Goal: Information Seeking & Learning: Learn about a topic

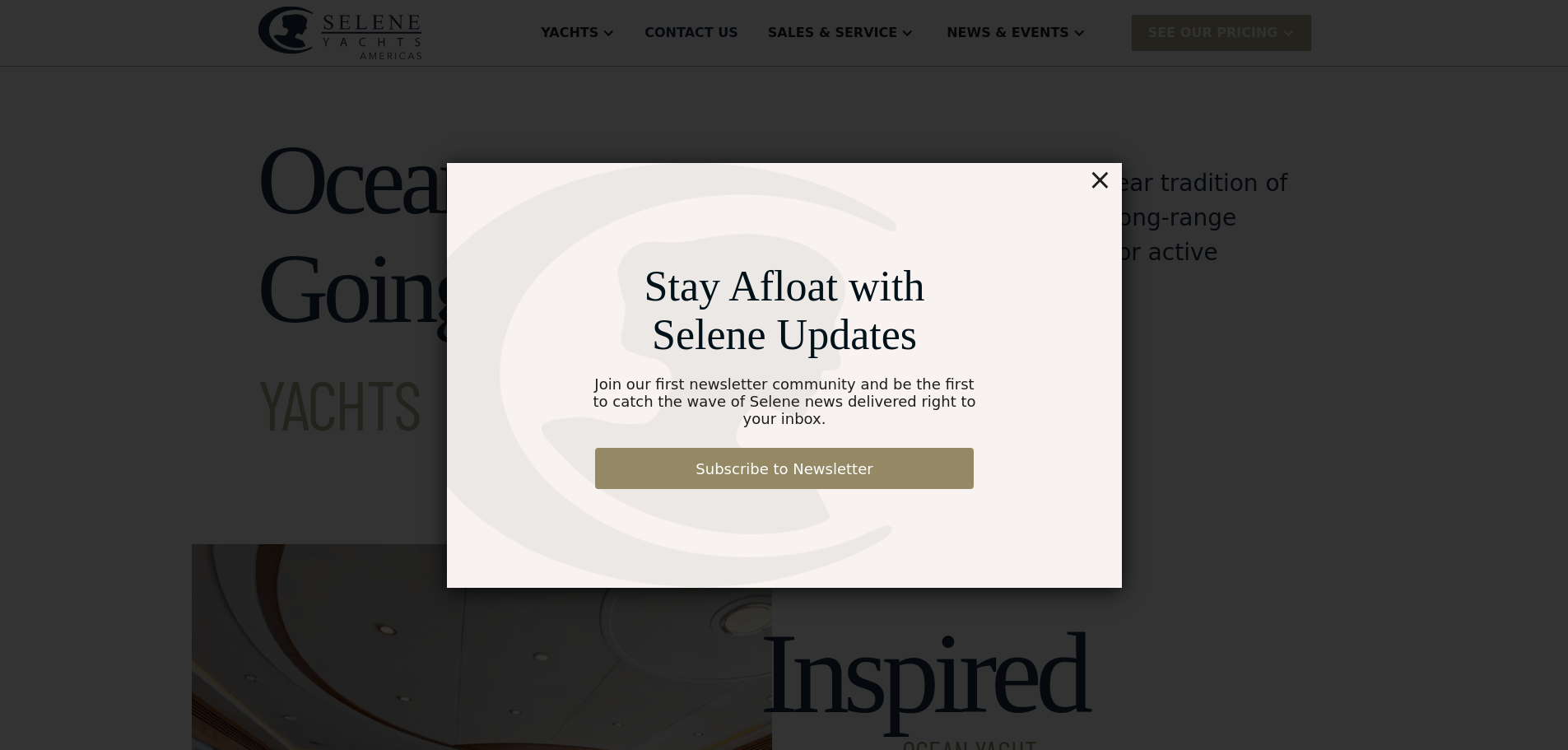
click at [1102, 192] on div "×" at bounding box center [1099, 179] width 24 height 33
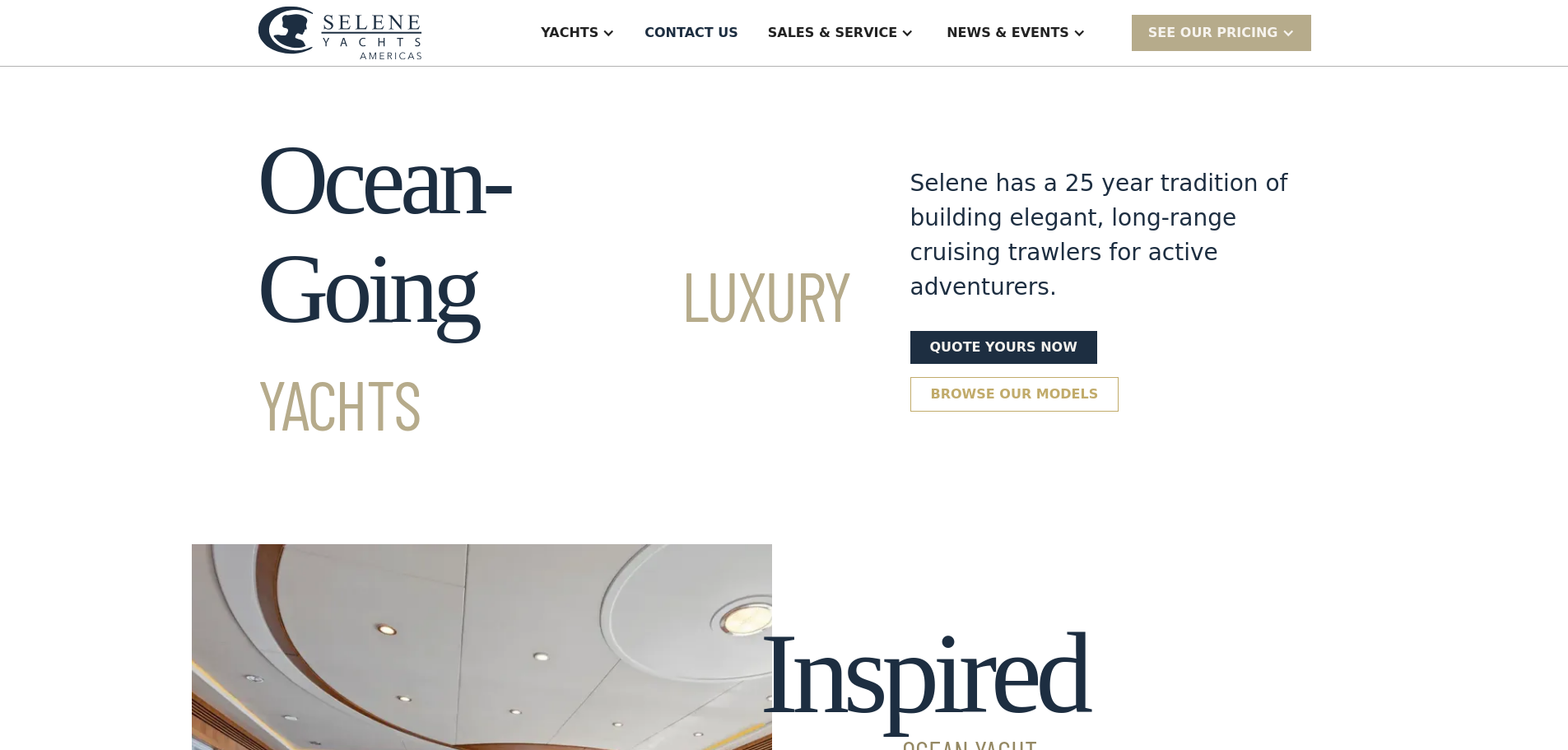
click at [1120, 377] on link "Browse our models" at bounding box center [1015, 394] width 209 height 34
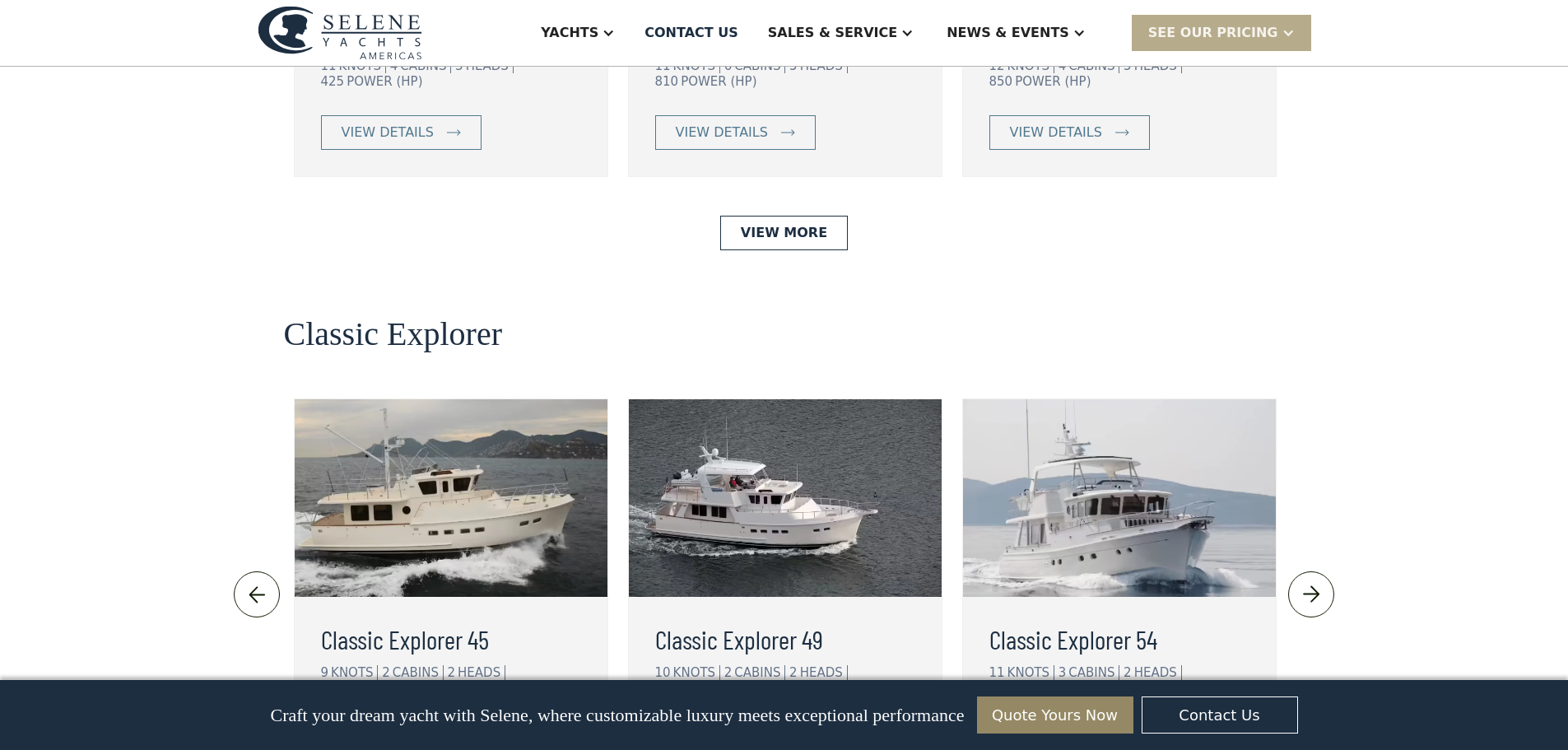
scroll to position [3357, 0]
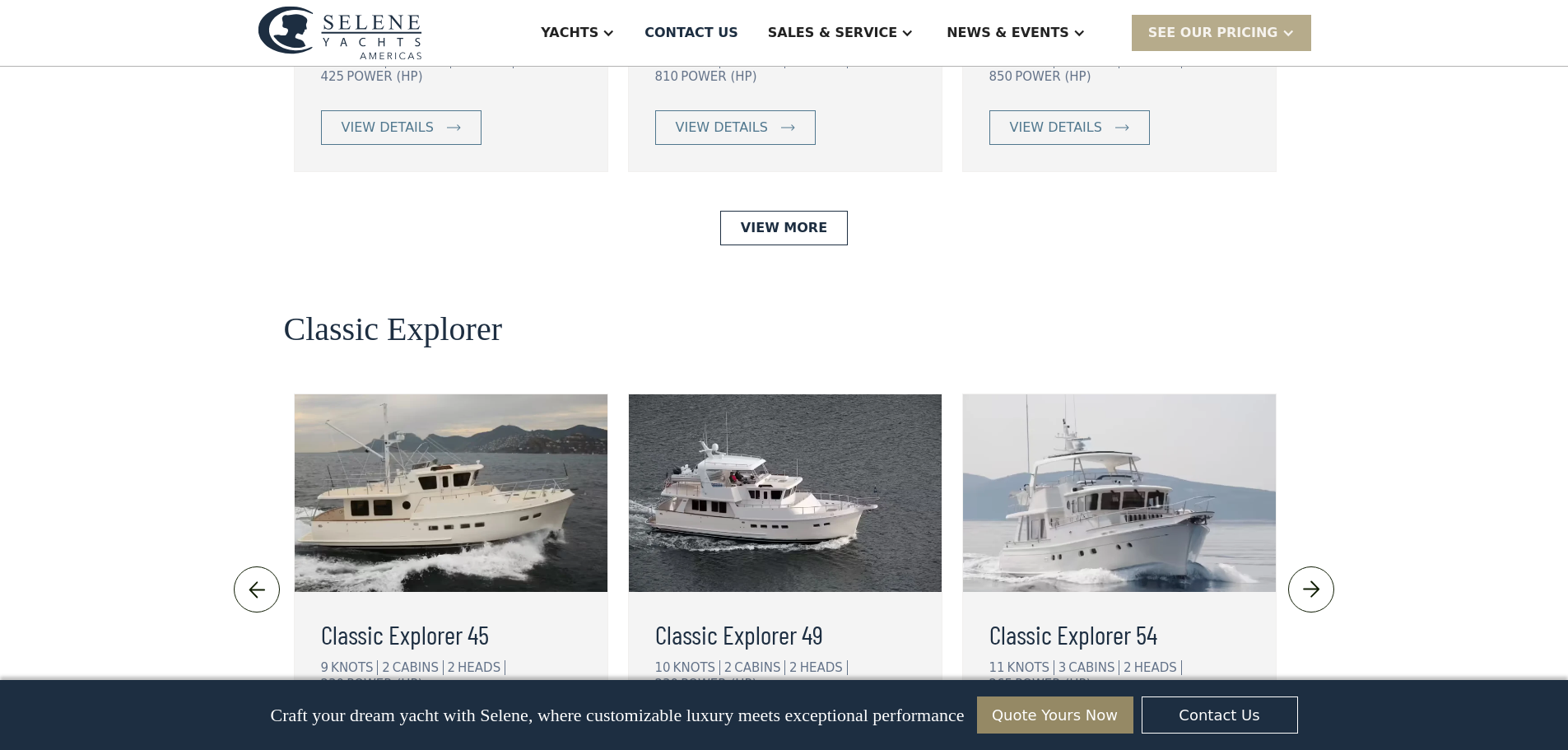
click at [1185, 400] on img at bounding box center [1120, 492] width 313 height 198
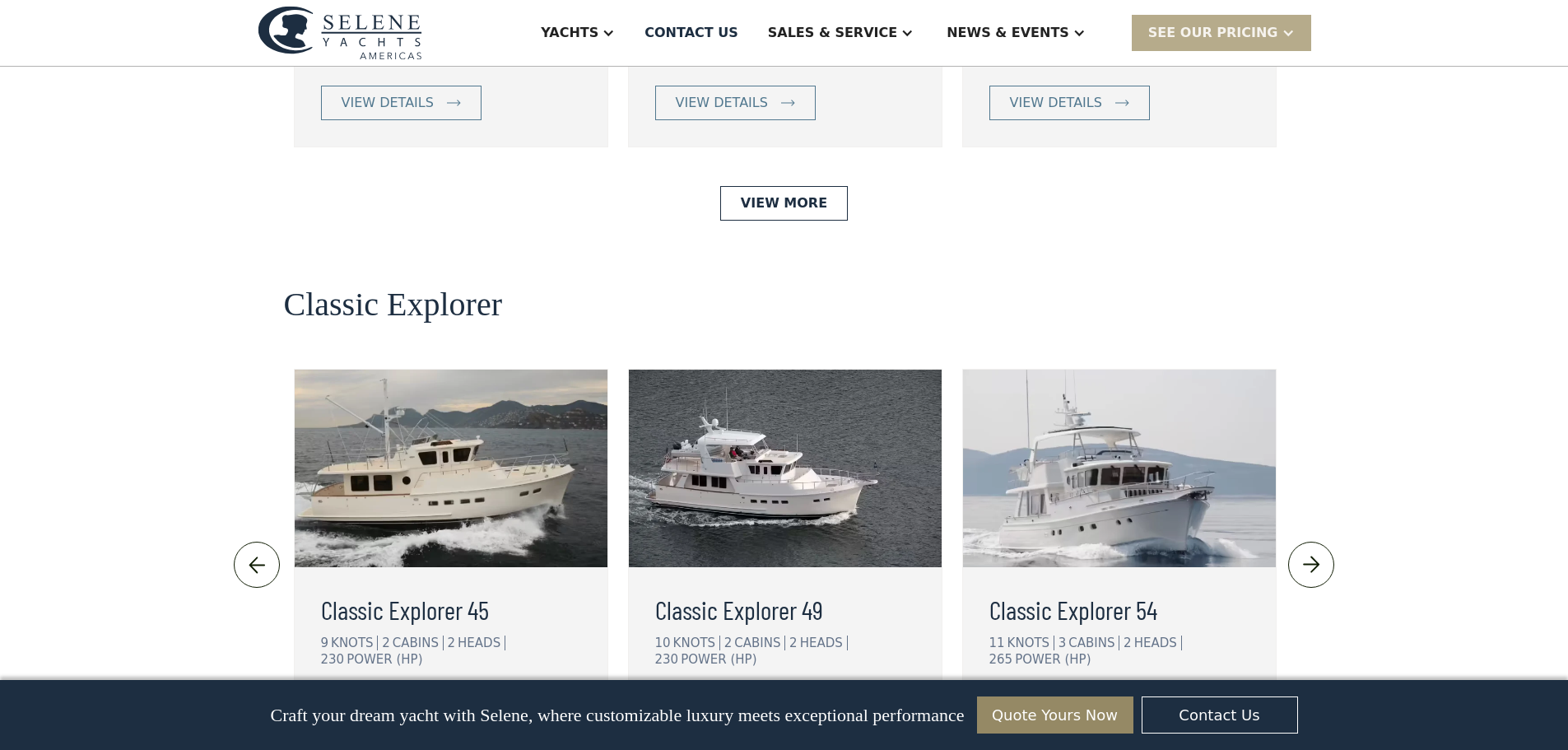
scroll to position [3521, 0]
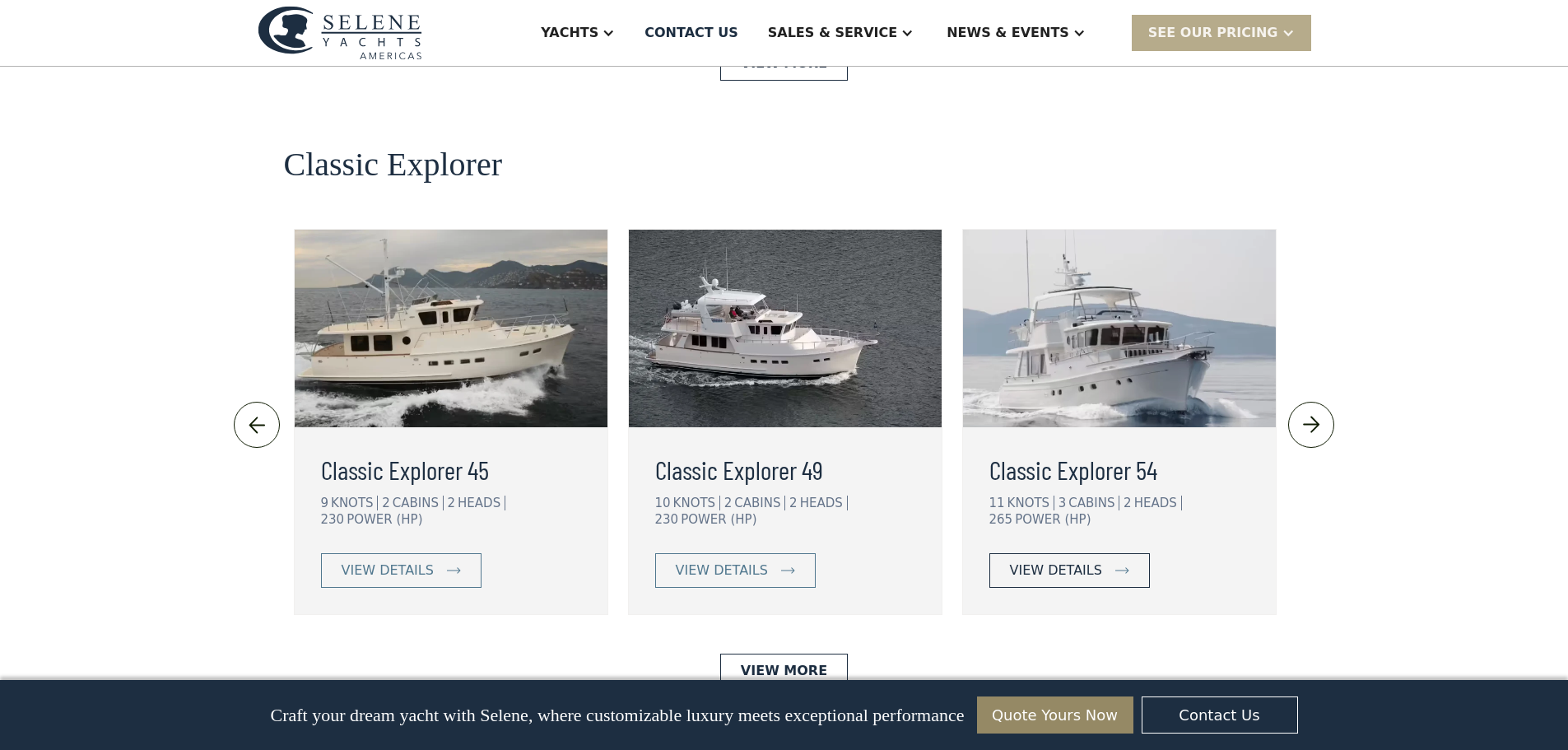
click at [1050, 561] on div "view details" at bounding box center [1056, 571] width 93 height 20
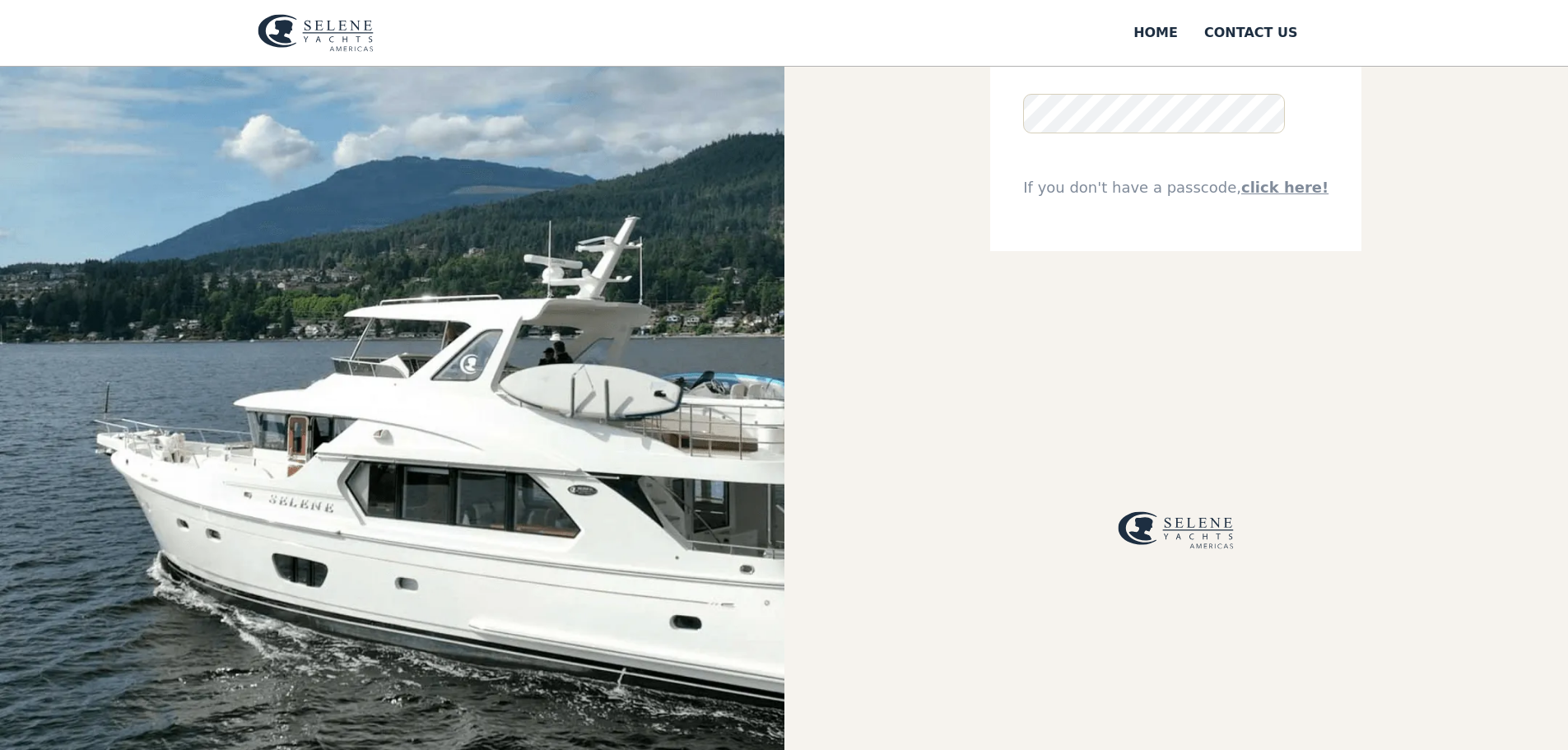
scroll to position [212, 0]
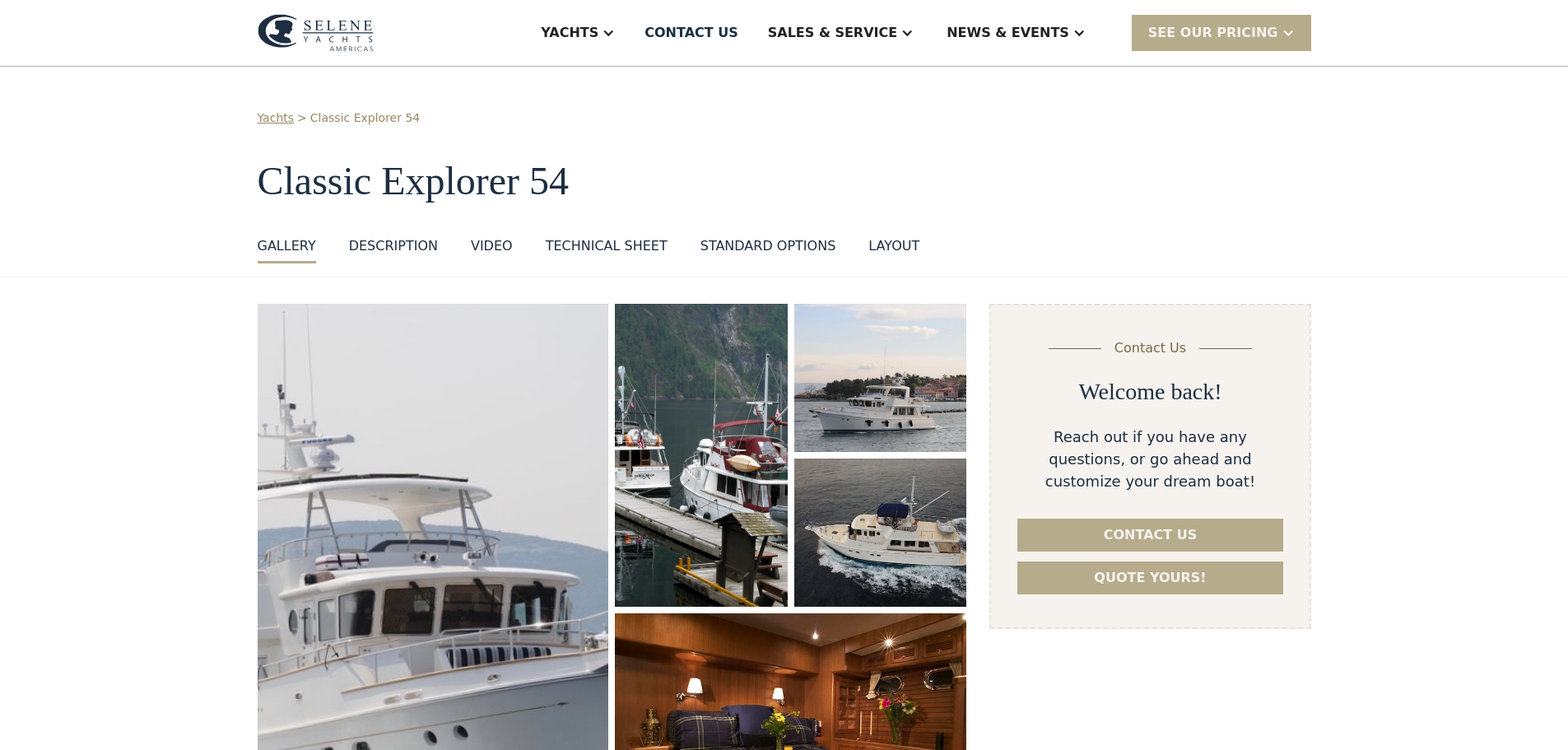
click at [394, 245] on div "DESCRIPTION" at bounding box center [393, 246] width 89 height 20
click at [581, 250] on div "Technical sheet" at bounding box center [607, 246] width 122 height 20
click at [733, 250] on div "standard options" at bounding box center [768, 246] width 135 height 20
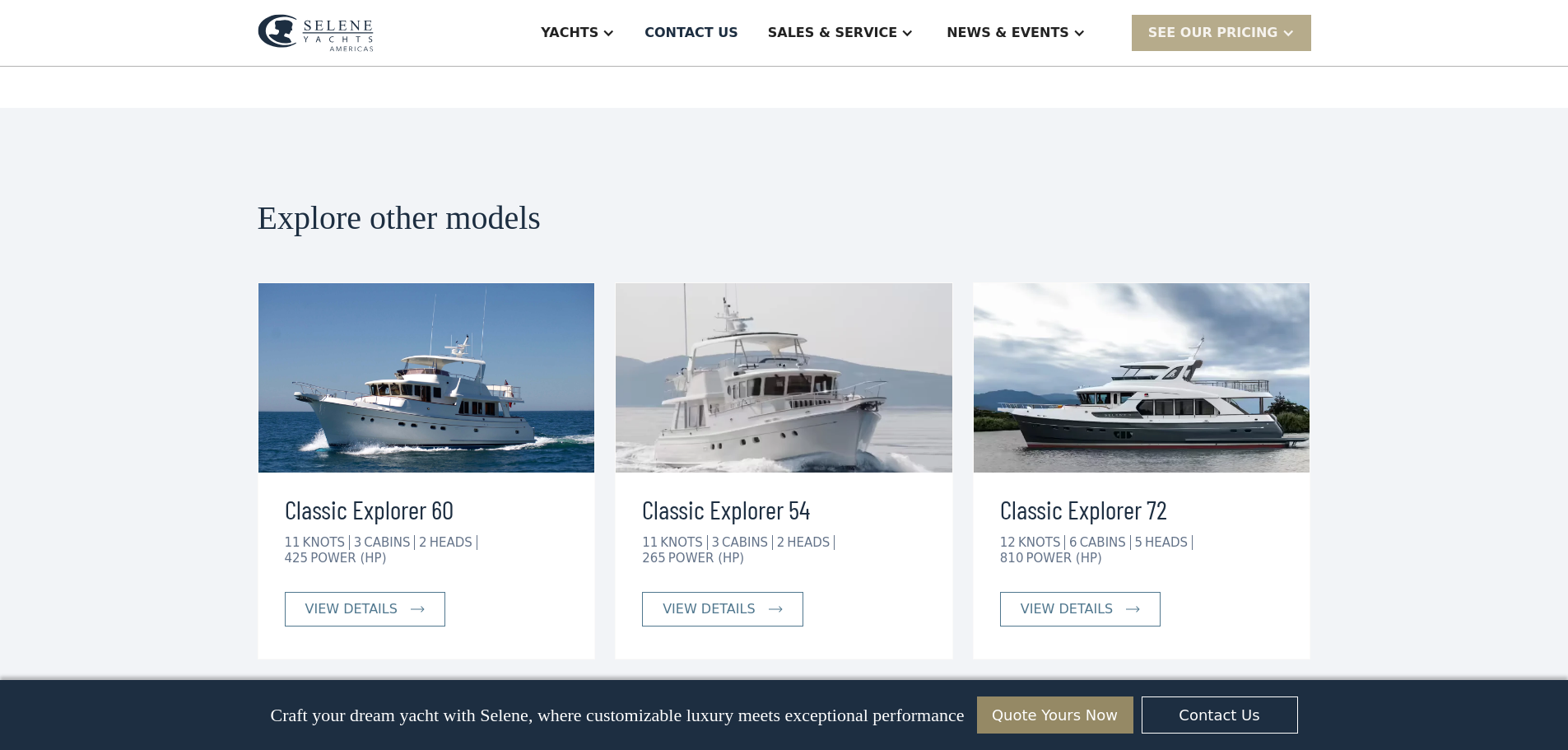
scroll to position [3491, 0]
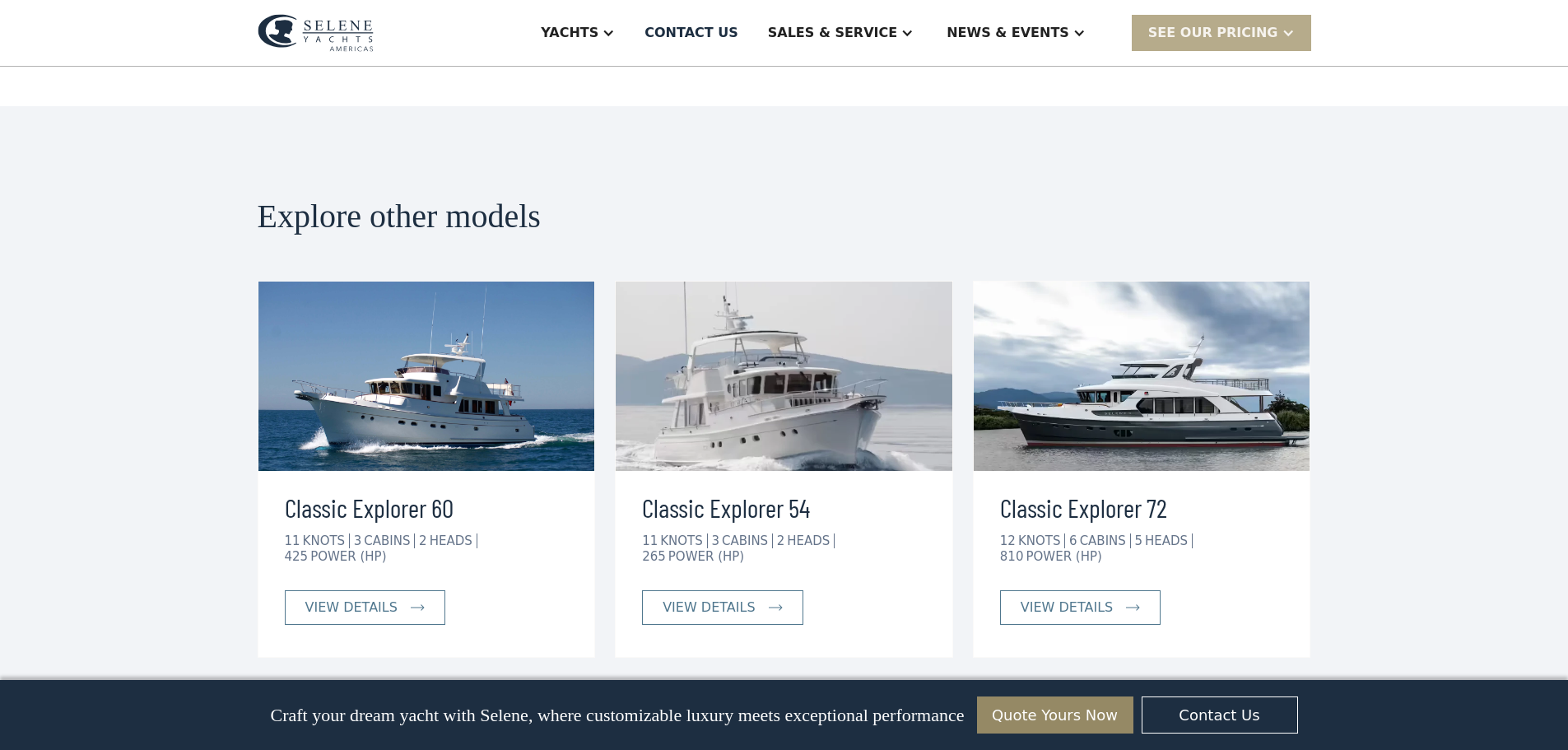
click at [434, 281] on img at bounding box center [426, 376] width 337 height 189
click at [352, 598] on div "view details" at bounding box center [351, 608] width 93 height 20
click at [716, 598] on div "view details" at bounding box center [709, 608] width 93 height 20
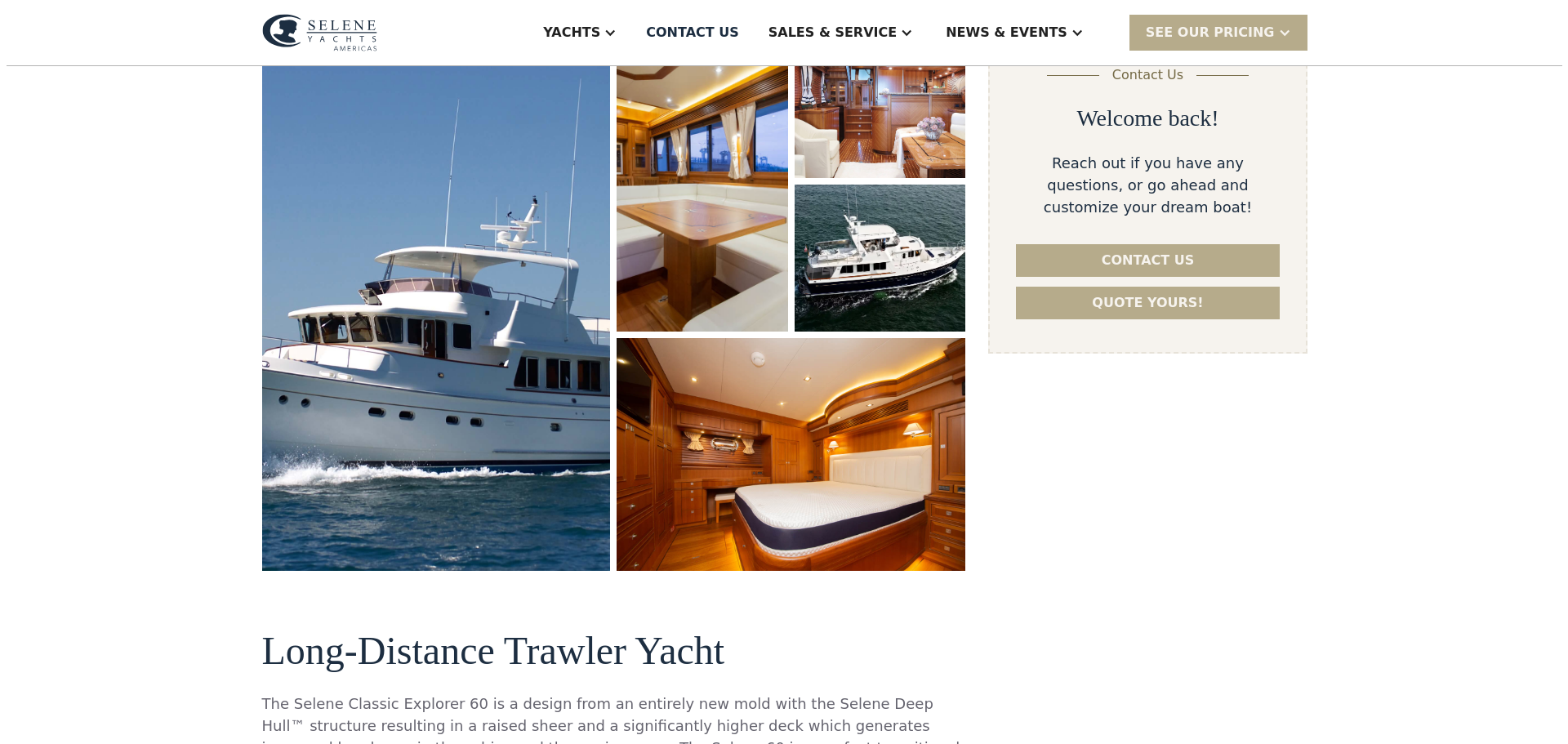
scroll to position [245, 0]
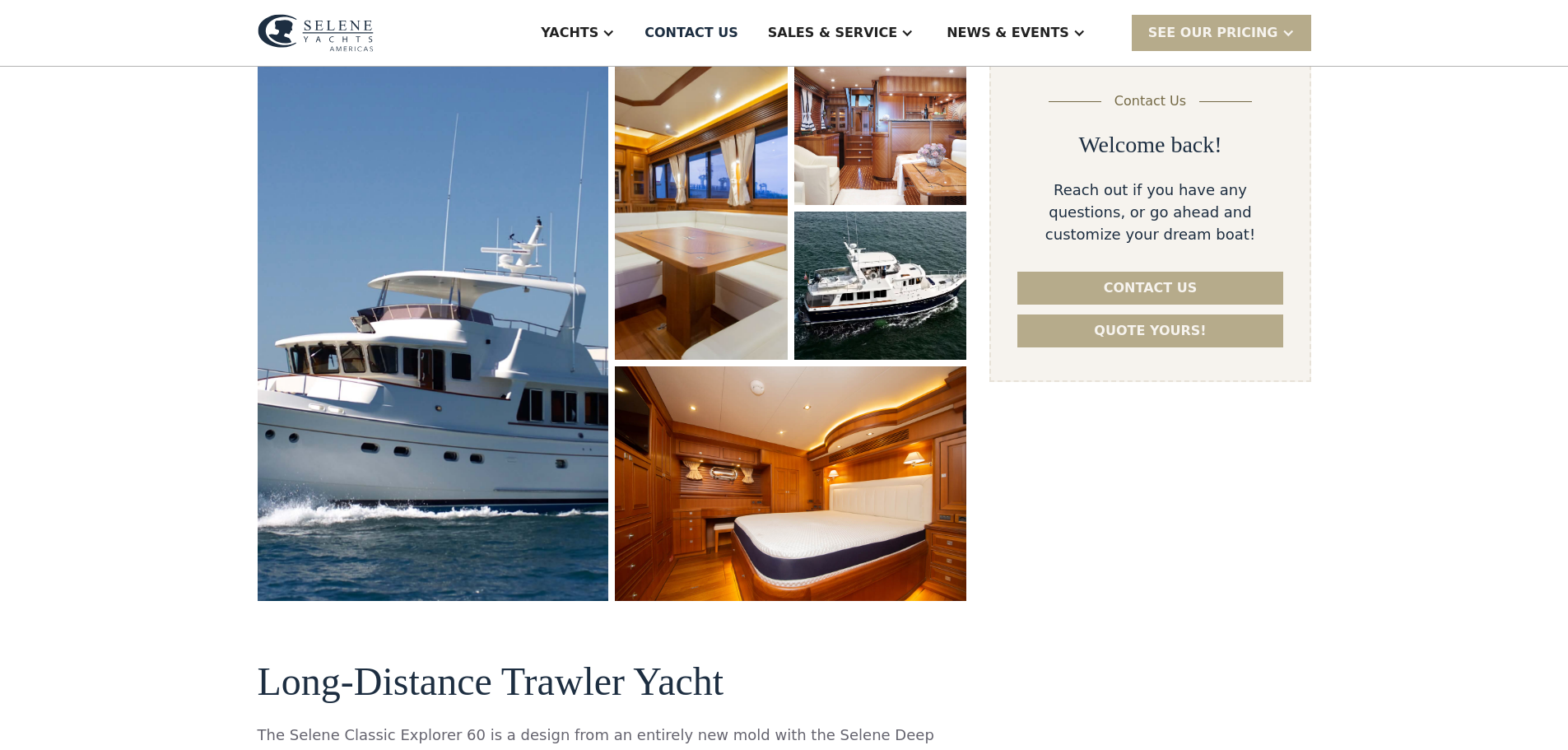
click at [485, 181] on img "open lightbox" at bounding box center [433, 328] width 373 height 576
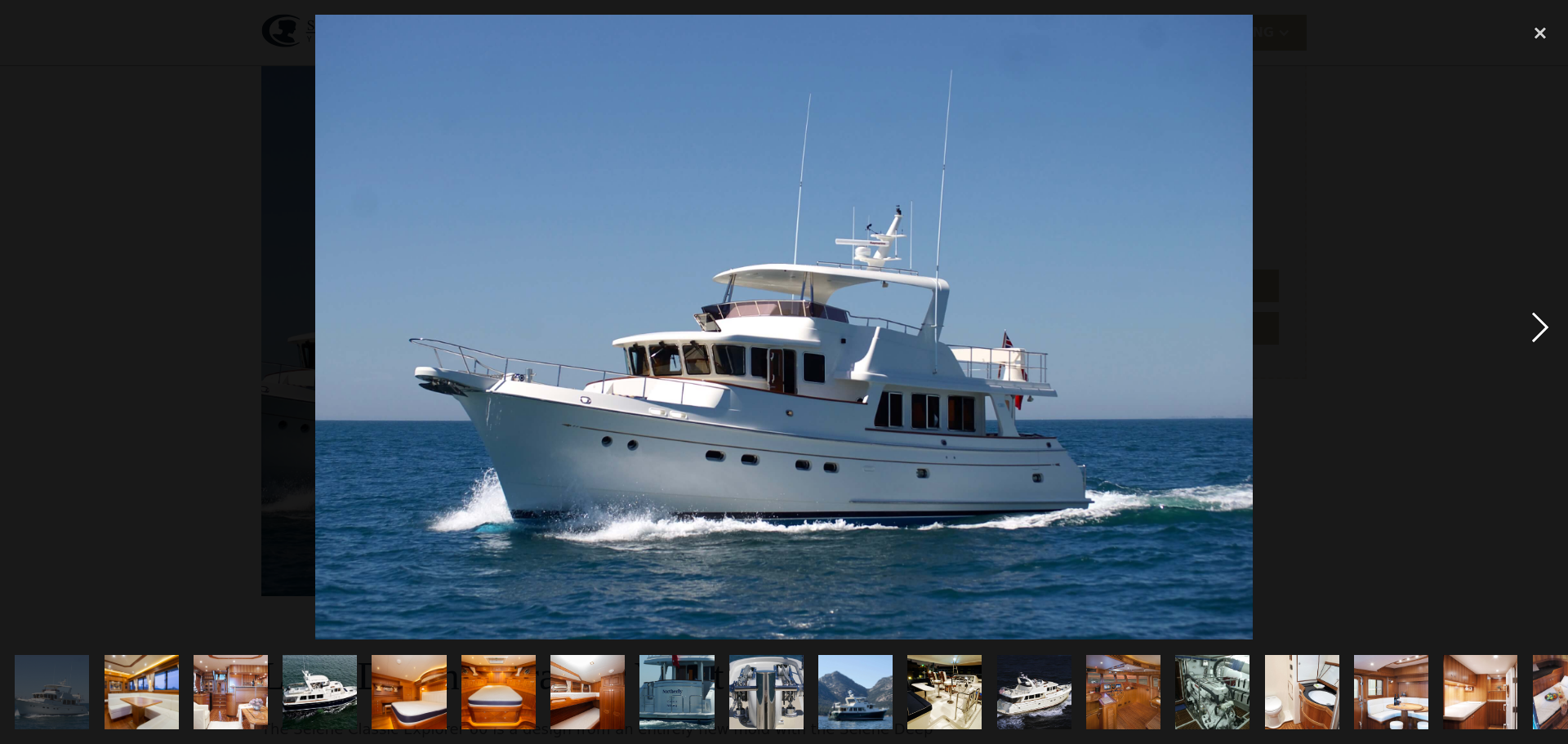
click at [1545, 322] on div "next image" at bounding box center [1540, 328] width 56 height 625
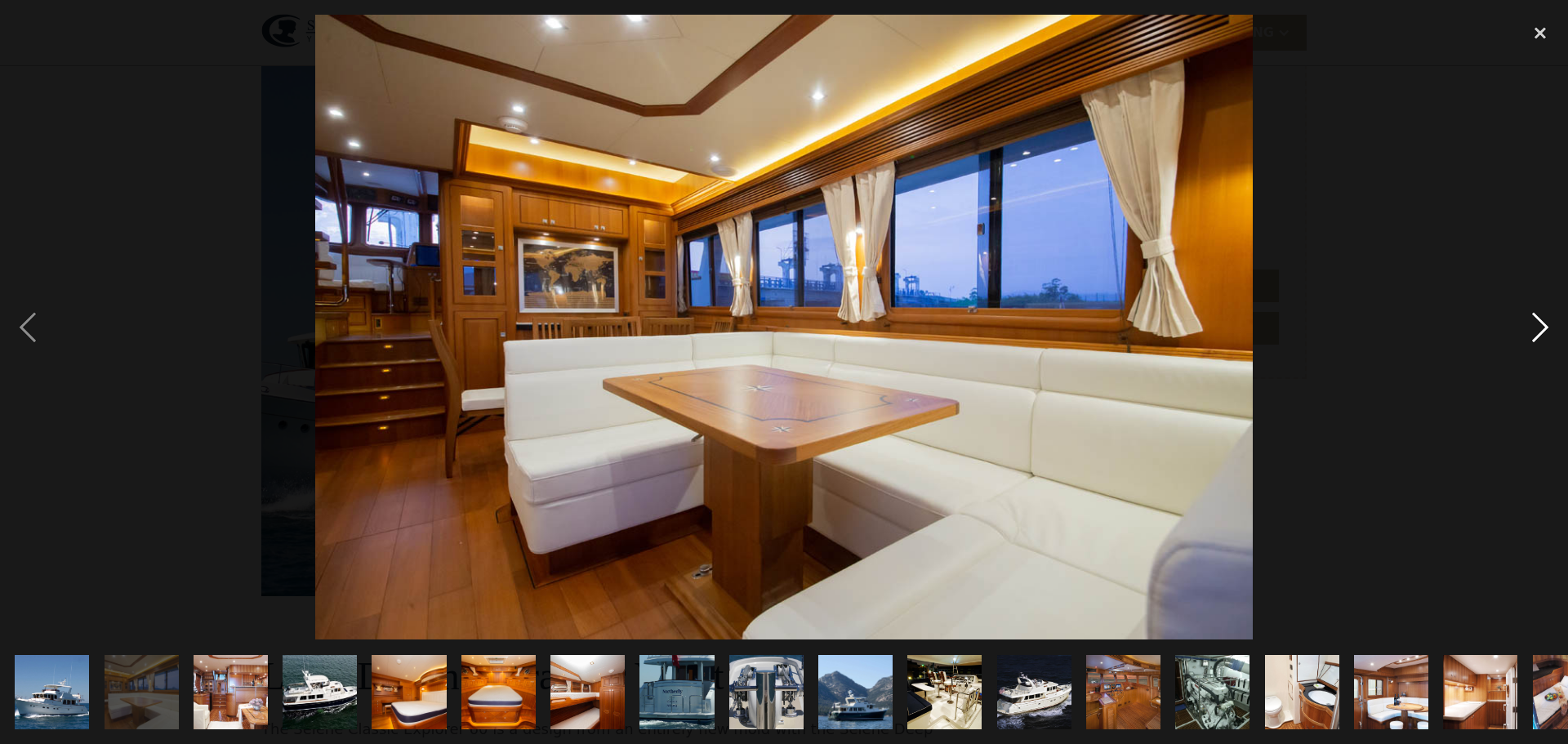
click at [1545, 322] on div "next image" at bounding box center [1540, 328] width 56 height 625
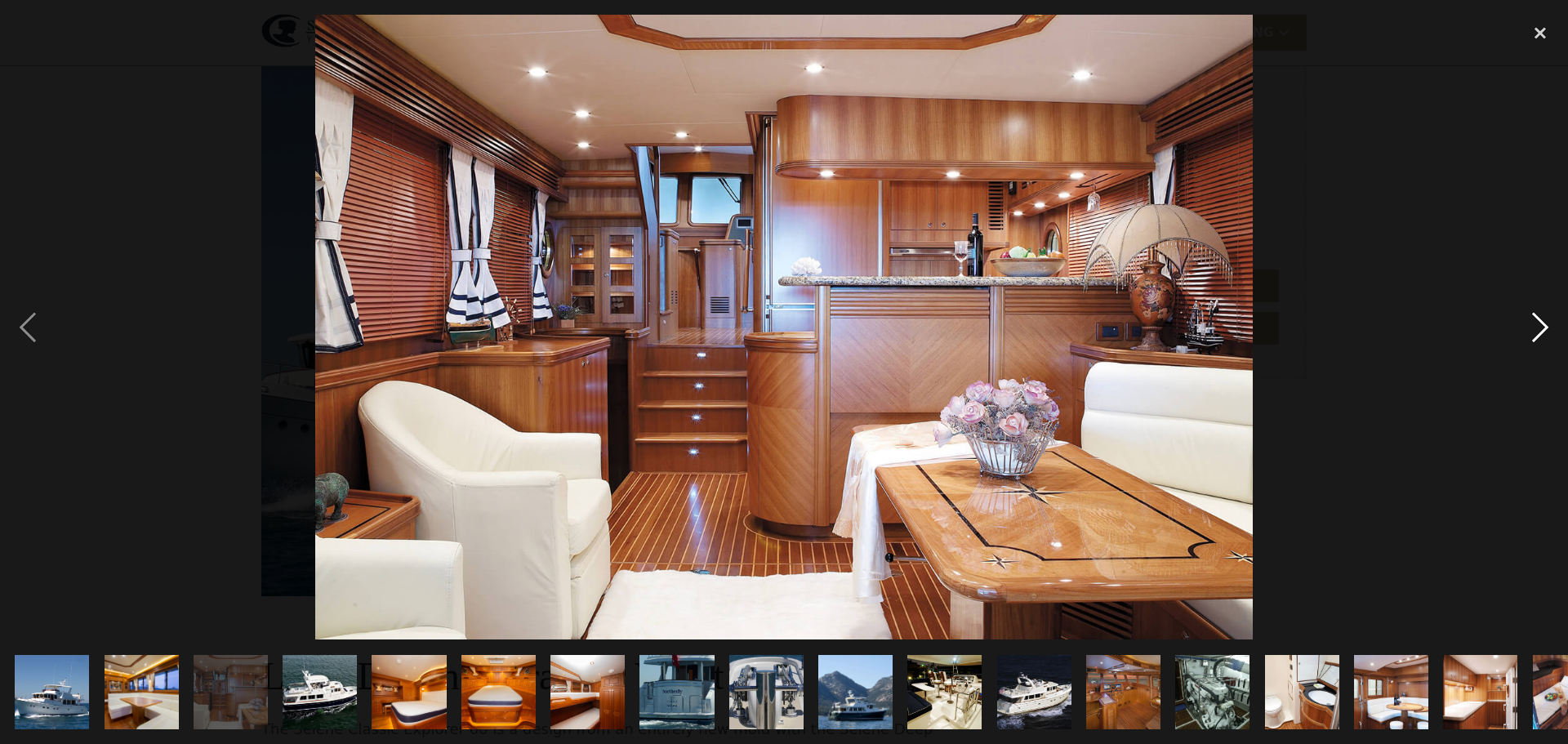
click at [1545, 322] on div "next image" at bounding box center [1540, 328] width 56 height 625
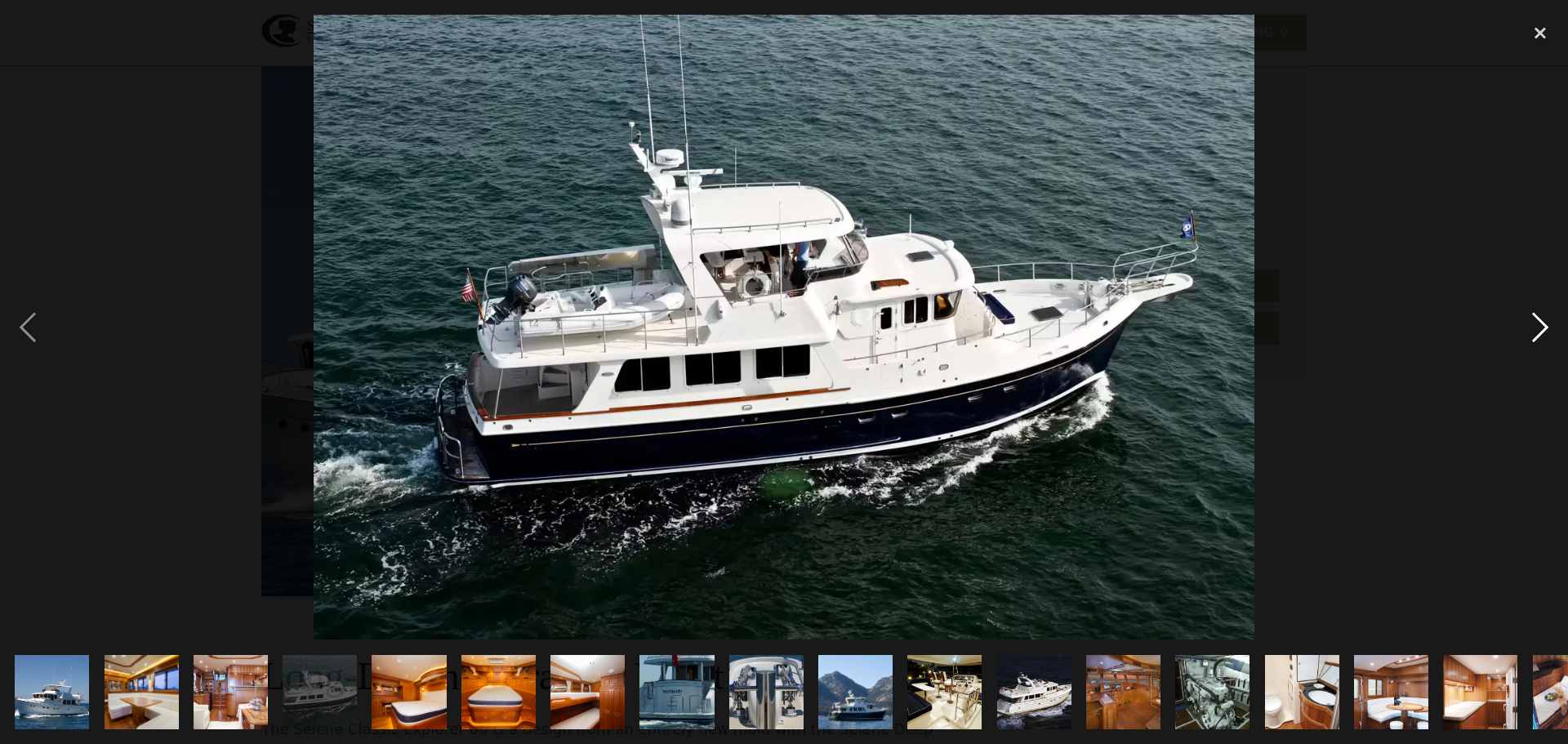
click at [1545, 322] on div "next image" at bounding box center [1540, 328] width 56 height 625
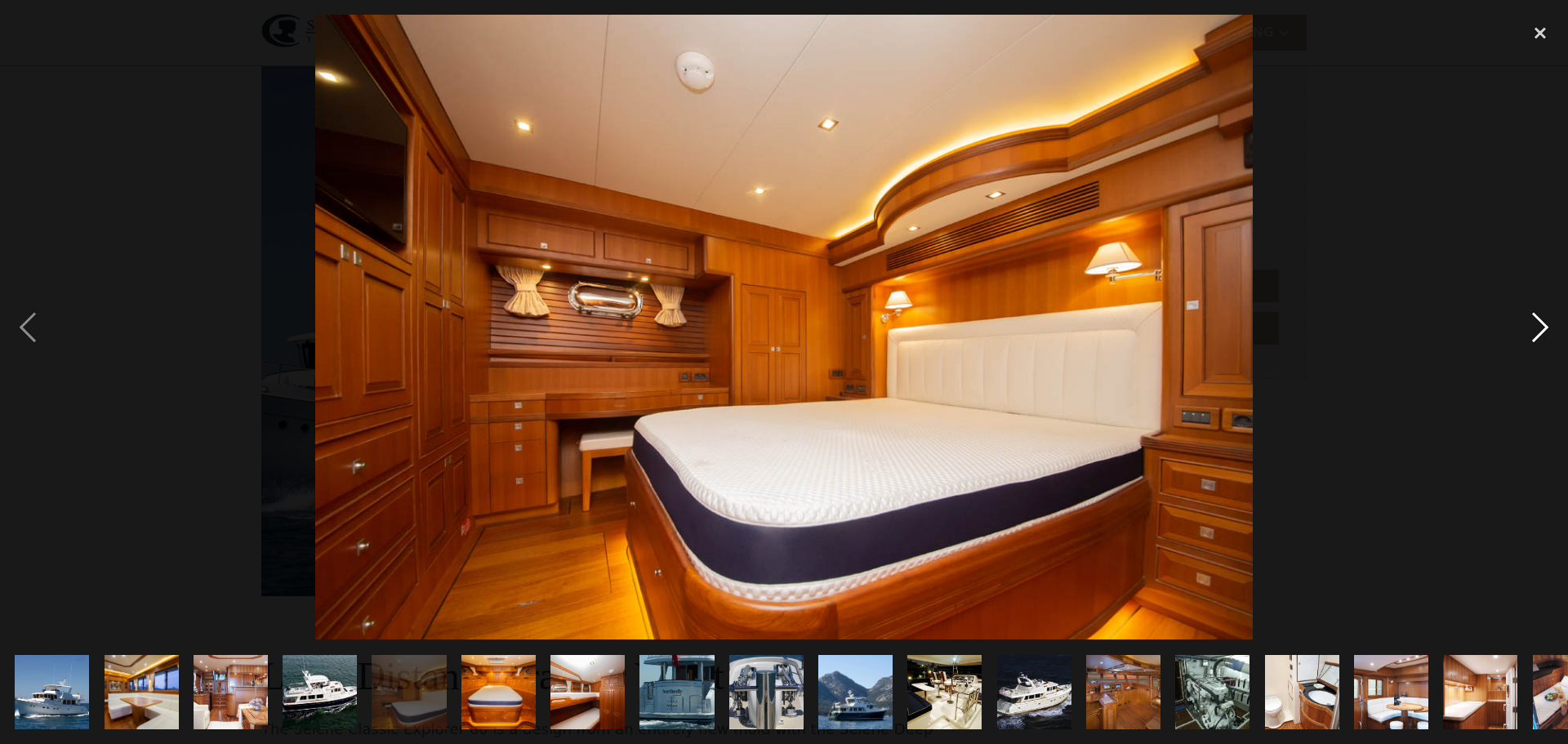
click at [1545, 322] on div "next image" at bounding box center [1540, 328] width 56 height 625
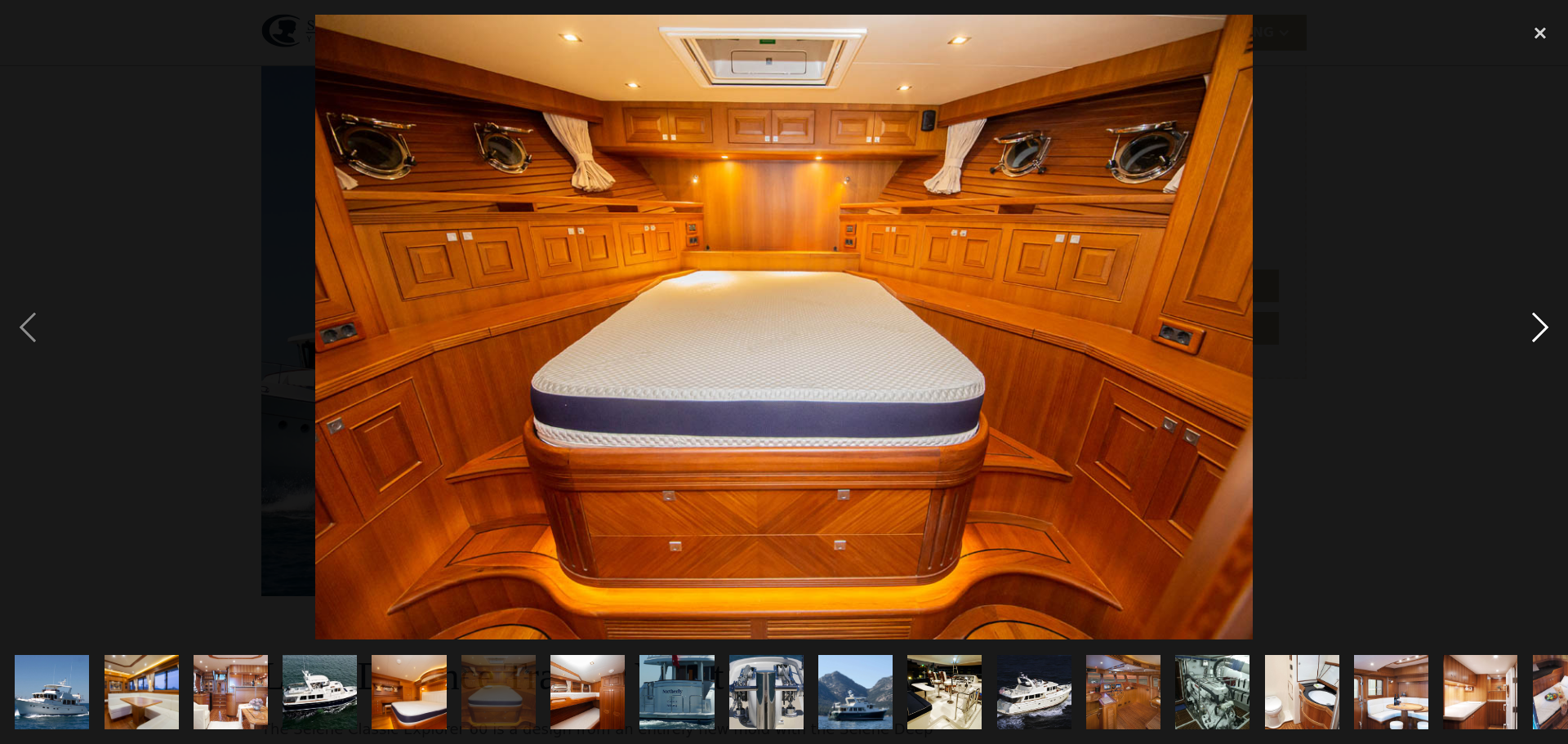
click at [1545, 322] on div "next image" at bounding box center [1540, 328] width 56 height 625
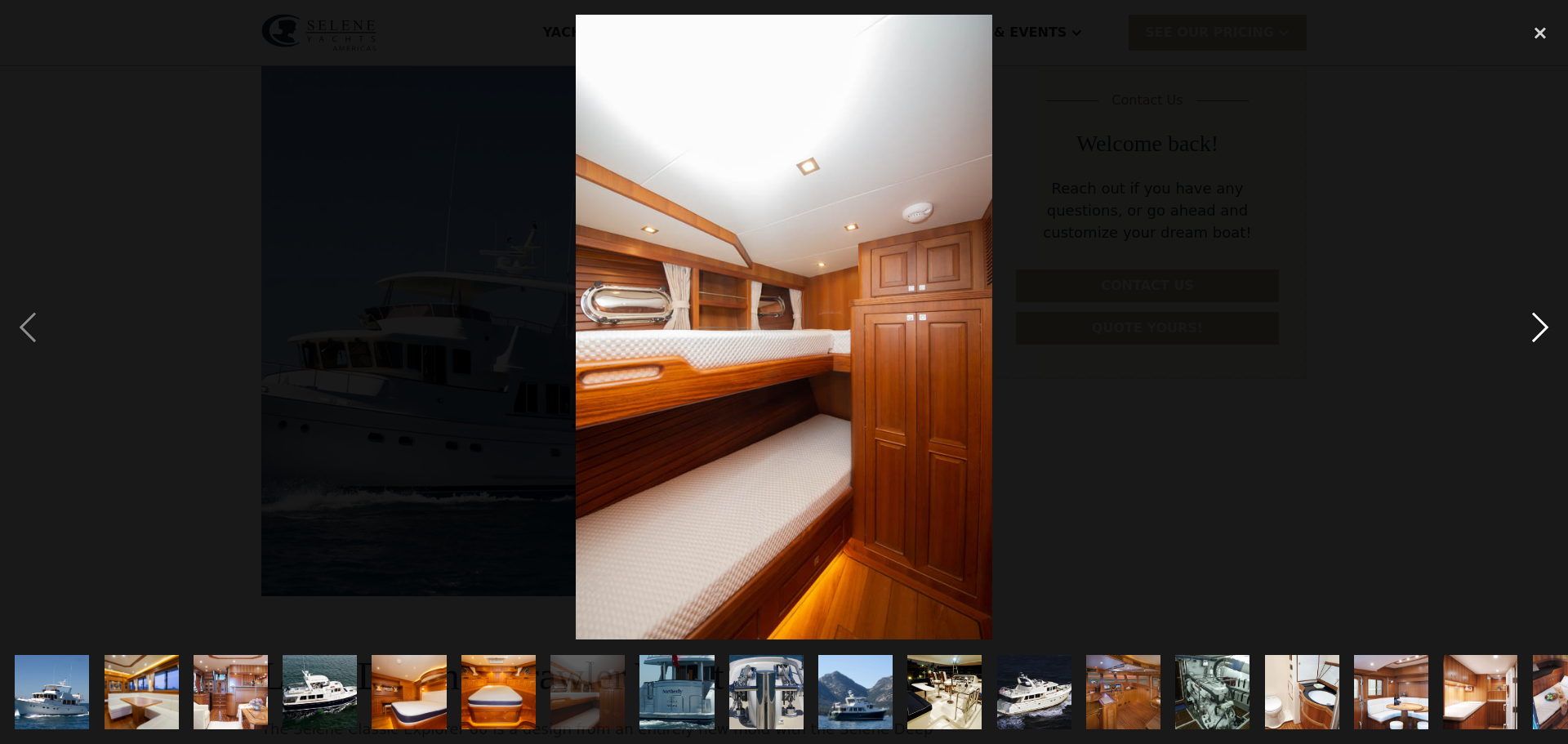
click at [1545, 322] on div "next image" at bounding box center [1540, 328] width 56 height 625
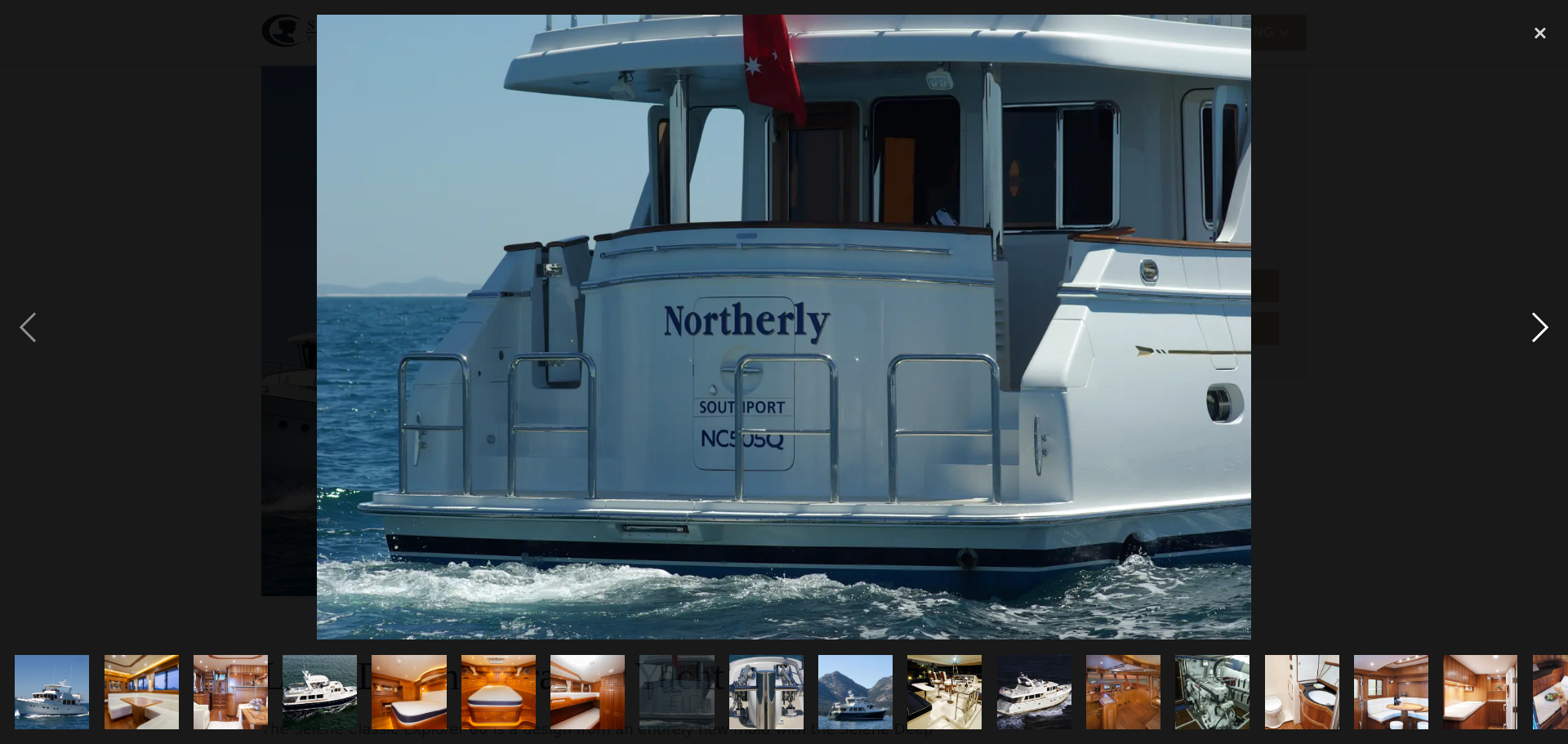
click at [1545, 322] on div "next image" at bounding box center [1540, 328] width 56 height 625
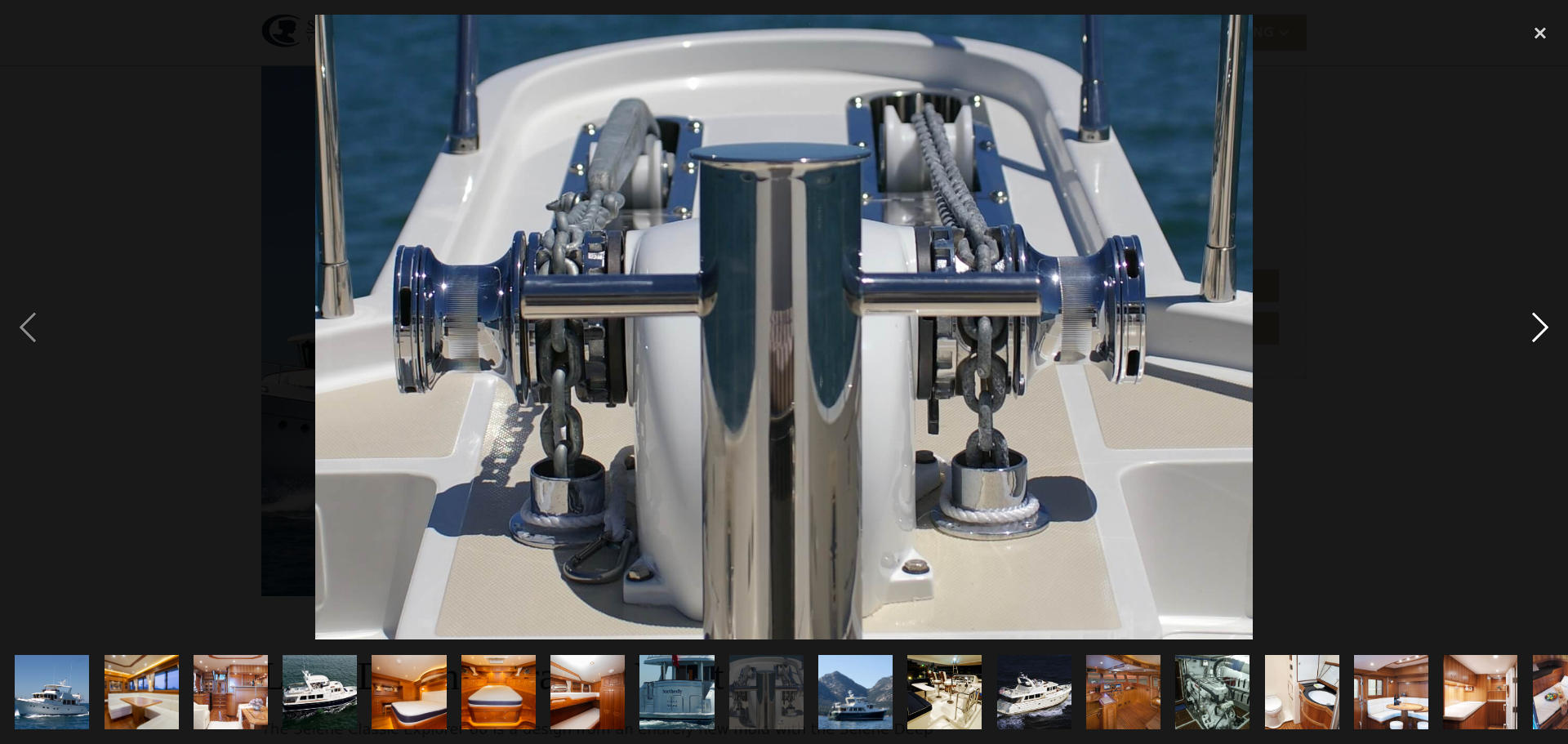
click at [1545, 322] on div "next image" at bounding box center [1540, 328] width 56 height 625
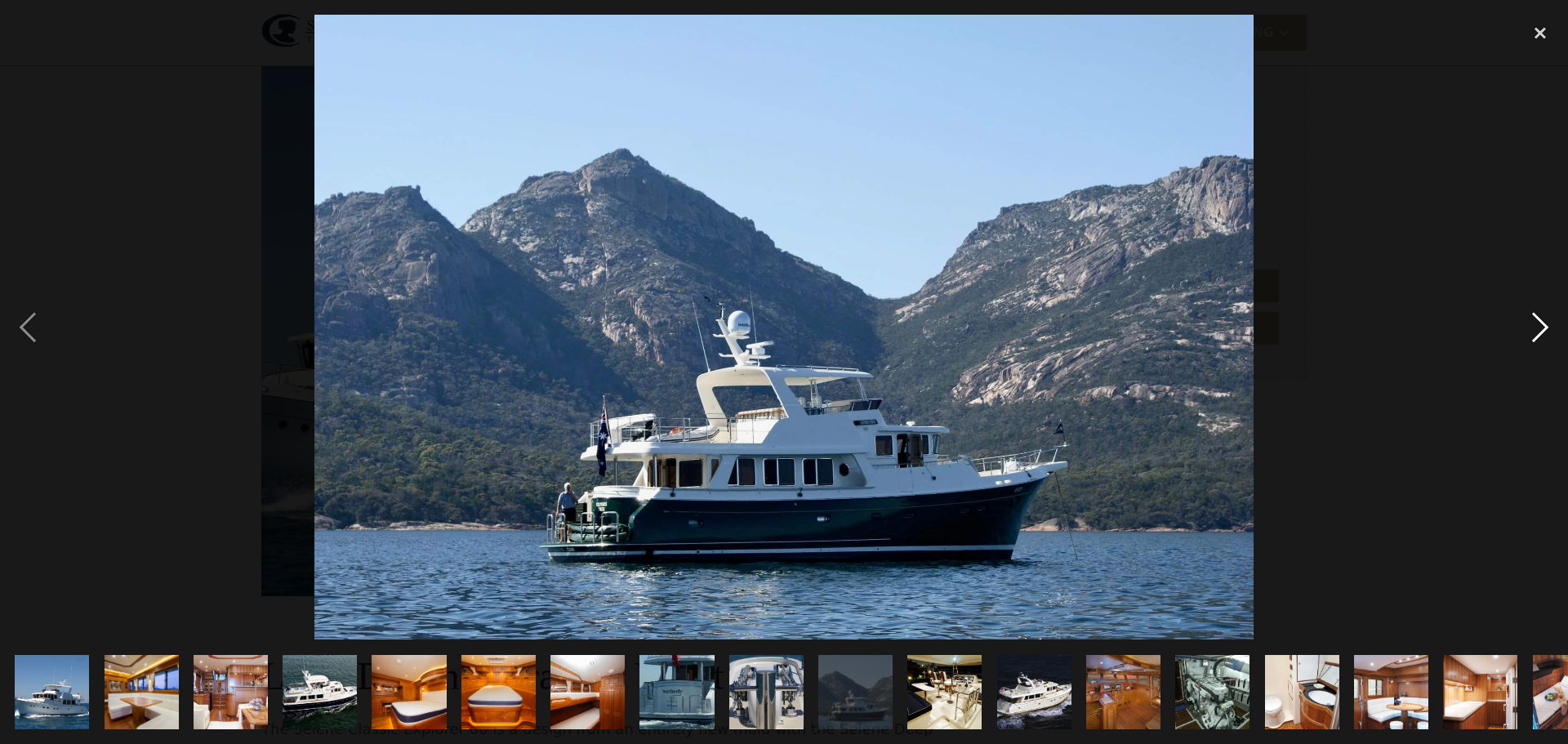
click at [1545, 322] on div "next image" at bounding box center [1540, 328] width 56 height 625
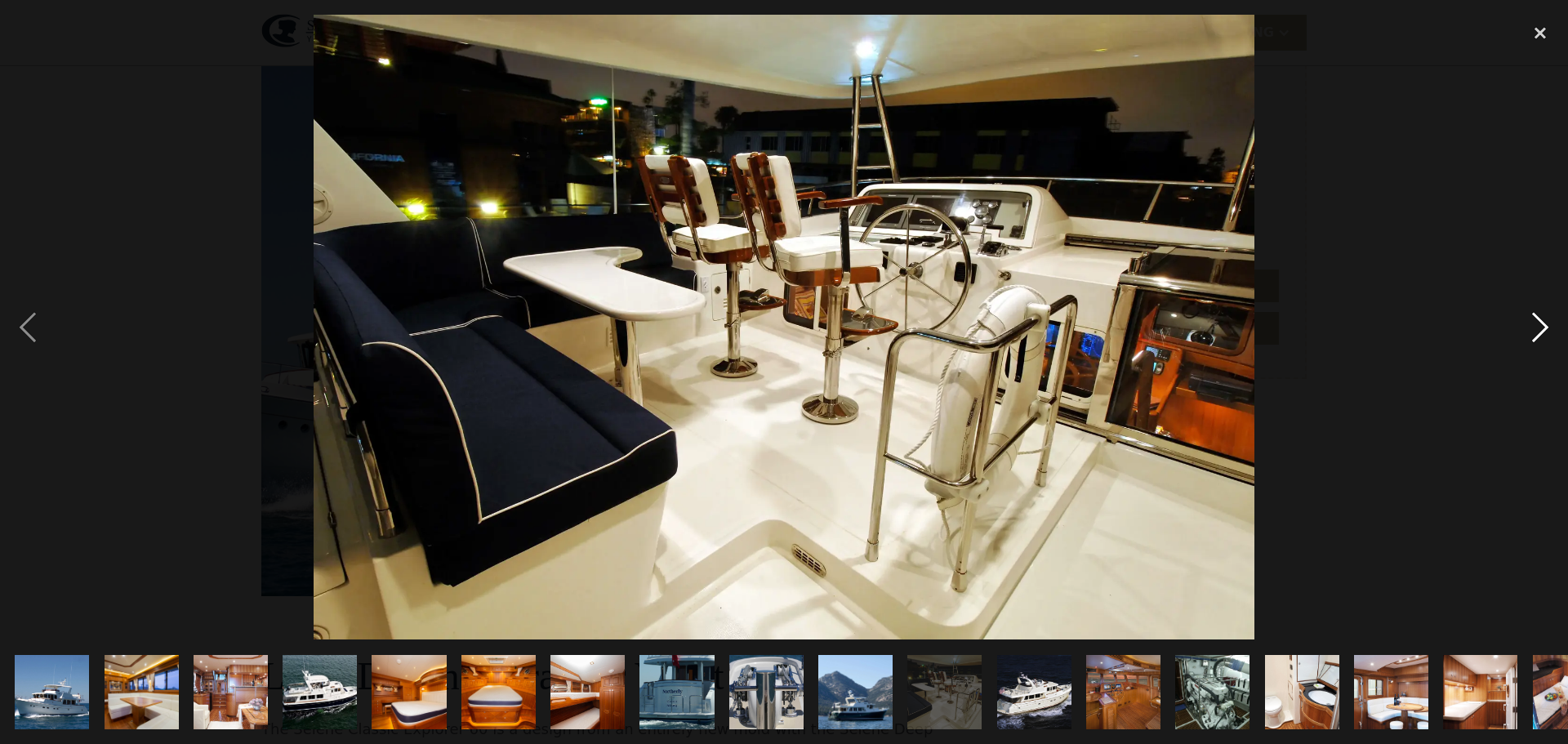
click at [1545, 322] on div "next image" at bounding box center [1540, 328] width 56 height 625
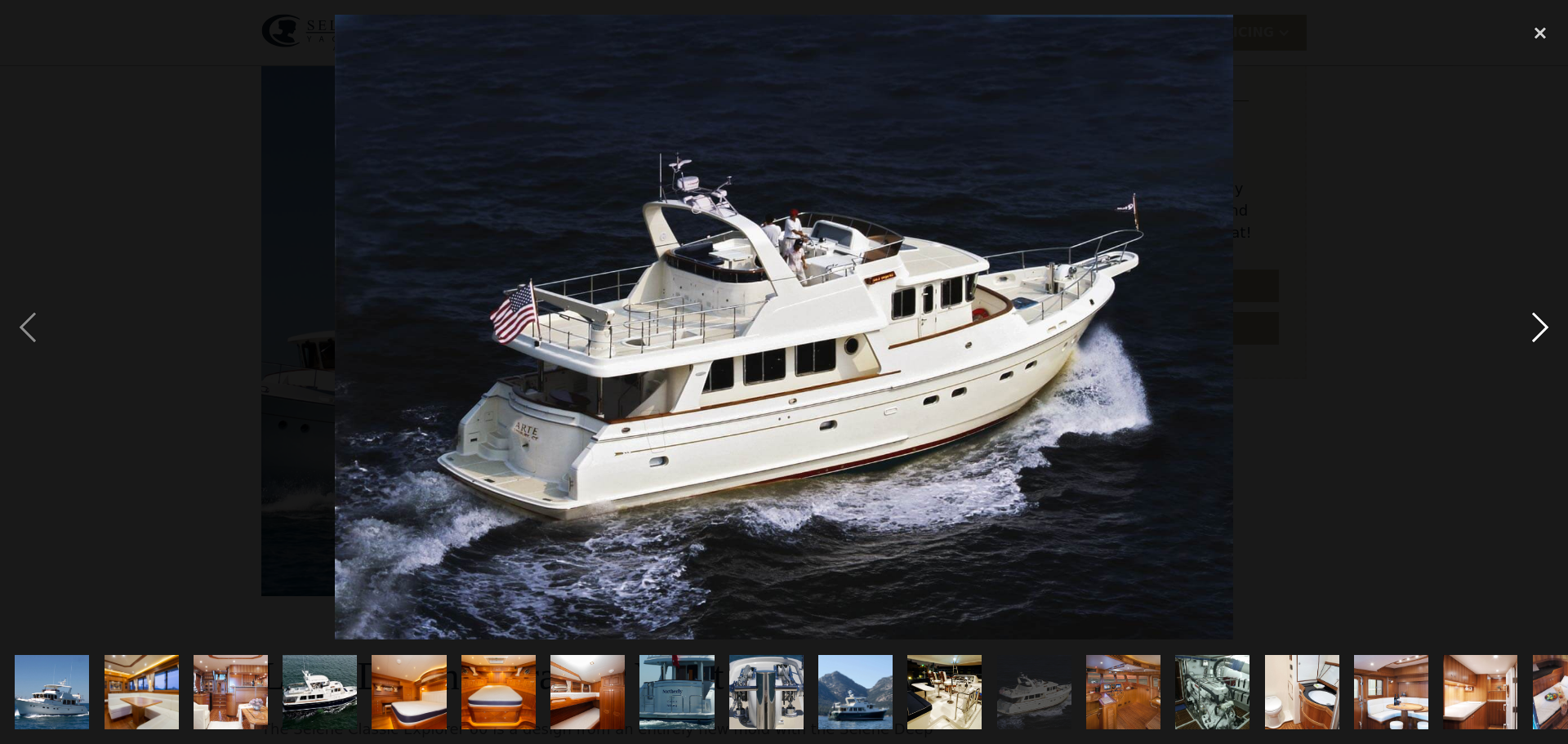
click at [1545, 322] on div "next image" at bounding box center [1540, 328] width 56 height 625
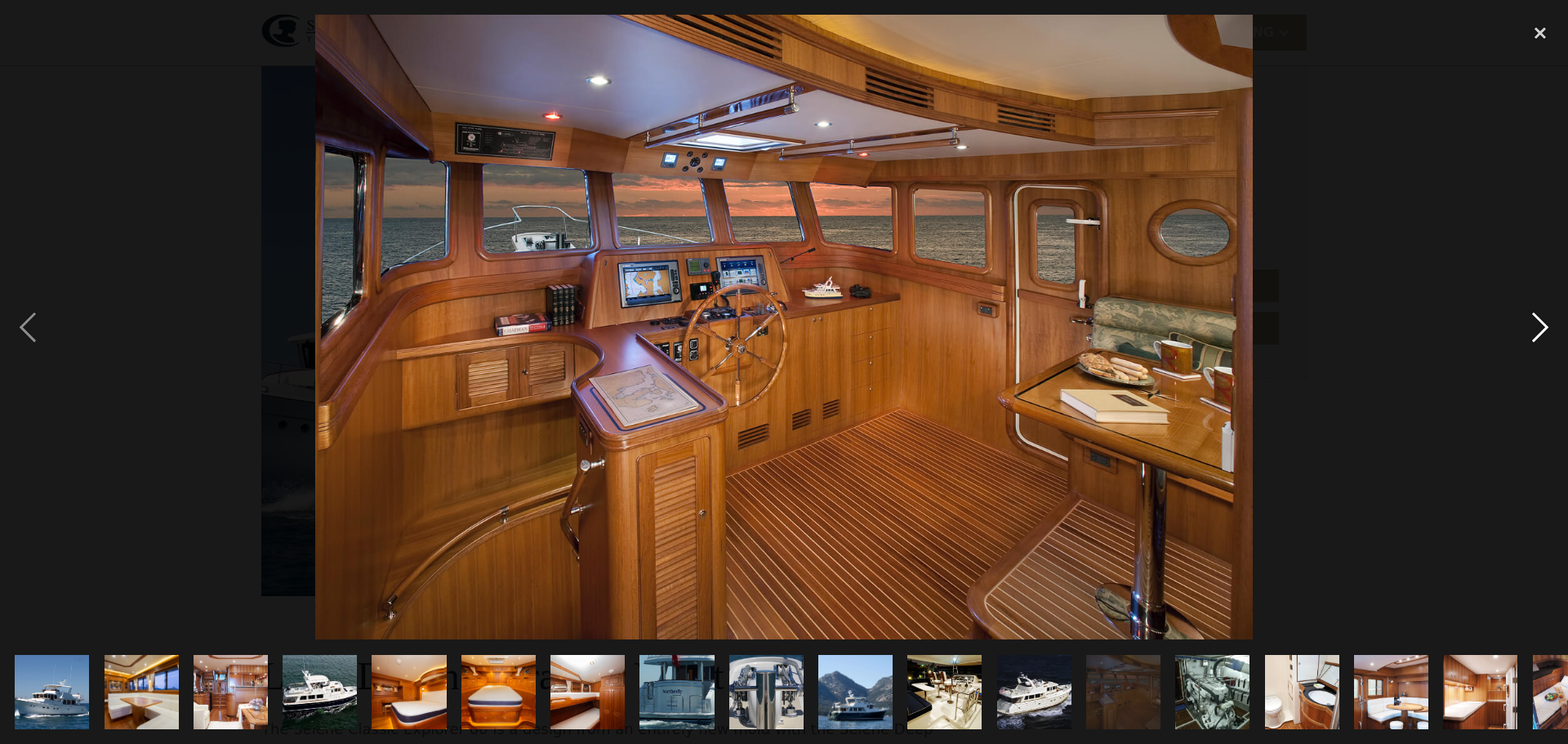
click at [1545, 322] on div "next image" at bounding box center [1540, 328] width 56 height 625
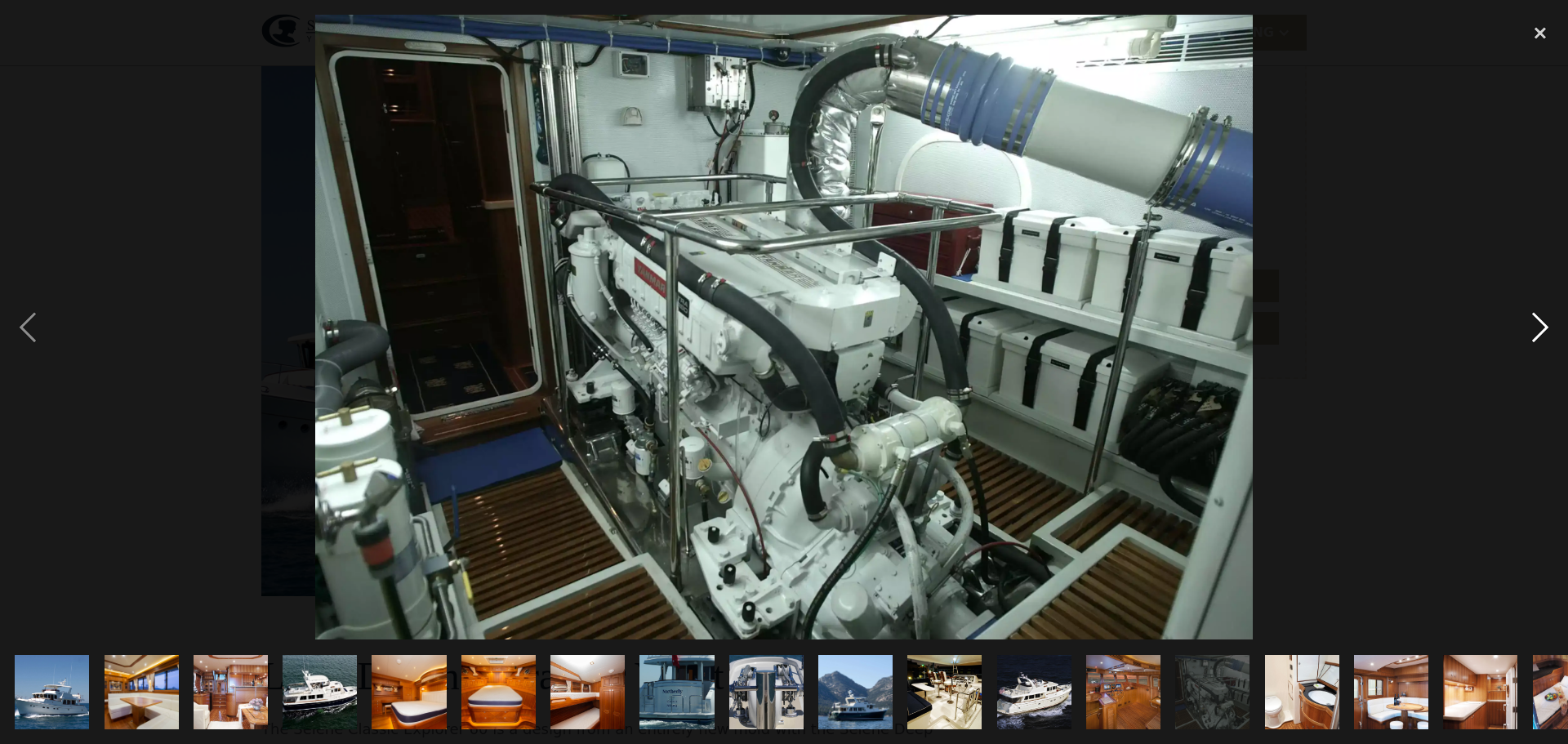
click at [1545, 322] on div "next image" at bounding box center [1540, 328] width 56 height 625
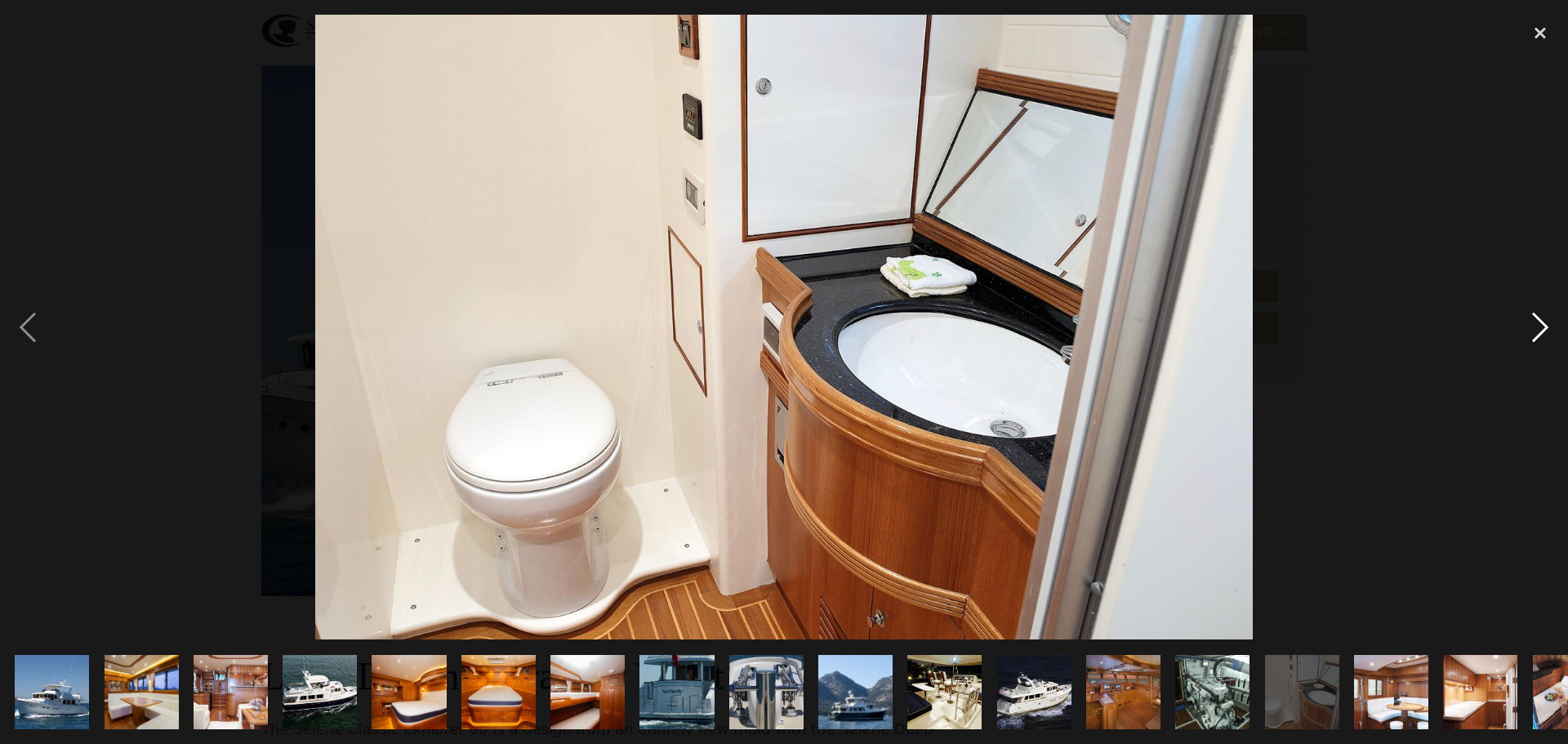
click at [1545, 322] on div "next image" at bounding box center [1540, 328] width 56 height 625
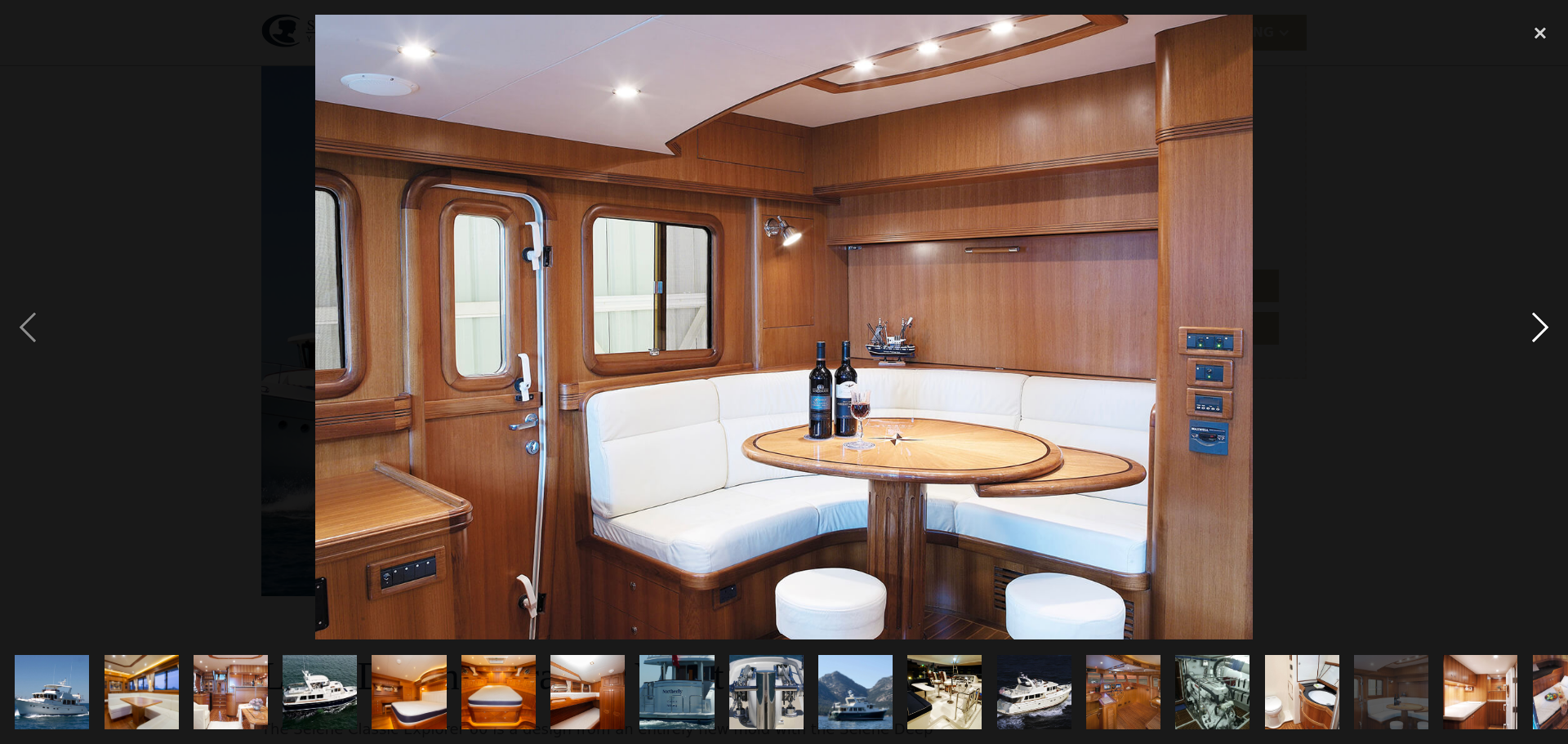
click at [1545, 322] on div "next image" at bounding box center [1540, 328] width 56 height 625
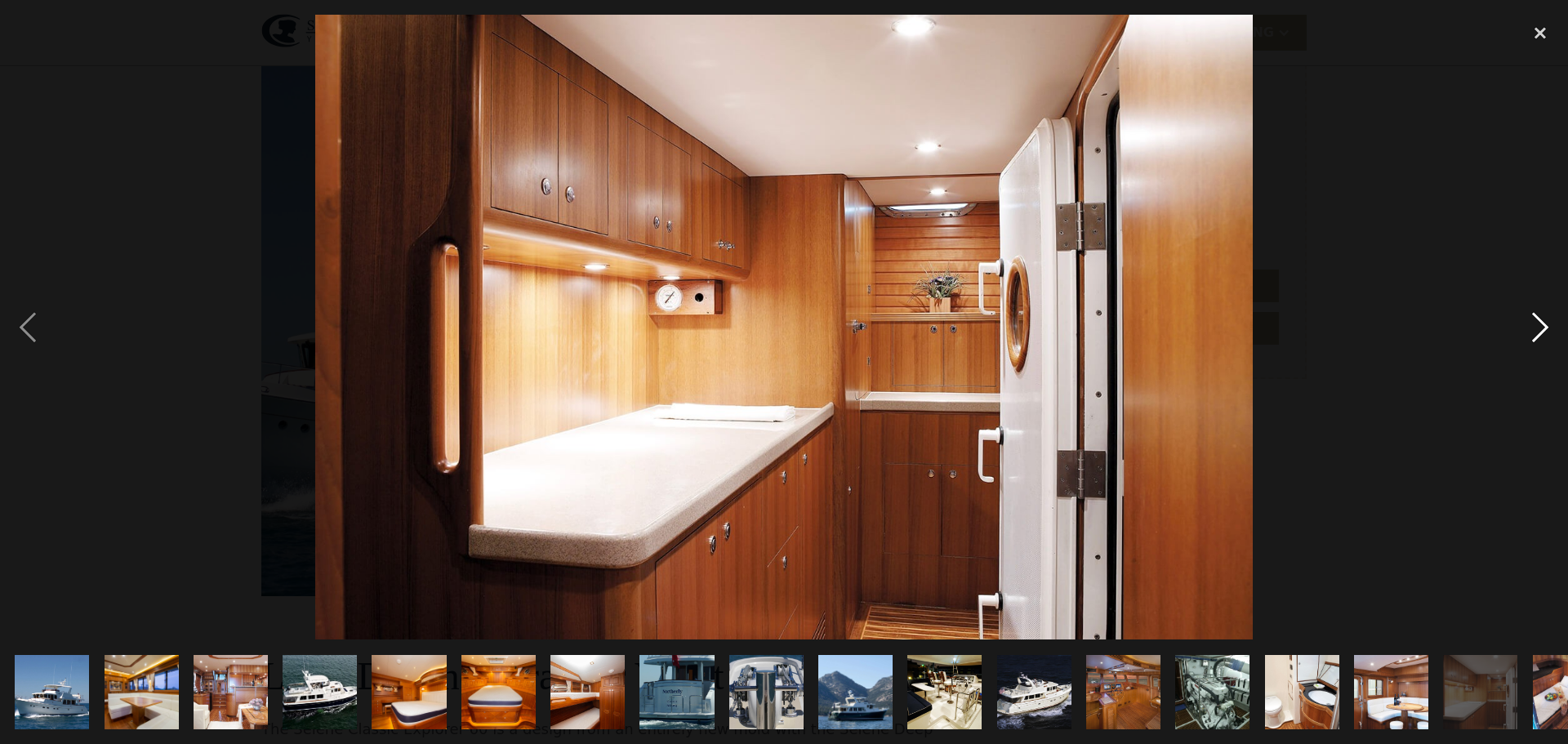
click at [1545, 322] on div "next image" at bounding box center [1540, 328] width 56 height 625
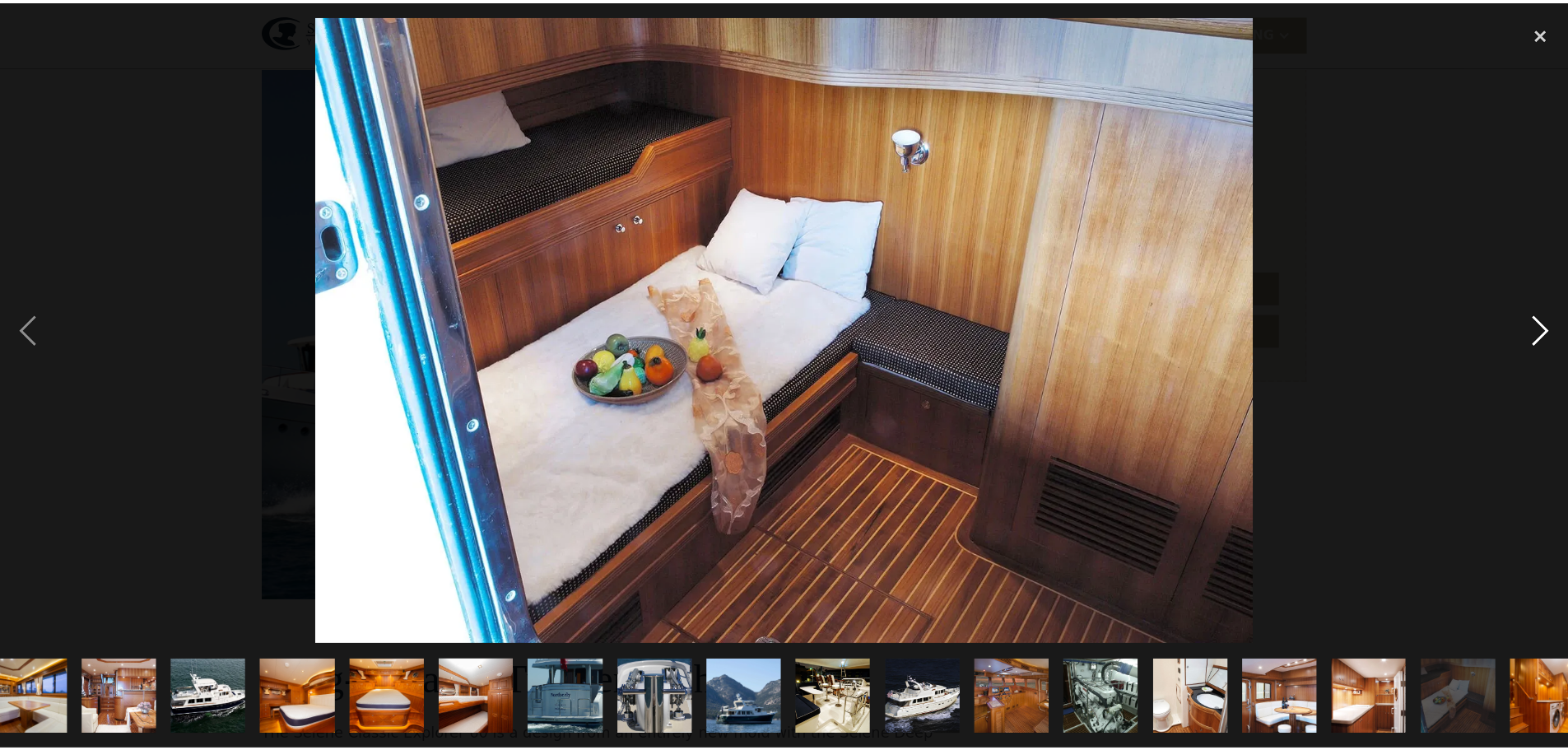
scroll to position [0, 144]
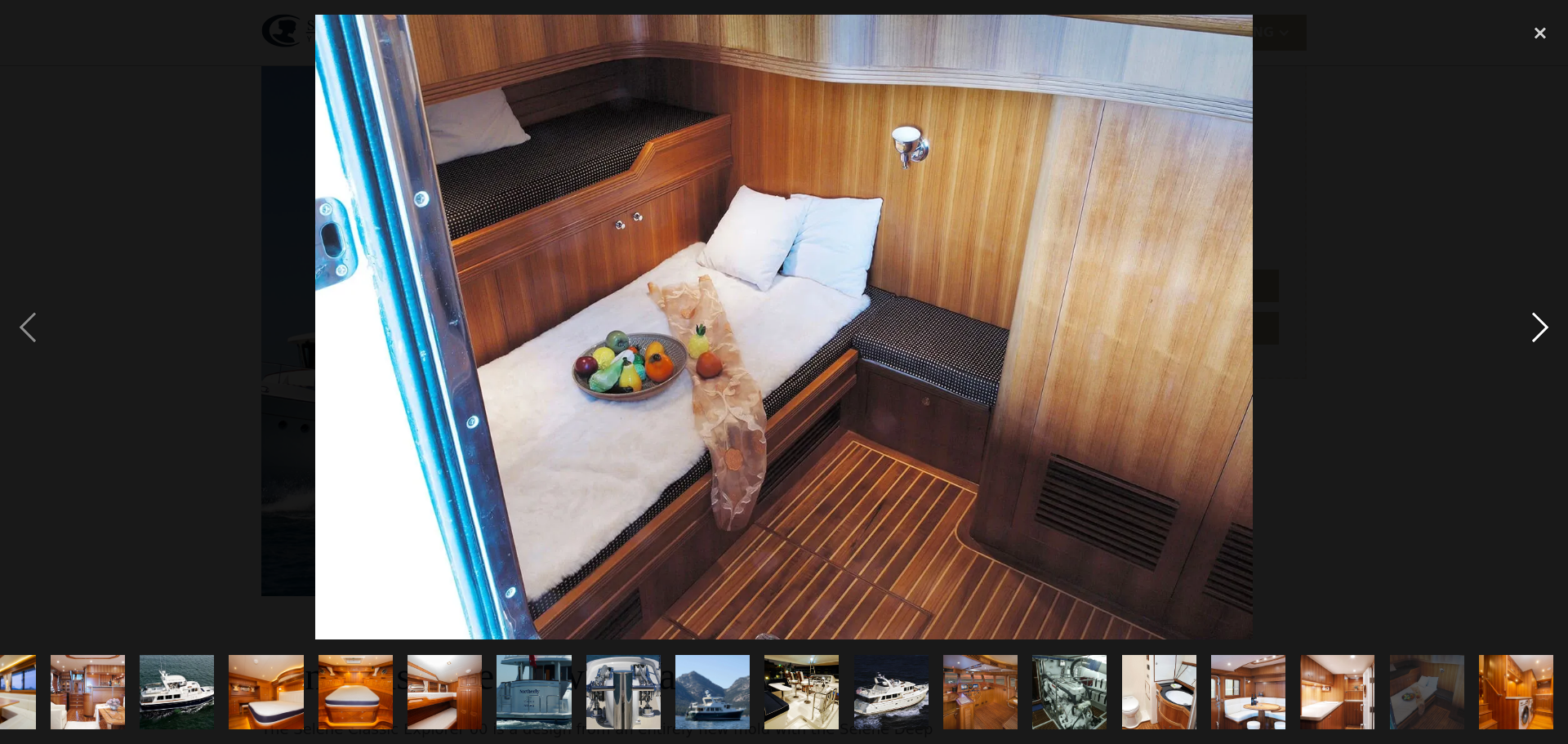
click at [1545, 322] on div "next image" at bounding box center [1540, 328] width 56 height 625
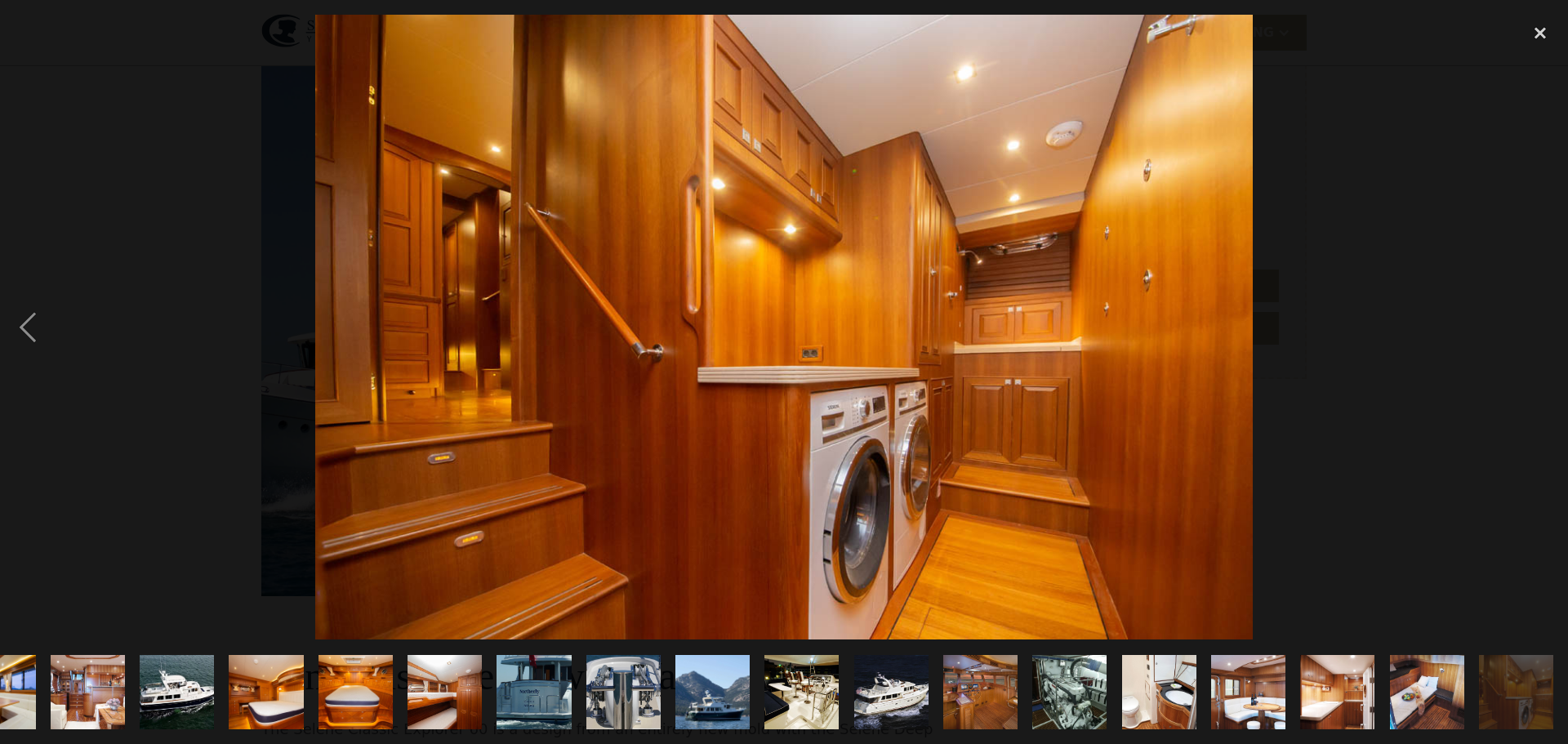
click at [1545, 322] on div "next image" at bounding box center [1540, 328] width 56 height 625
click at [1528, 33] on div "close lightbox" at bounding box center [1540, 33] width 56 height 36
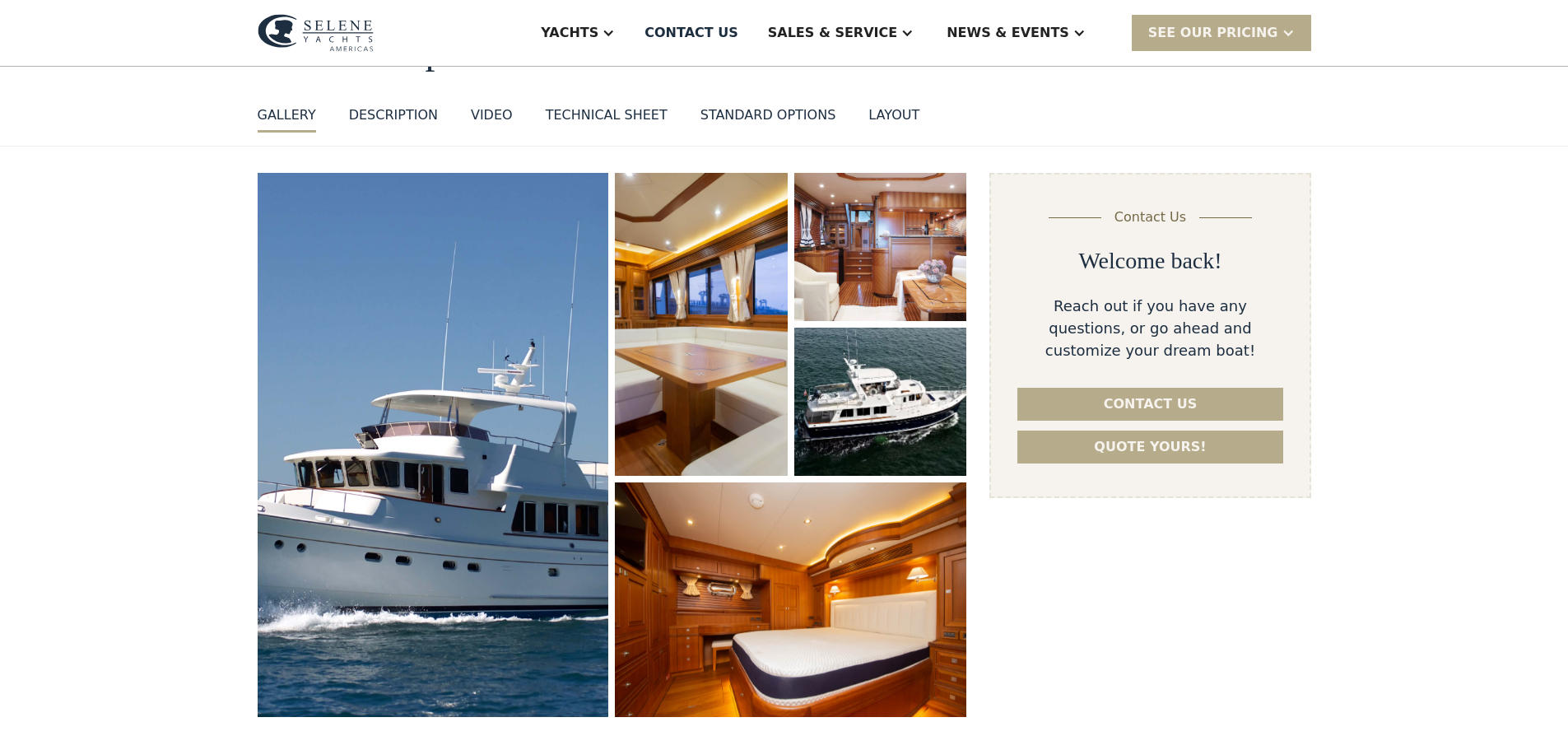
scroll to position [0, 0]
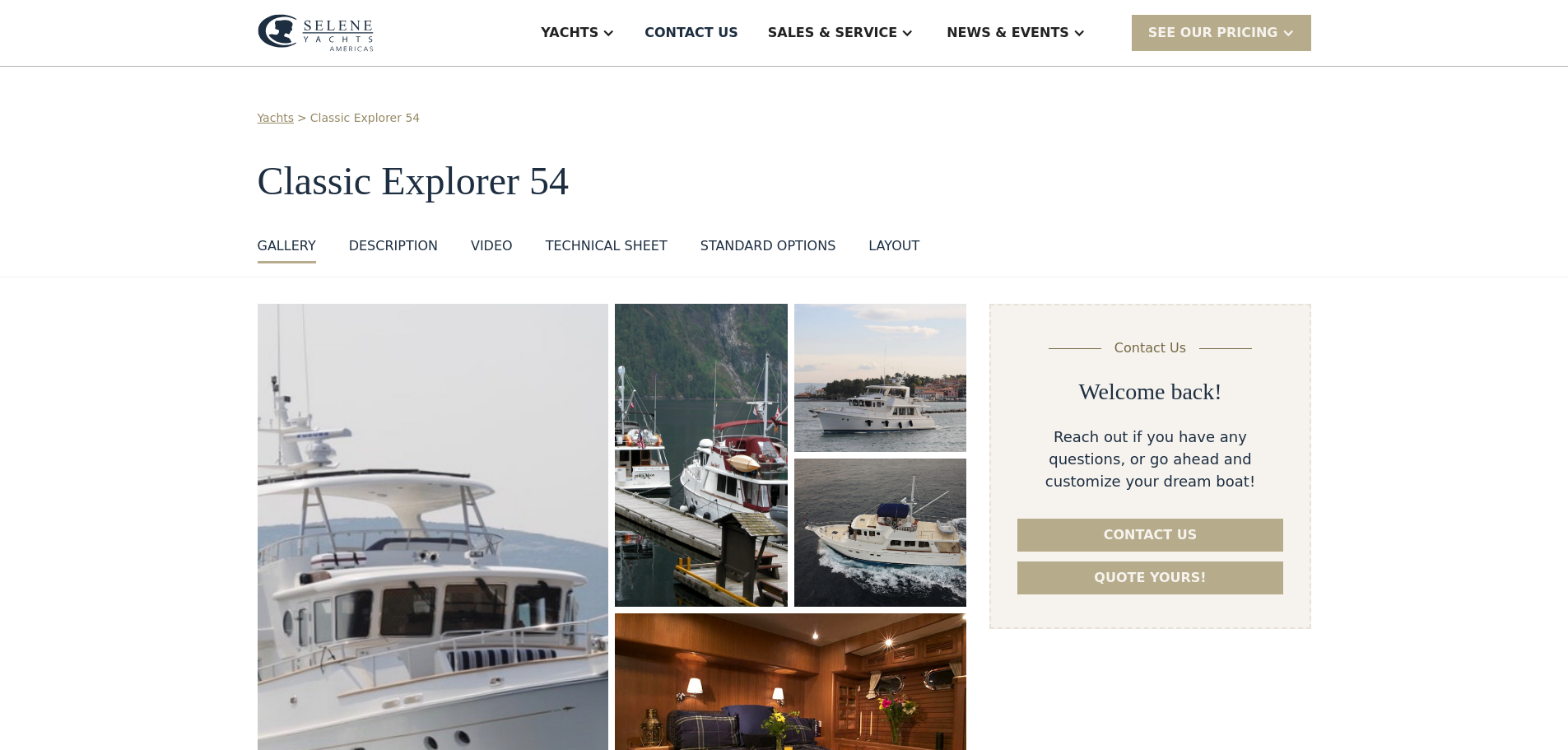
click at [445, 412] on img "open lightbox" at bounding box center [432, 590] width 365 height 596
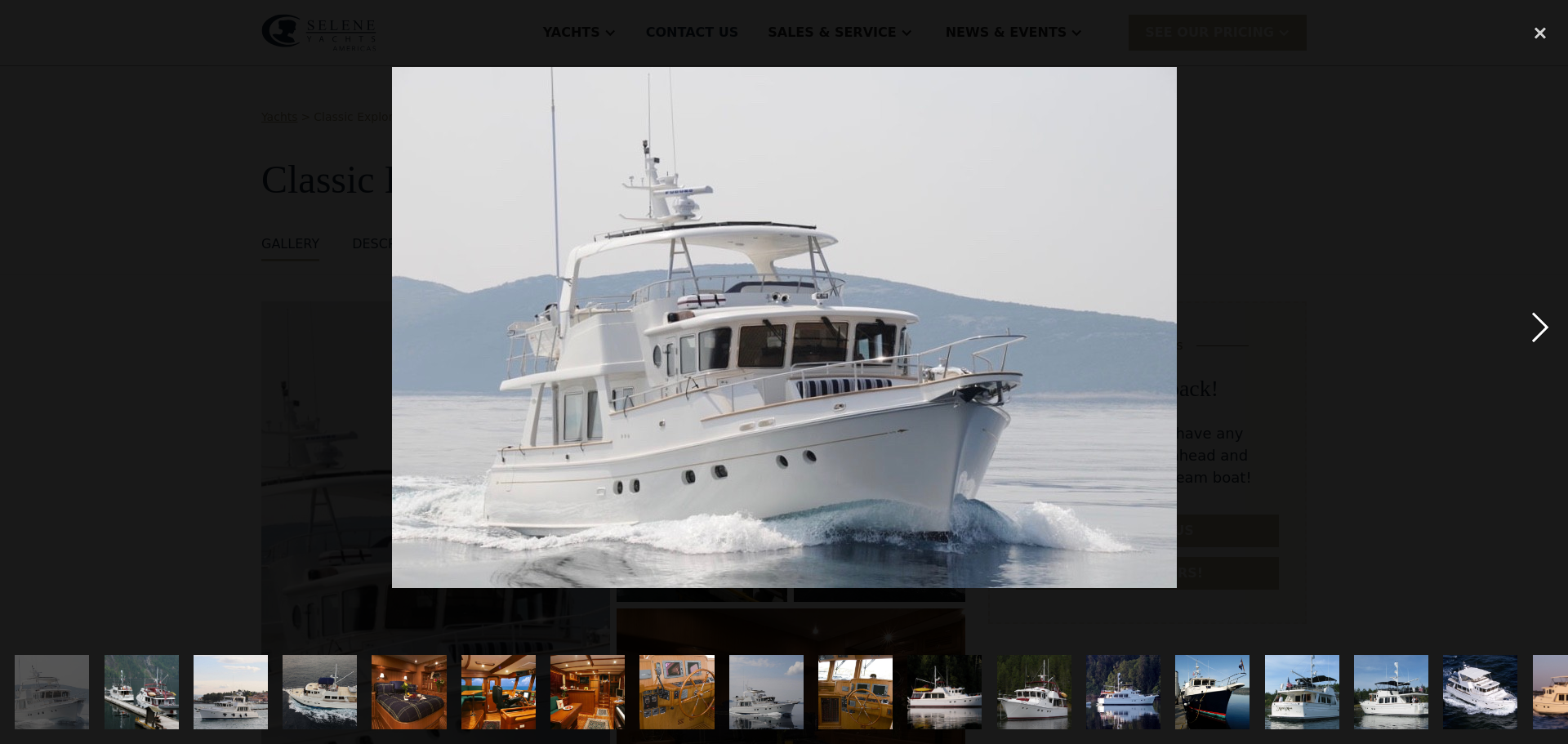
click at [1538, 321] on div "next image" at bounding box center [1540, 328] width 56 height 625
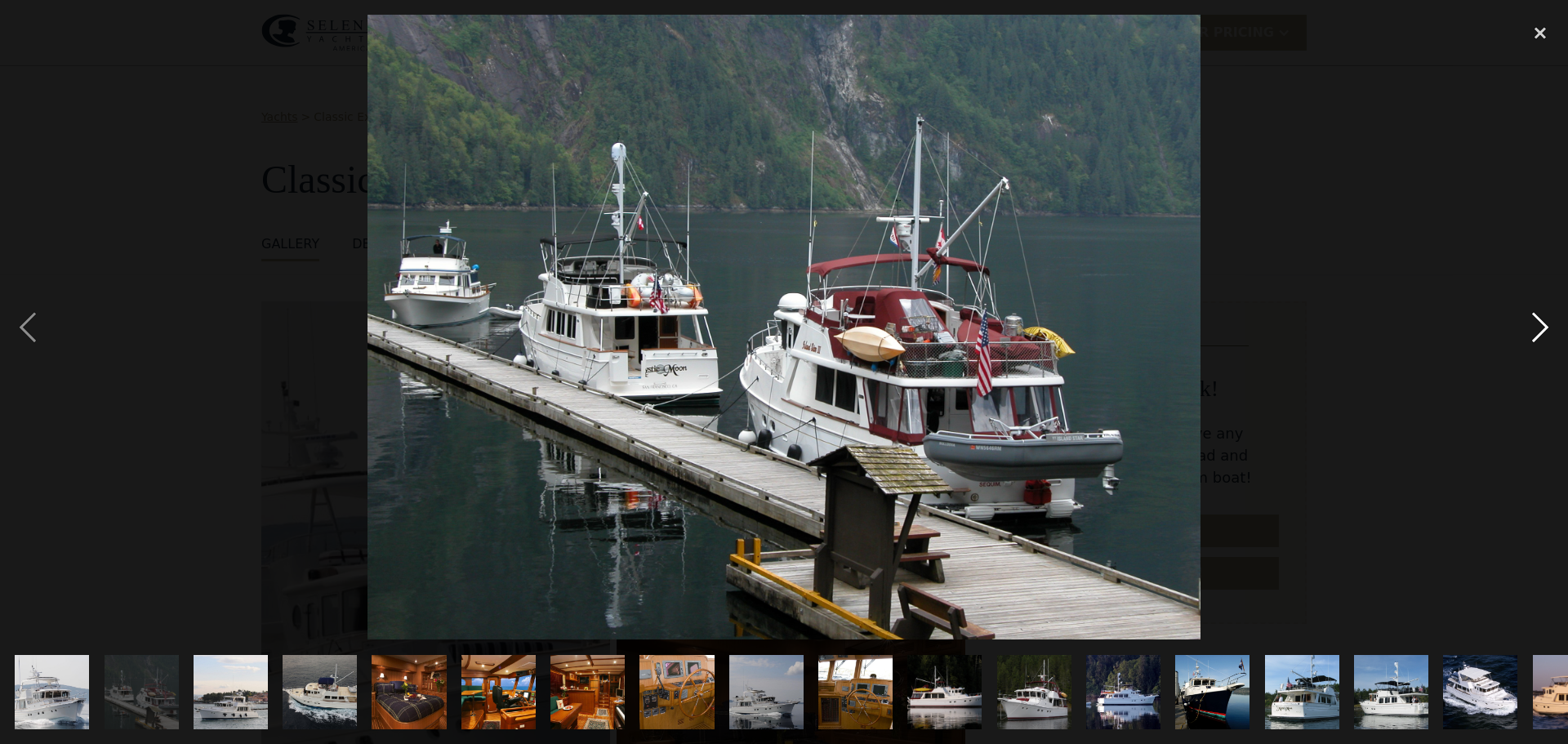
click at [1538, 321] on div "next image" at bounding box center [1540, 328] width 56 height 625
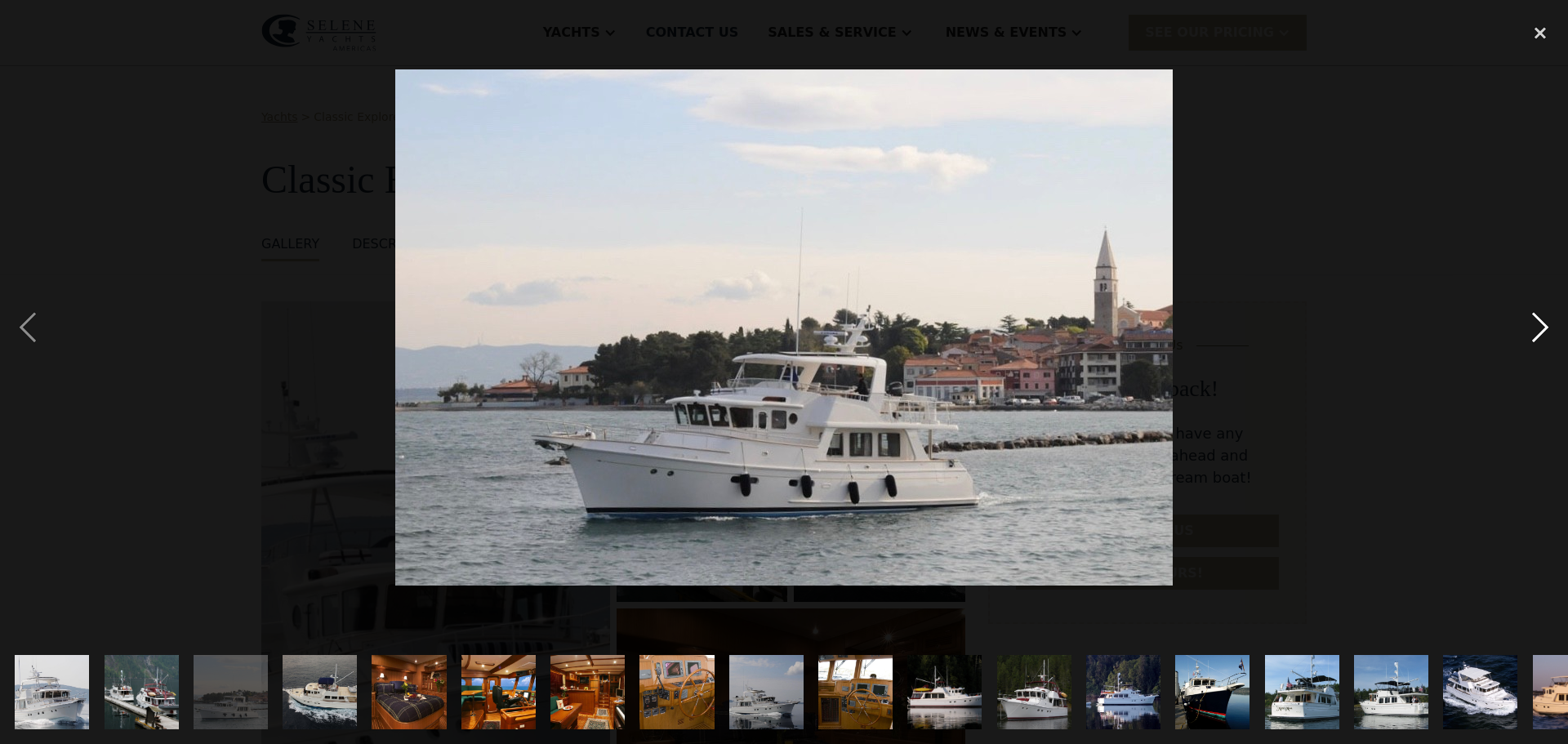
click at [1538, 321] on div "next image" at bounding box center [1540, 328] width 56 height 625
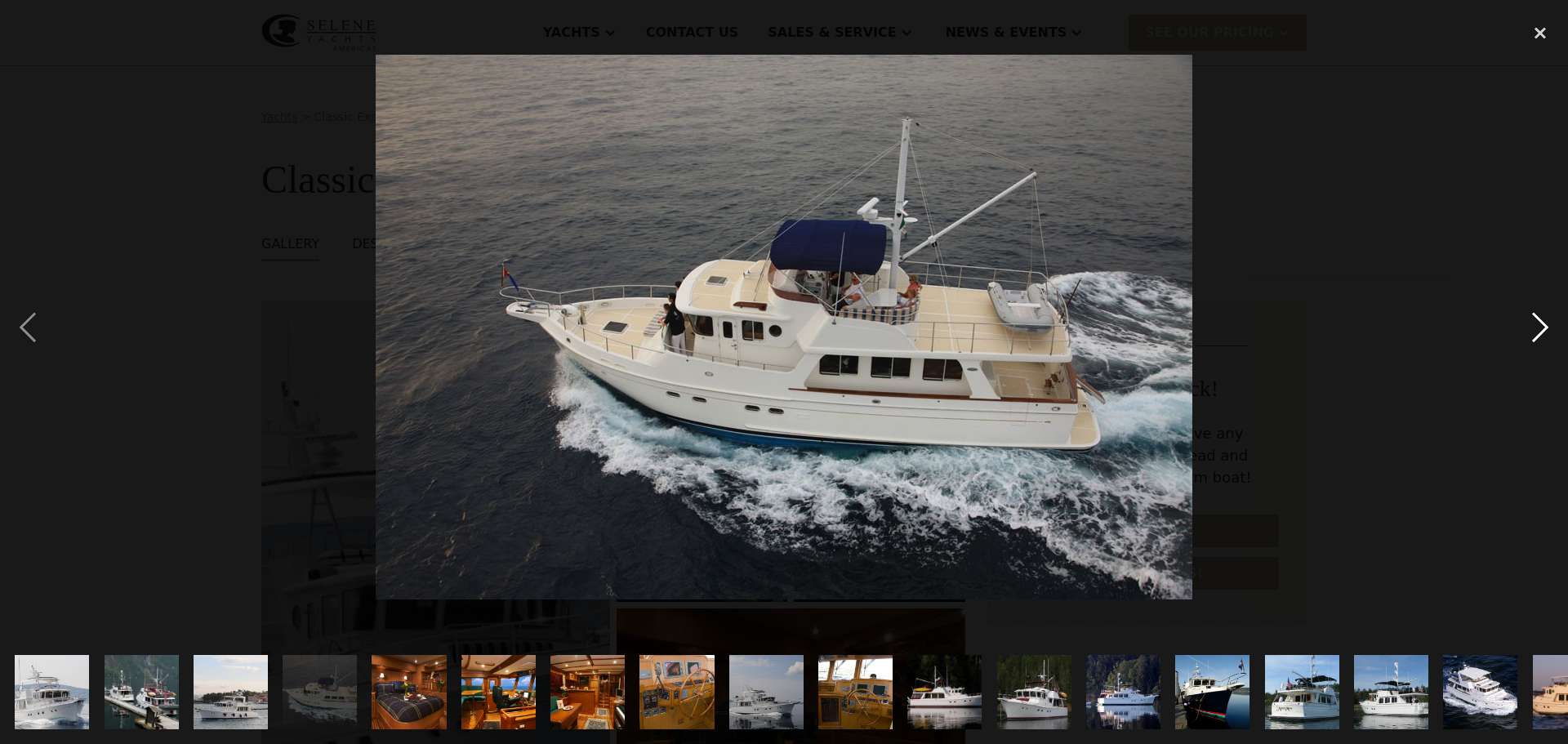
click at [1538, 321] on div "next image" at bounding box center [1540, 328] width 56 height 625
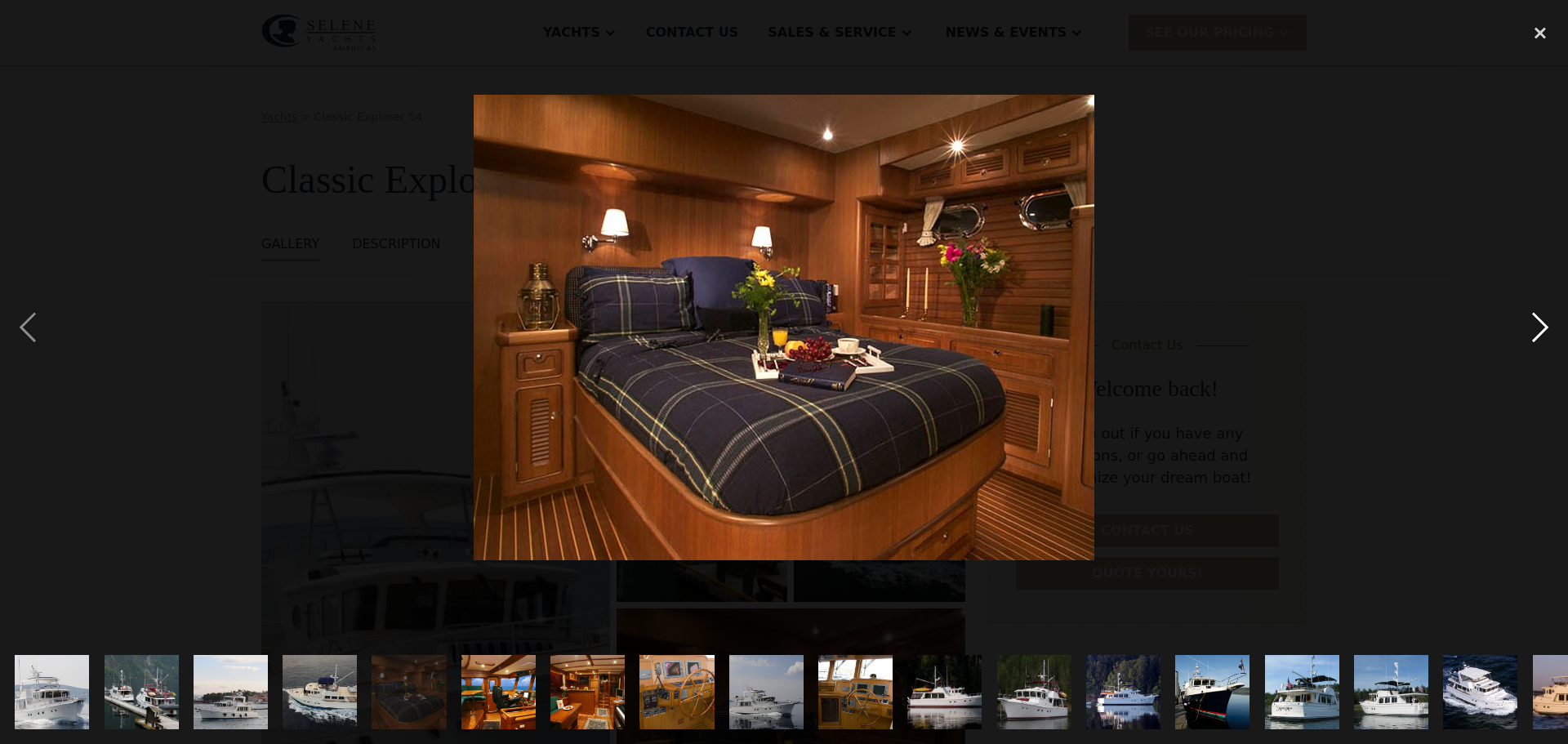
click at [1538, 321] on div "next image" at bounding box center [1540, 328] width 56 height 625
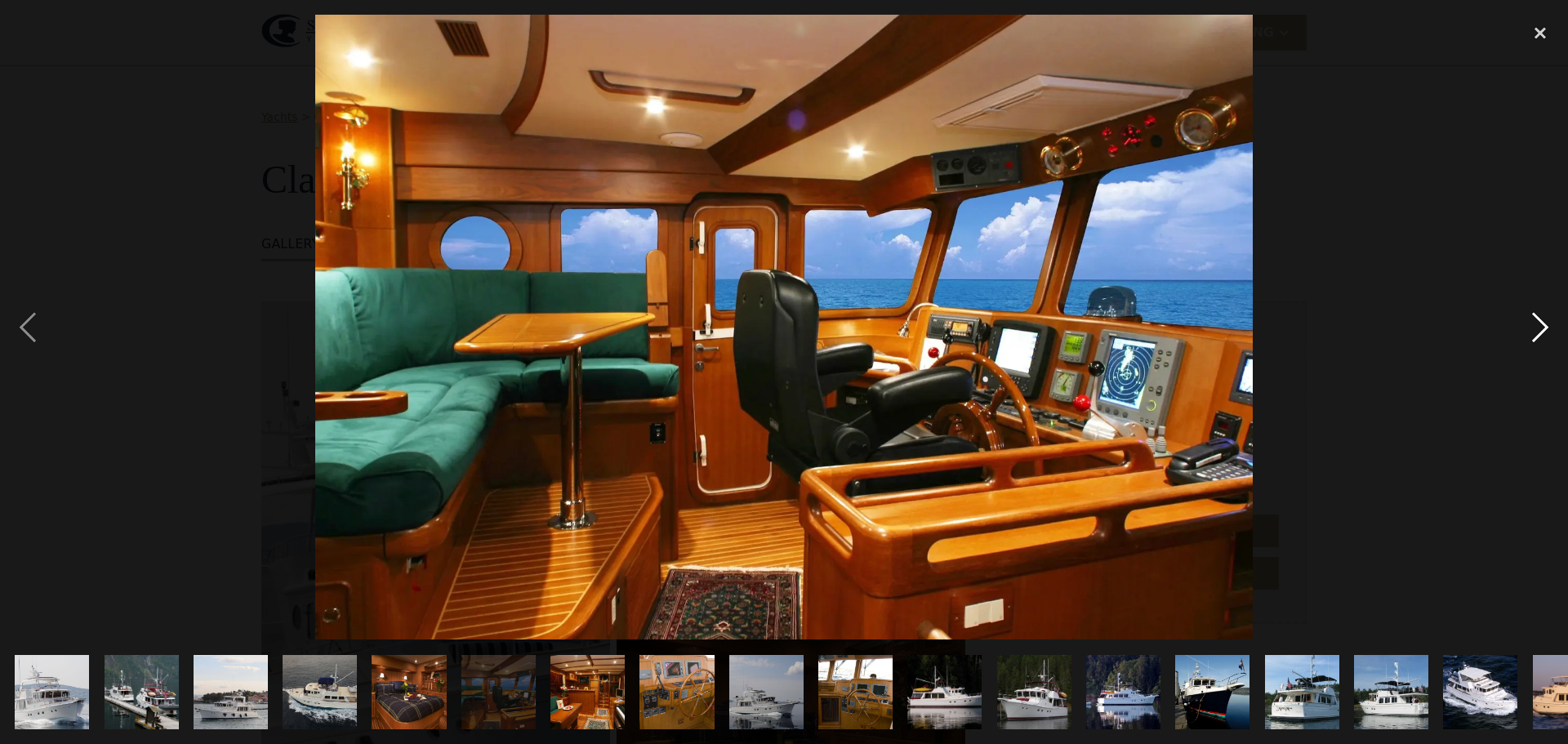
click at [1538, 321] on div "next image" at bounding box center [1540, 328] width 56 height 625
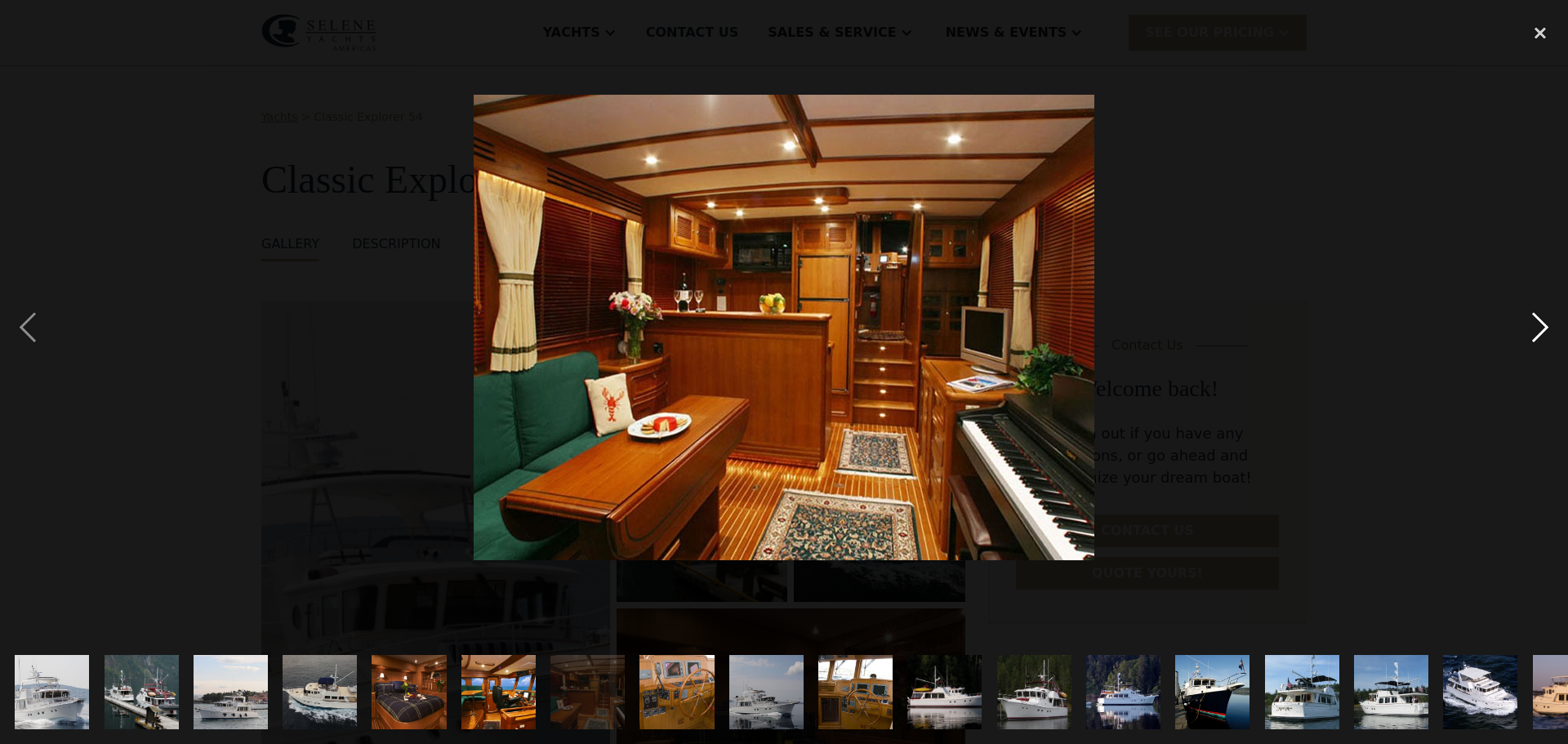
click at [1538, 321] on div "next image" at bounding box center [1540, 328] width 56 height 625
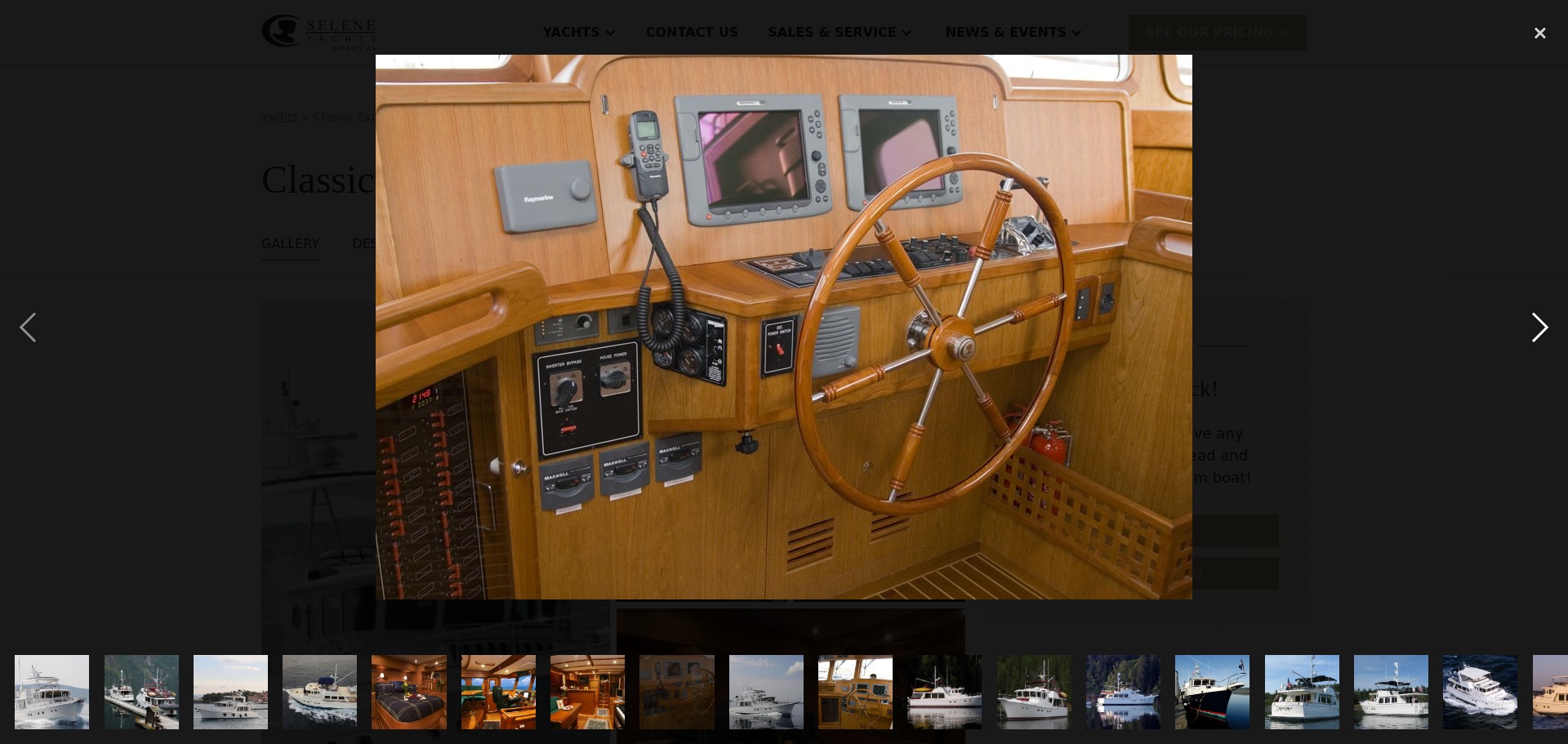
click at [1538, 321] on div "next image" at bounding box center [1540, 328] width 56 height 625
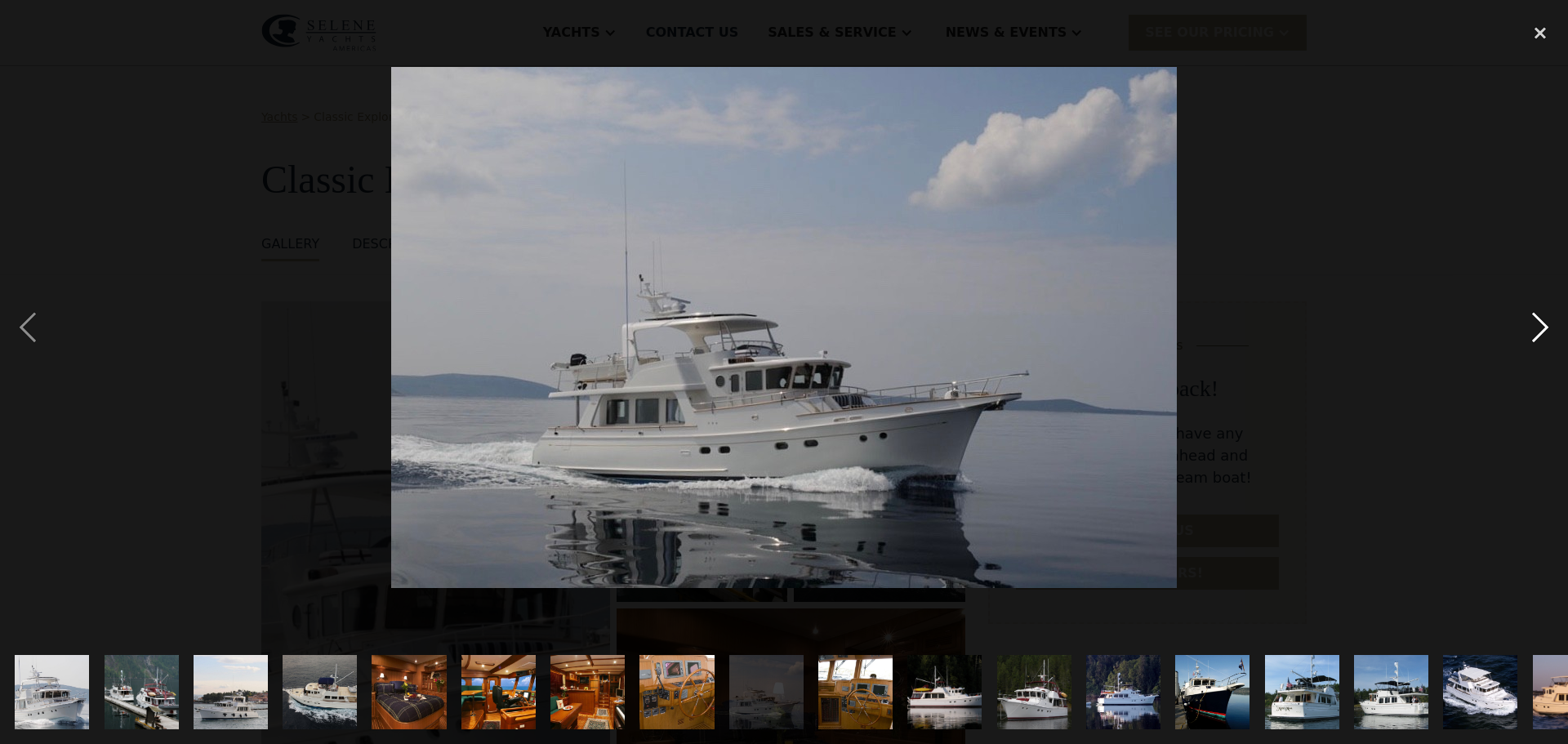
click at [1538, 321] on div "next image" at bounding box center [1540, 328] width 56 height 625
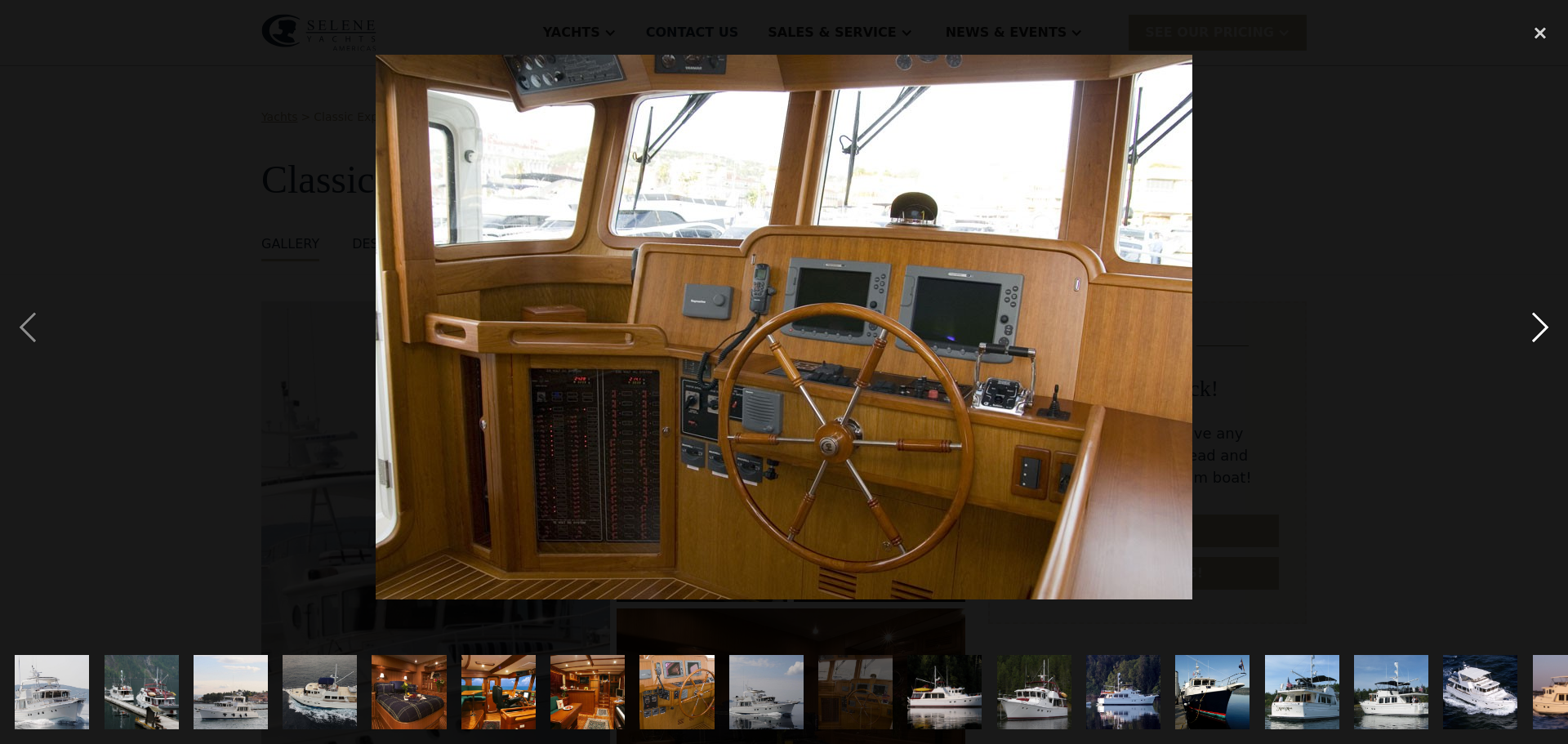
click at [1538, 321] on div "next image" at bounding box center [1540, 328] width 56 height 625
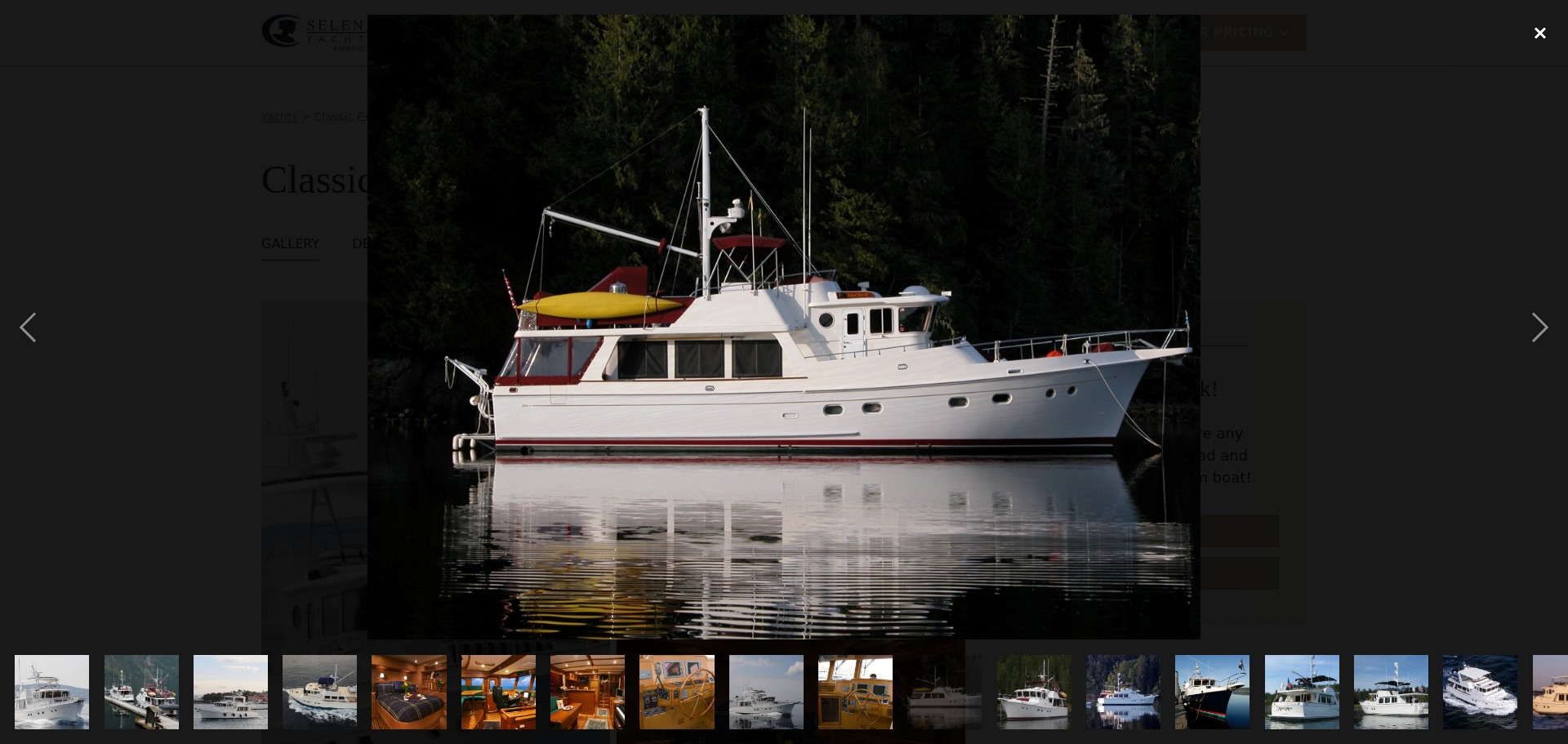
click at [1538, 27] on div "close lightbox" at bounding box center [1540, 33] width 56 height 36
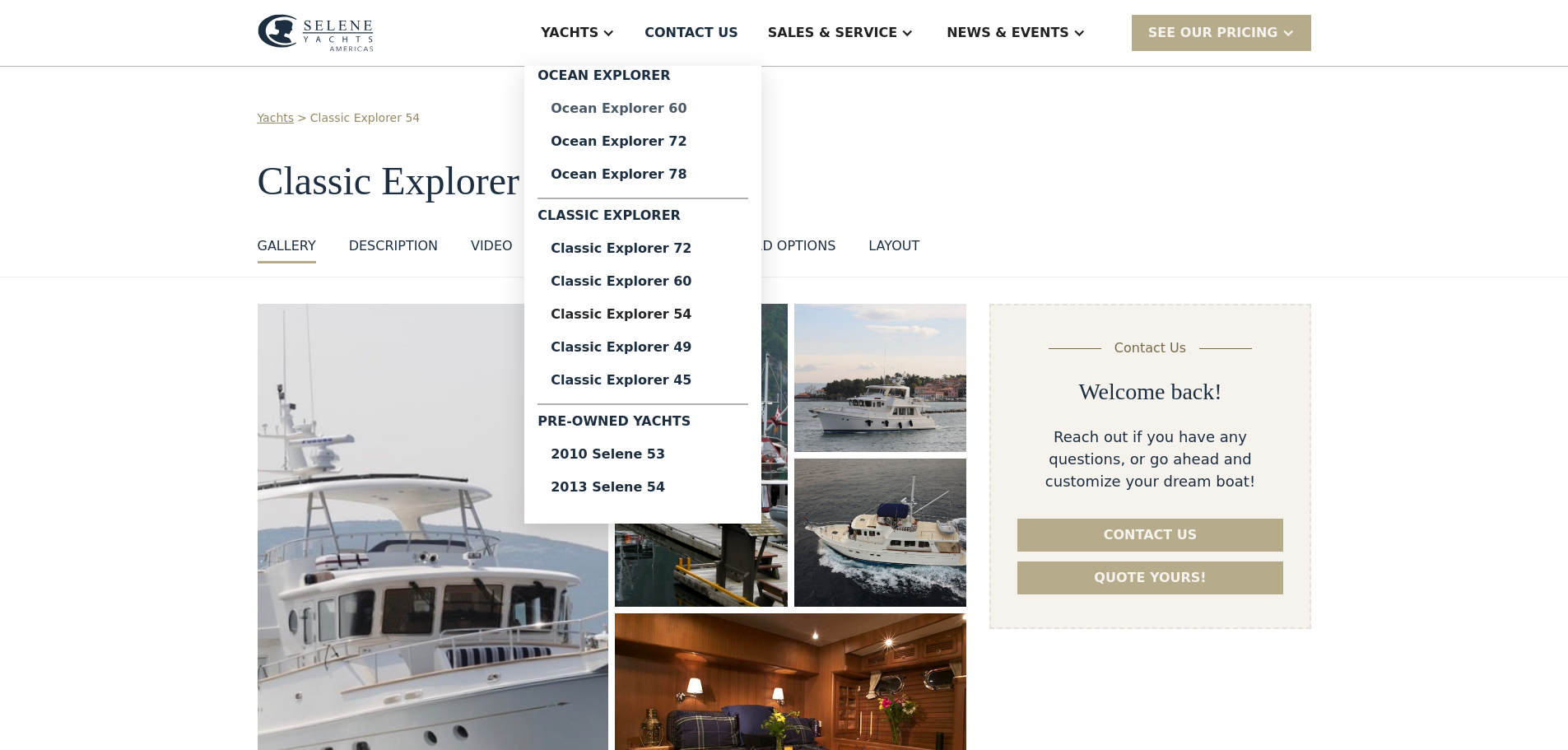
click at [672, 107] on div "Ocean Explorer 60" at bounding box center [642, 109] width 184 height 13
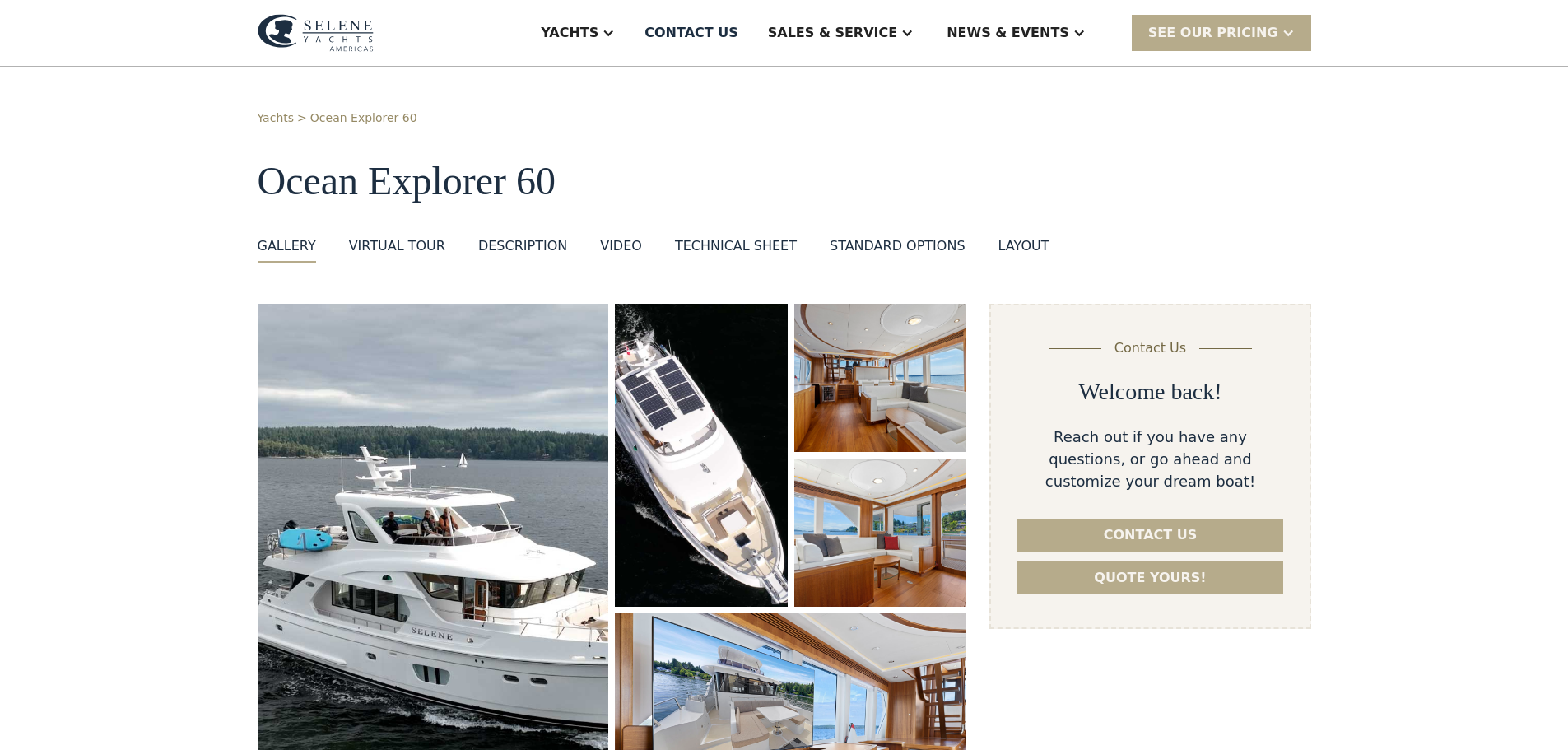
click at [424, 483] on img "open lightbox" at bounding box center [433, 575] width 352 height 544
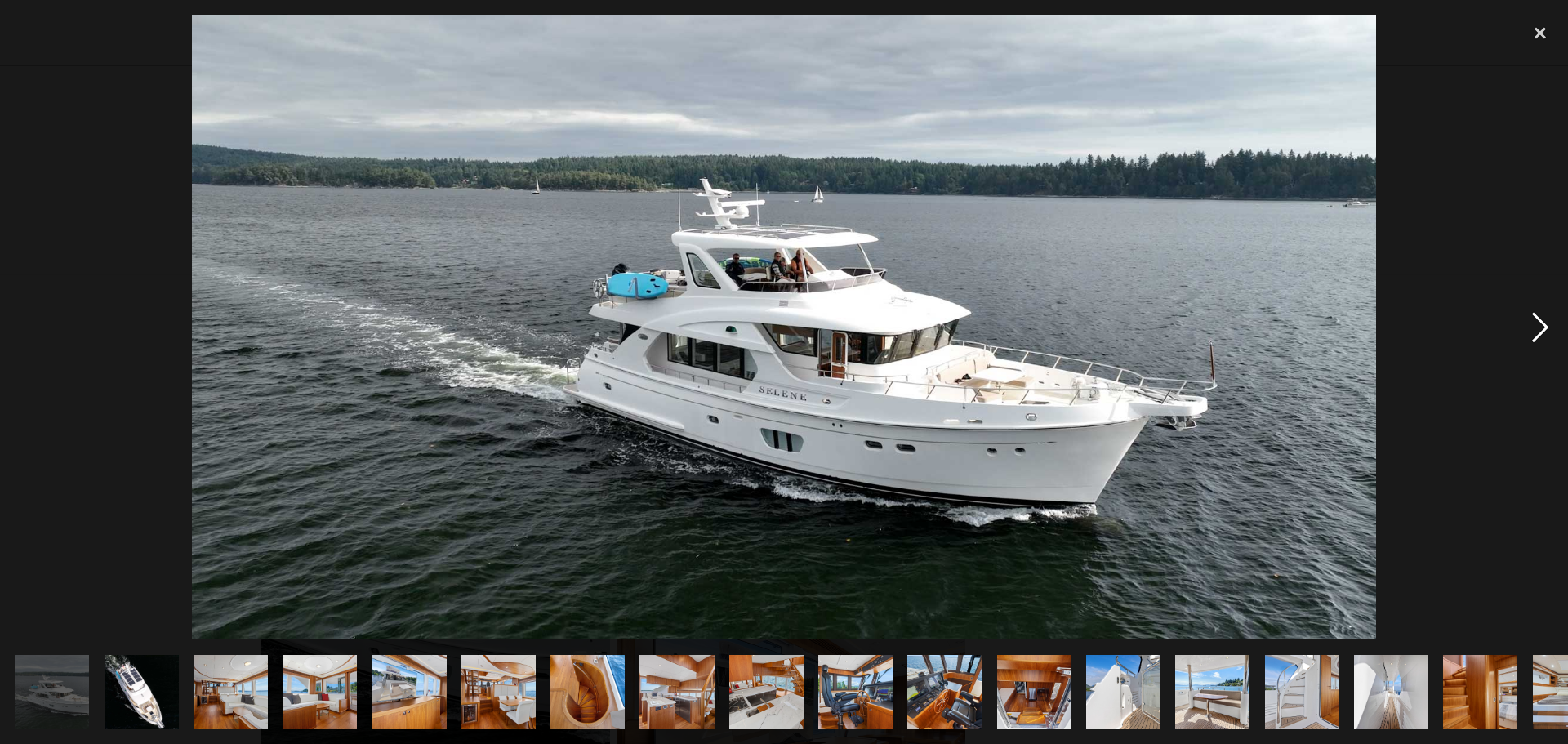
click at [1532, 320] on div "next image" at bounding box center [1540, 328] width 56 height 625
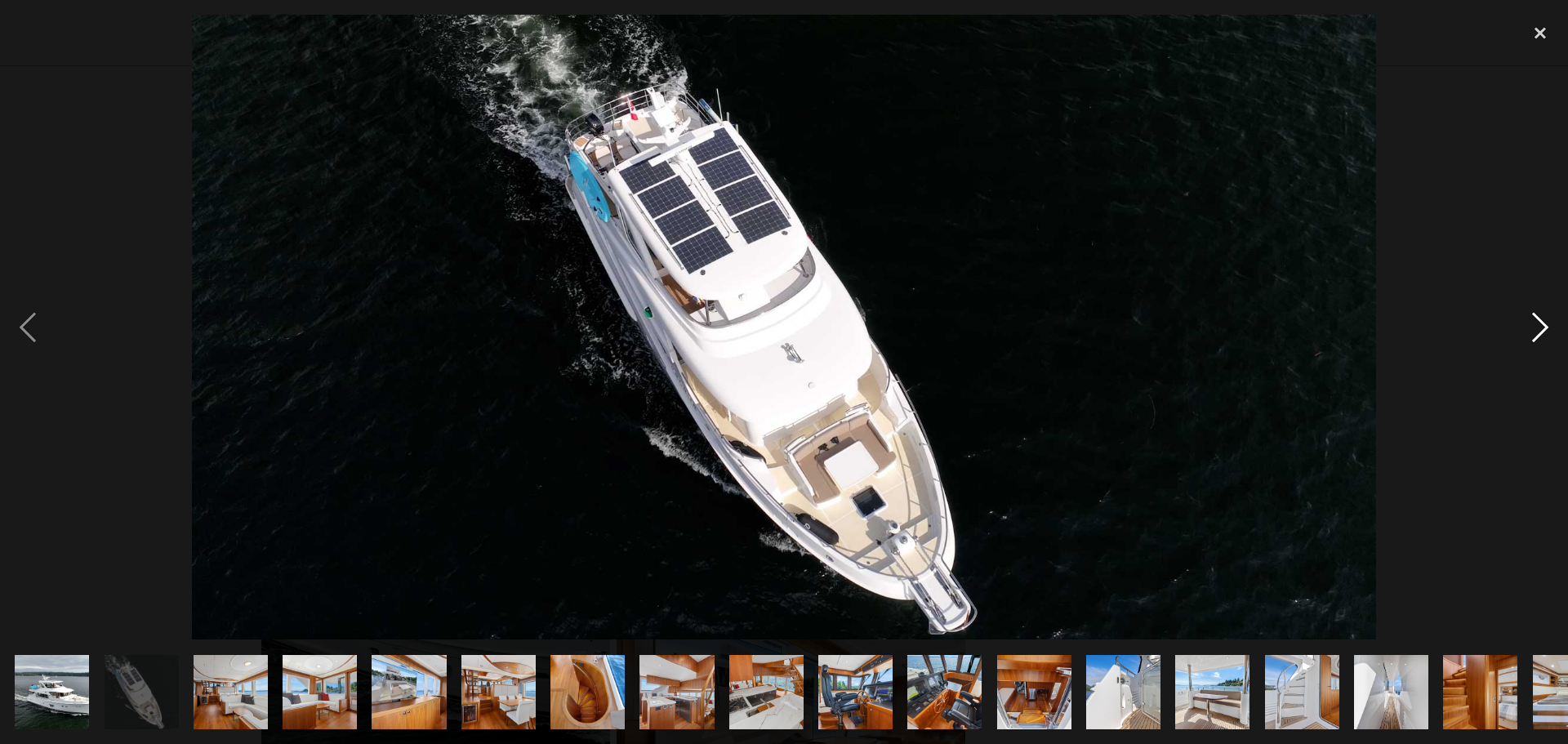
click at [1532, 320] on div "next image" at bounding box center [1540, 328] width 56 height 625
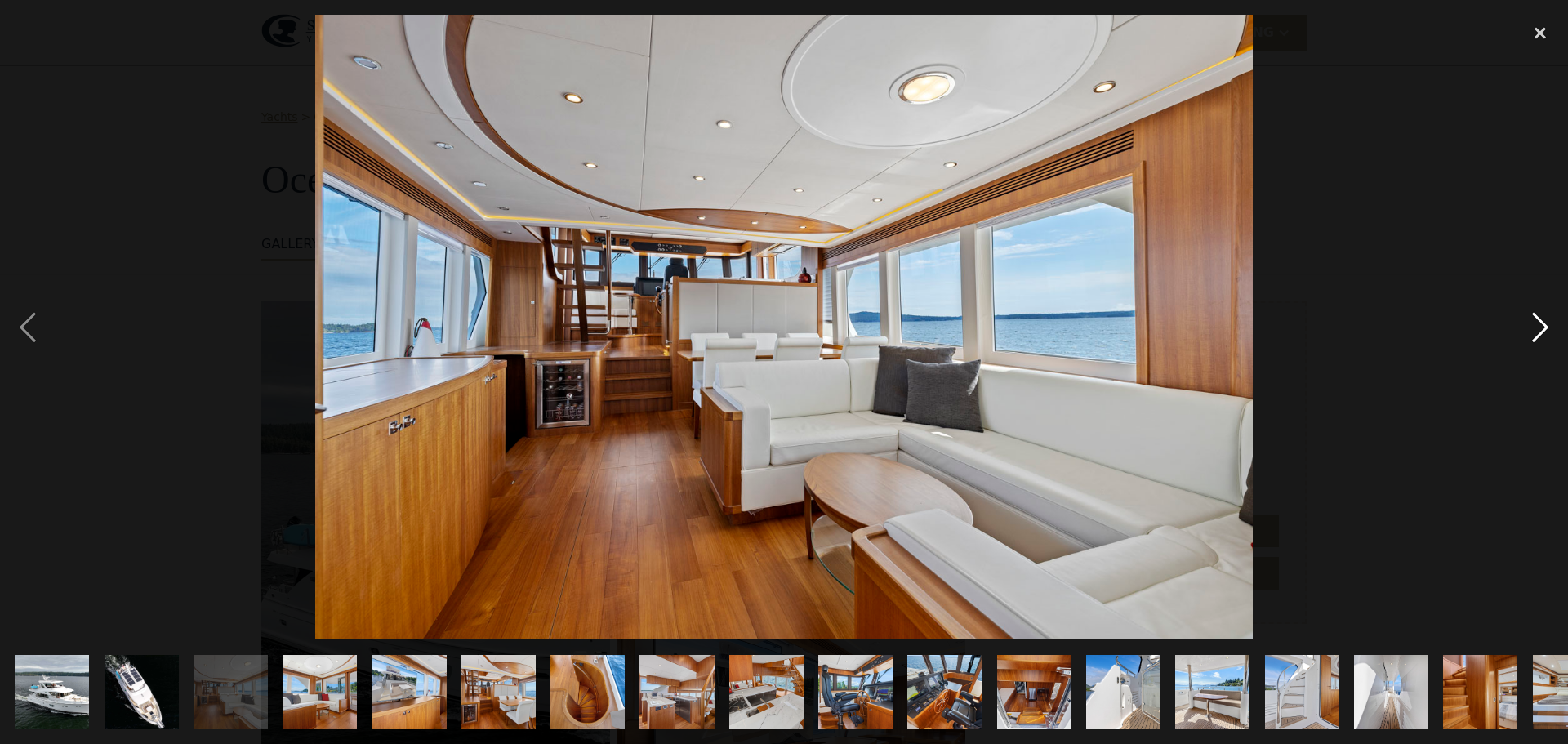
click at [1532, 320] on div "next image" at bounding box center [1540, 328] width 56 height 625
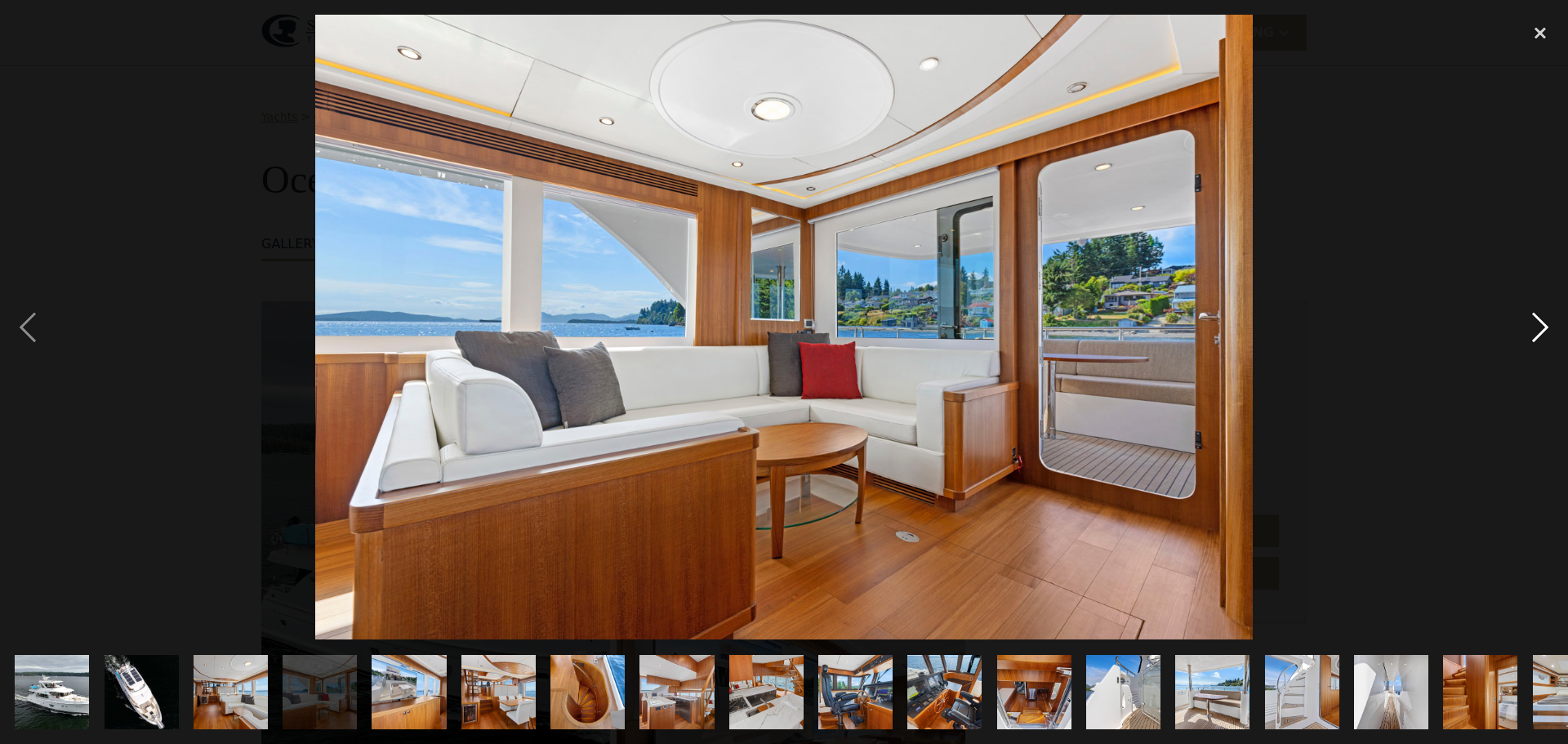
click at [1532, 320] on div "next image" at bounding box center [1540, 328] width 56 height 625
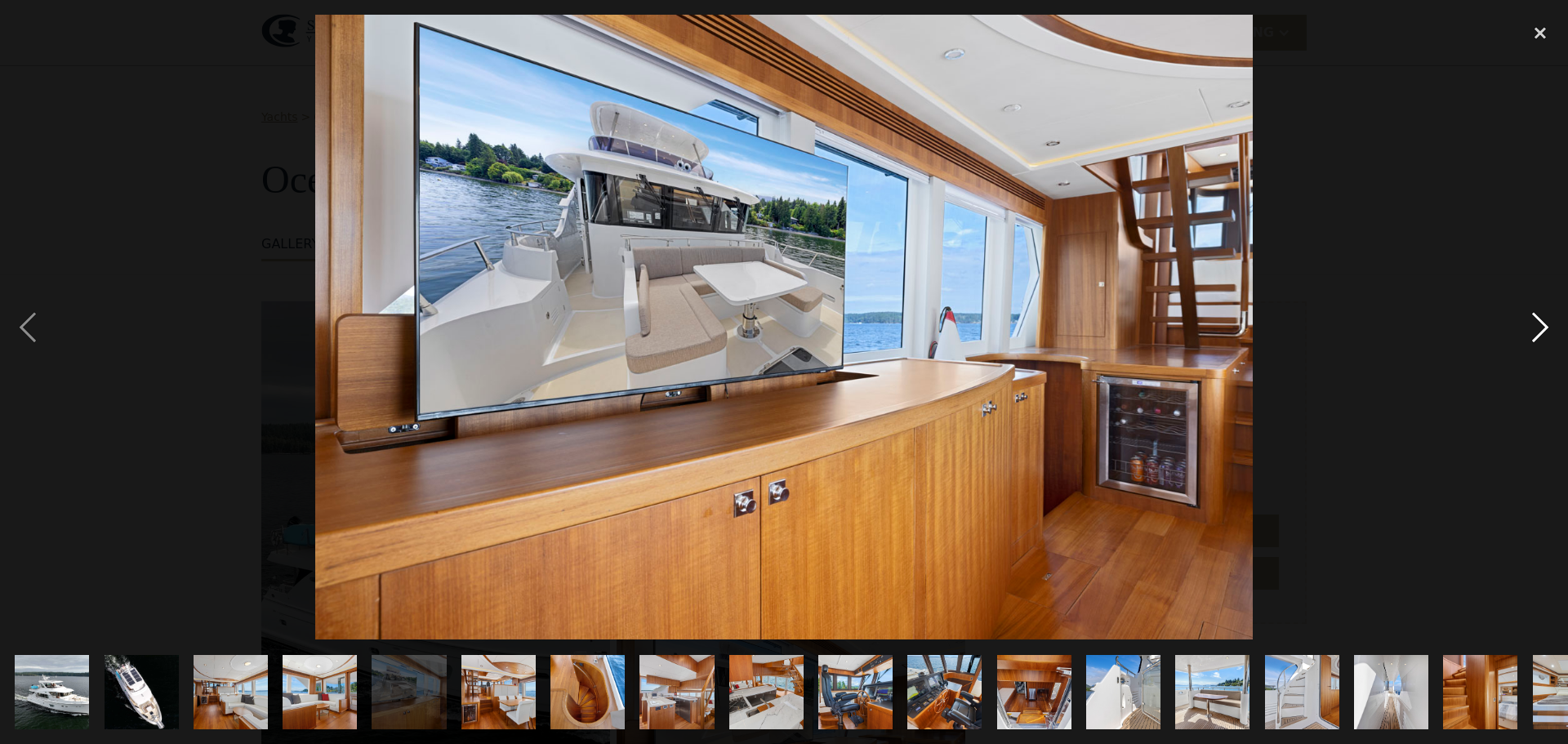
click at [1532, 320] on div "next image" at bounding box center [1540, 328] width 56 height 625
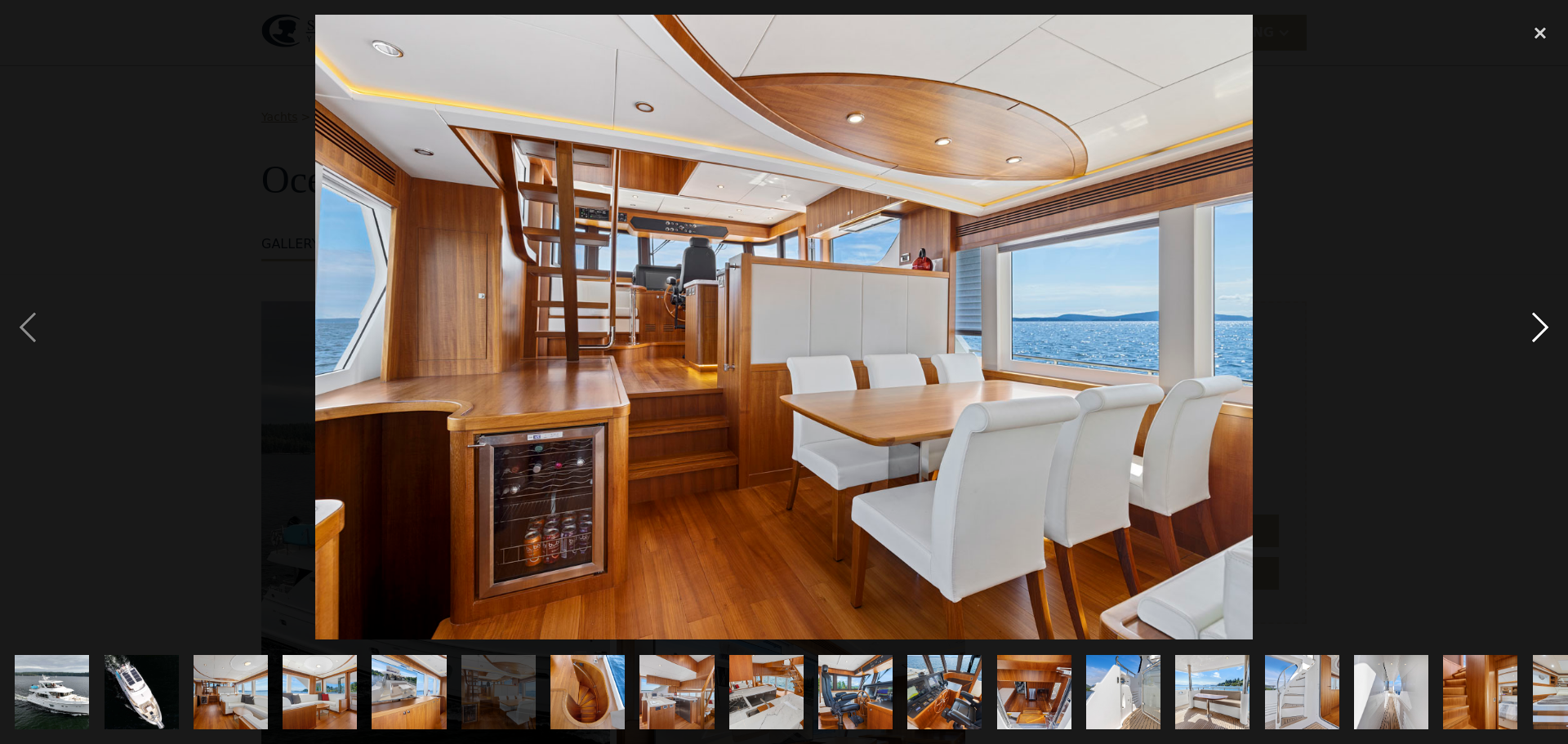
click at [1538, 322] on div "next image" at bounding box center [1540, 328] width 56 height 625
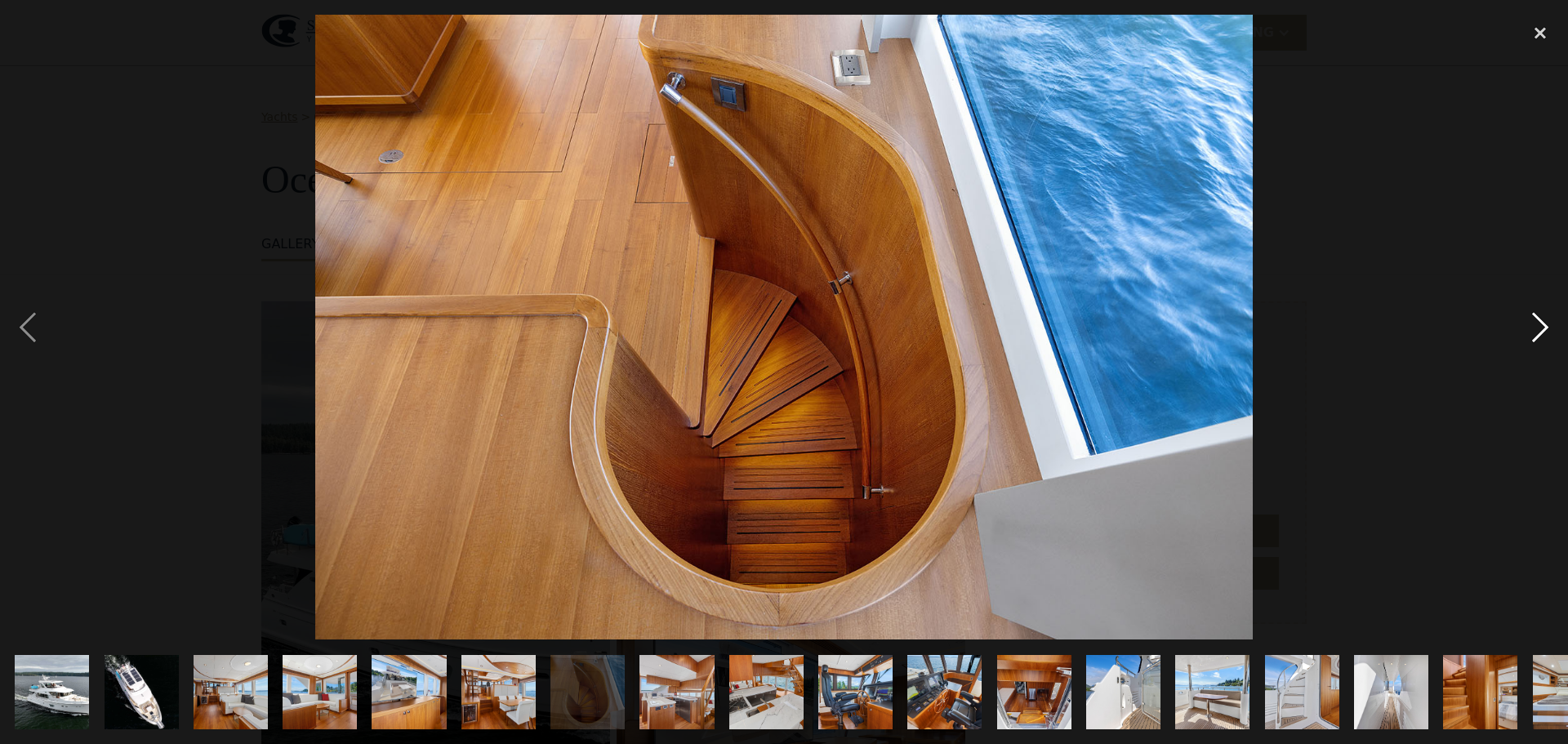
click at [1538, 322] on div "next image" at bounding box center [1540, 328] width 56 height 625
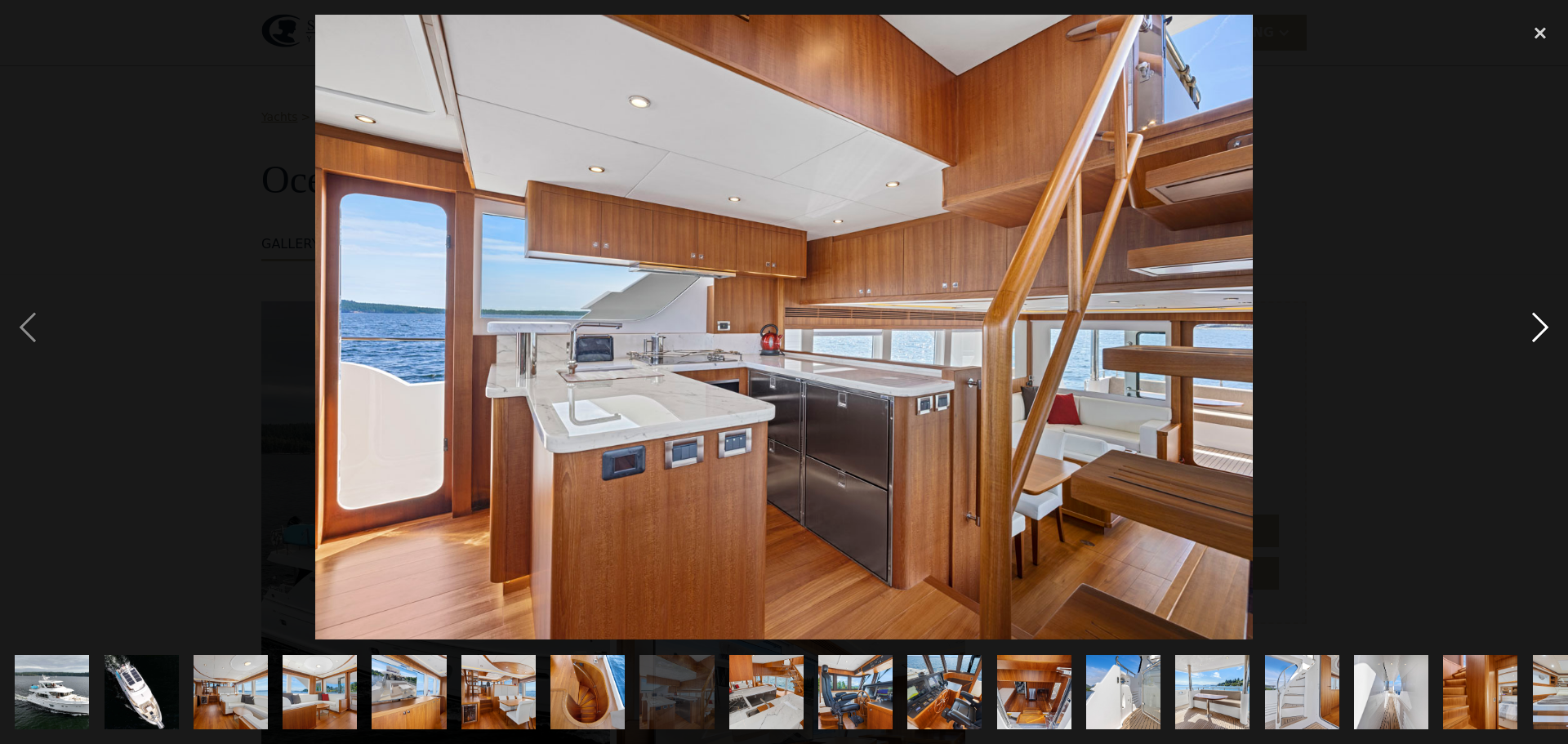
click at [1538, 322] on div "next image" at bounding box center [1540, 328] width 56 height 625
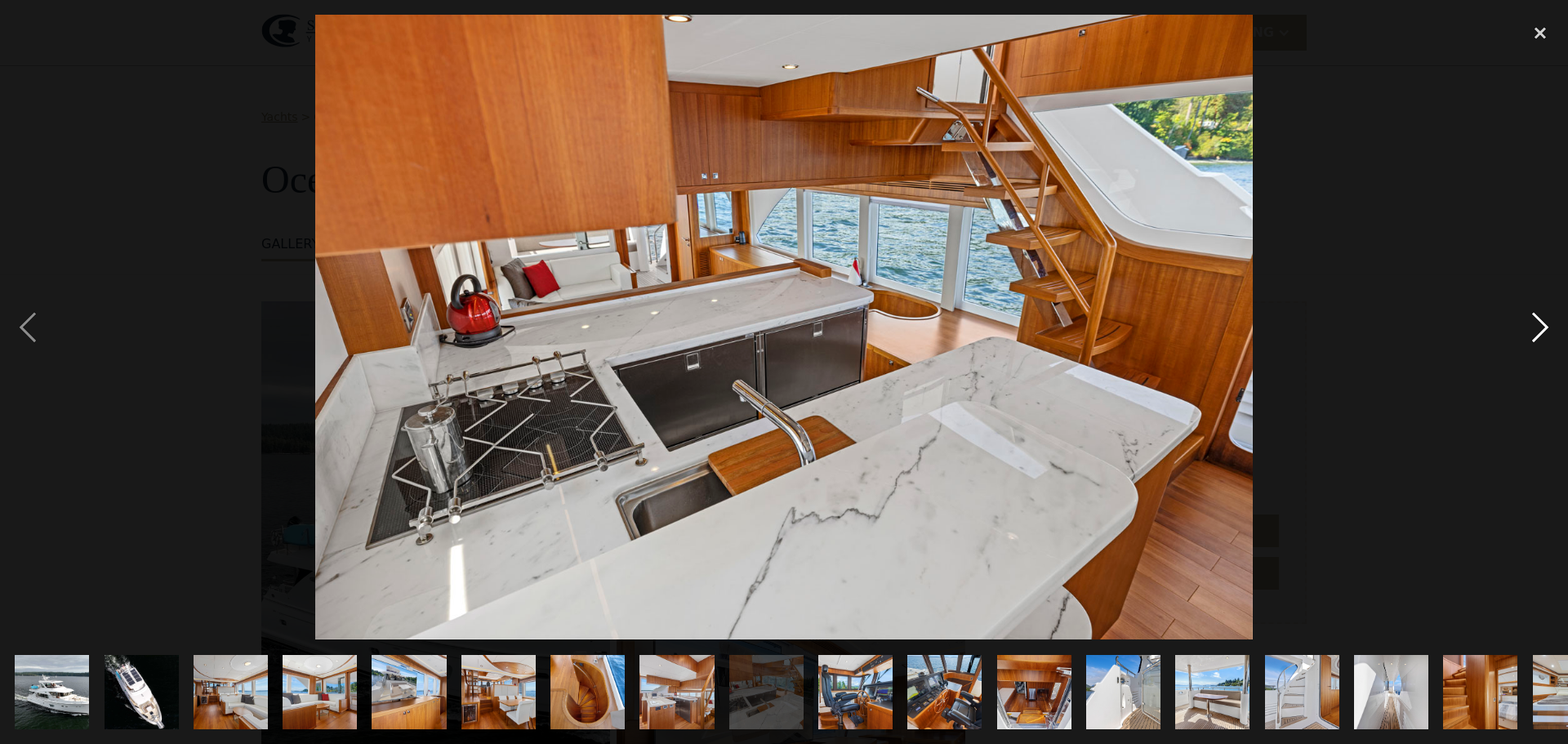
click at [1538, 322] on div "next image" at bounding box center [1540, 328] width 56 height 625
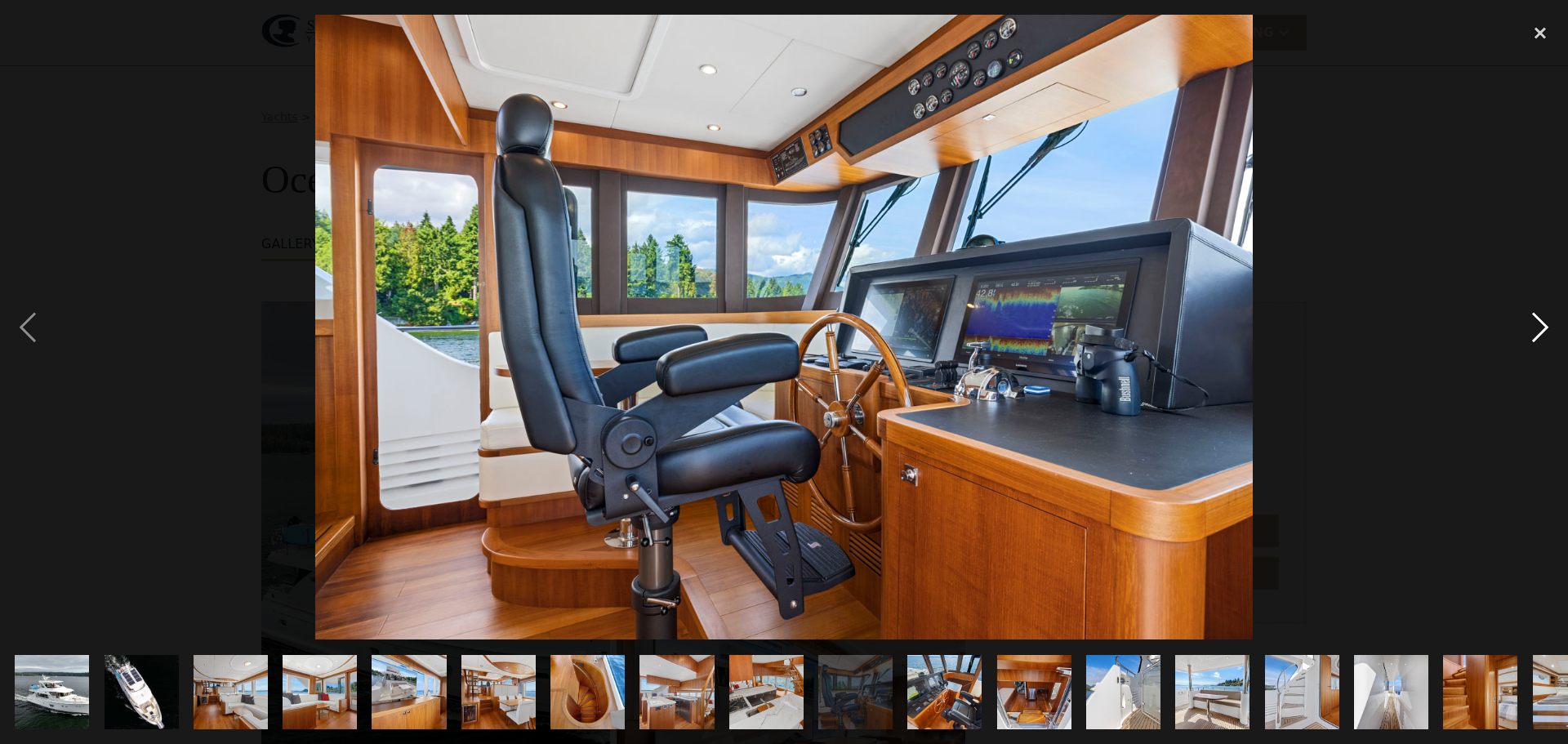
click at [1538, 322] on div "next image" at bounding box center [1540, 328] width 56 height 625
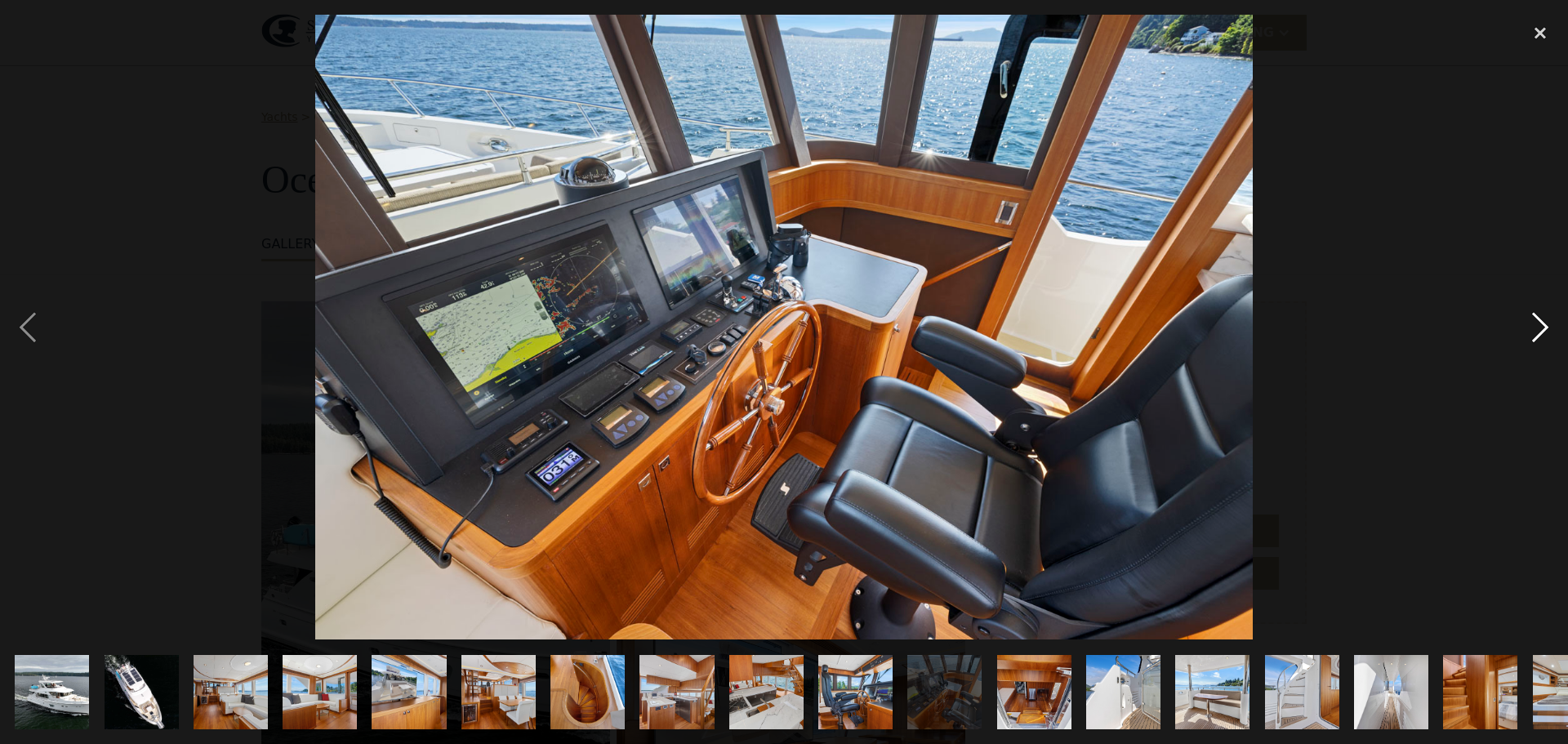
click at [1538, 322] on div "next image" at bounding box center [1540, 328] width 56 height 625
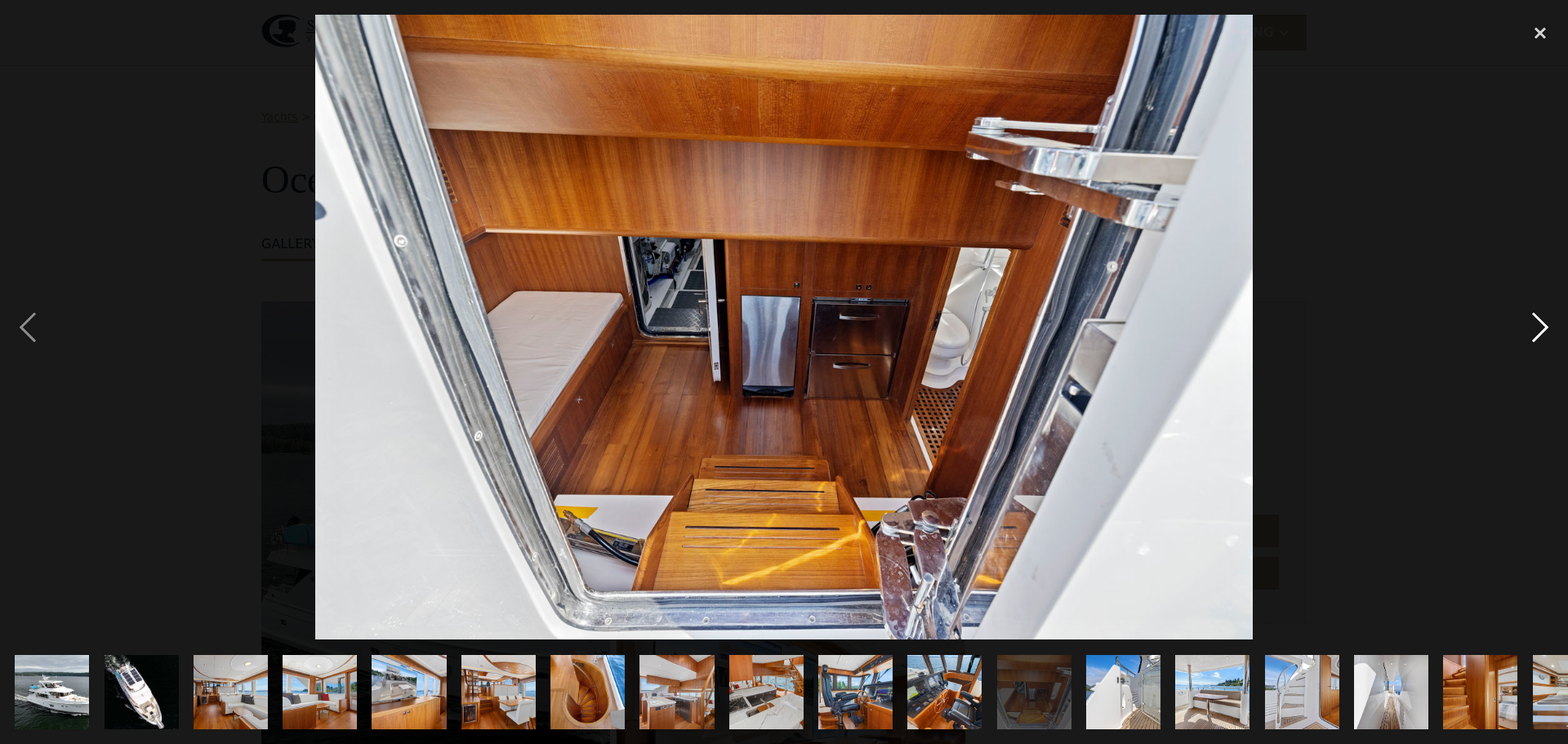
click at [1538, 322] on div "next image" at bounding box center [1540, 328] width 56 height 625
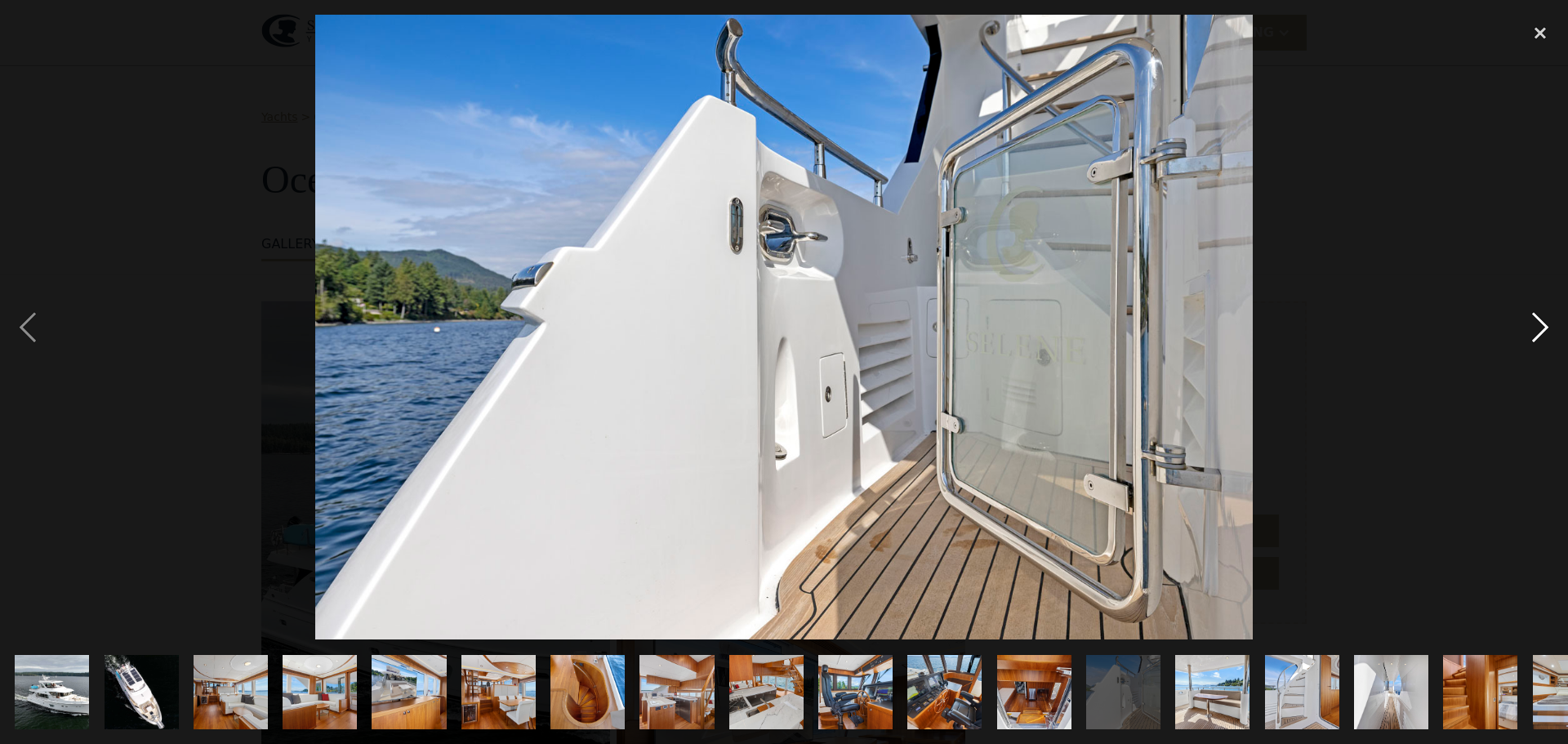
click at [1538, 322] on div "next image" at bounding box center [1540, 328] width 56 height 625
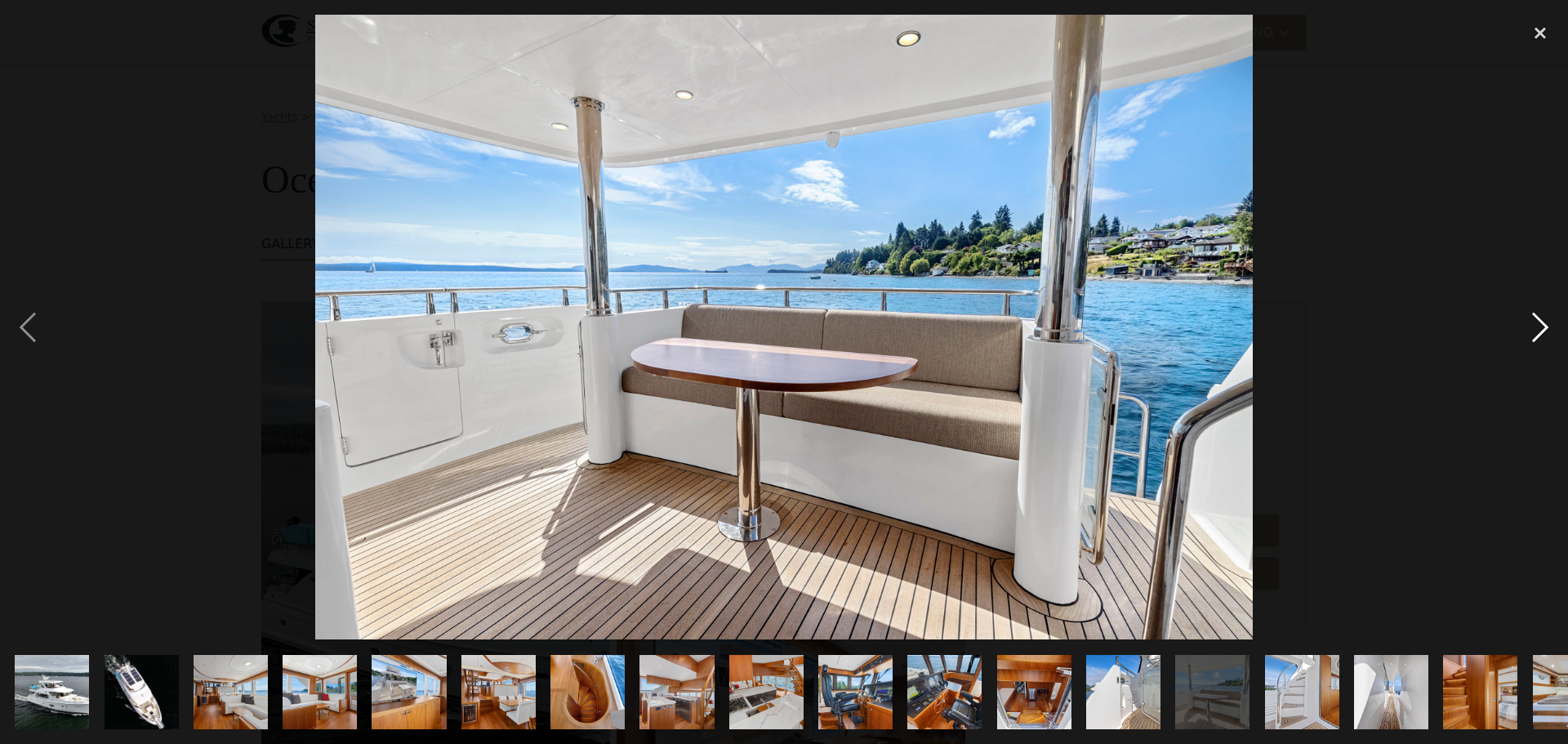
click at [1538, 322] on div "next image" at bounding box center [1540, 328] width 56 height 625
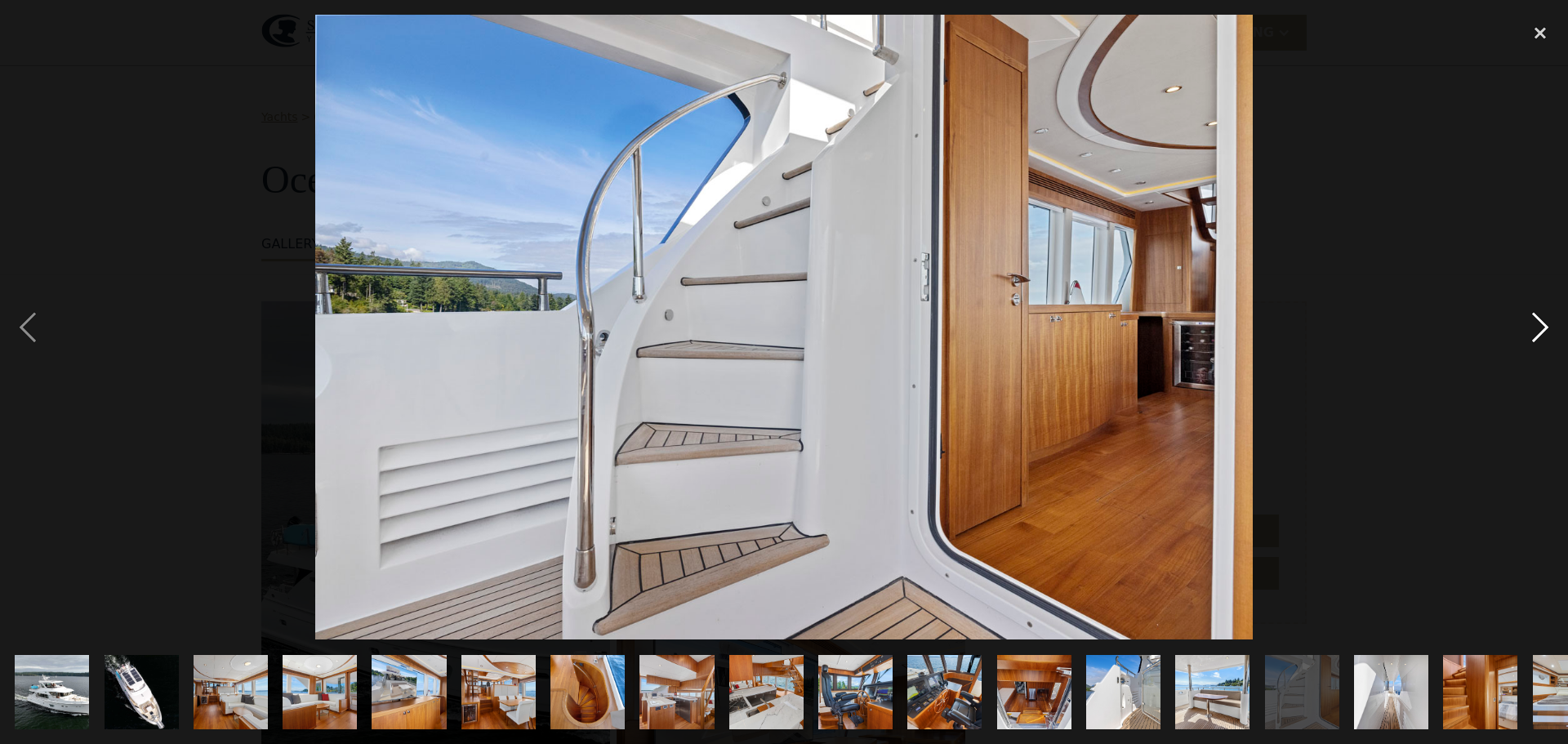
click at [1538, 322] on div "next image" at bounding box center [1540, 328] width 56 height 625
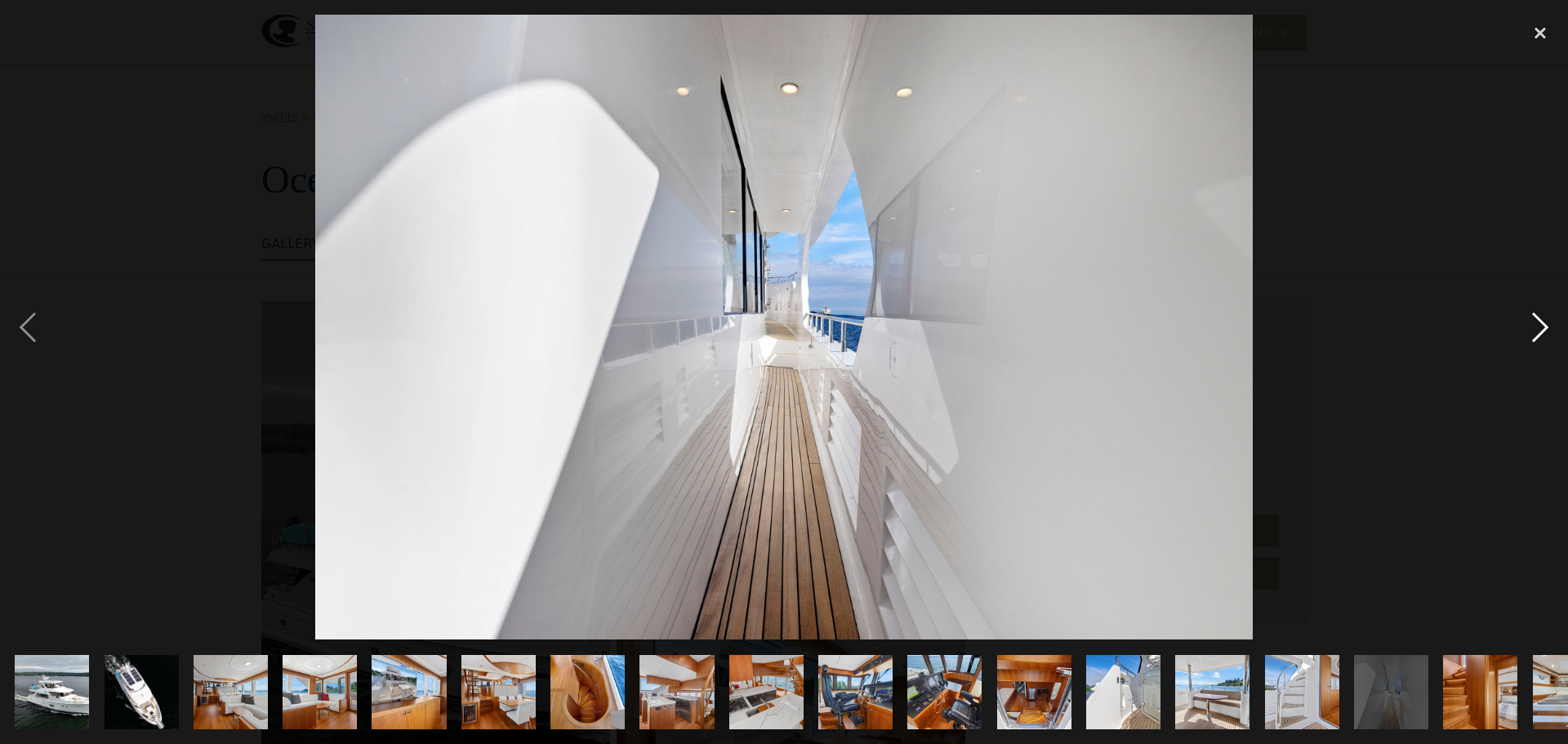
click at [1538, 322] on div "next image" at bounding box center [1540, 328] width 56 height 625
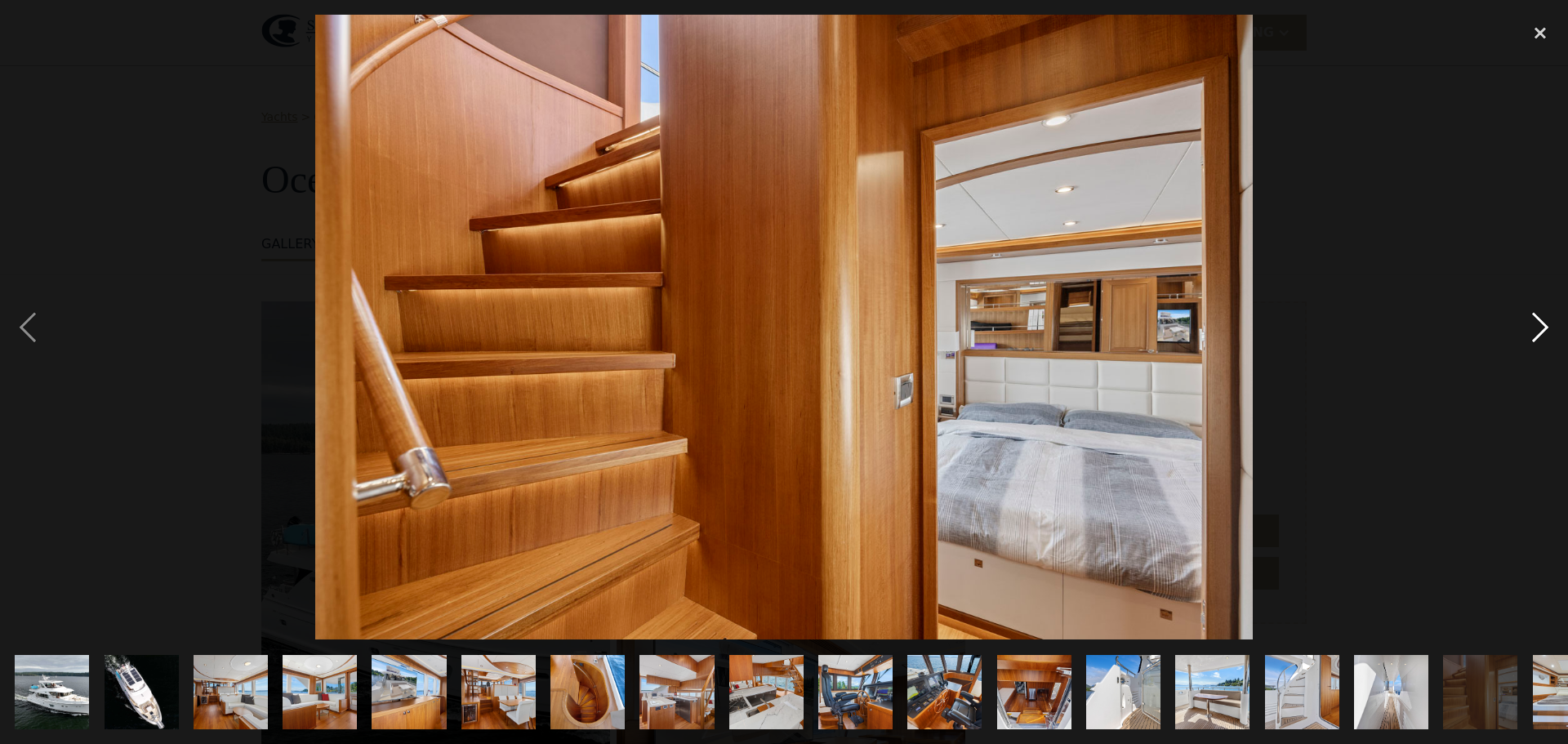
click at [1538, 322] on div "next image" at bounding box center [1540, 328] width 56 height 625
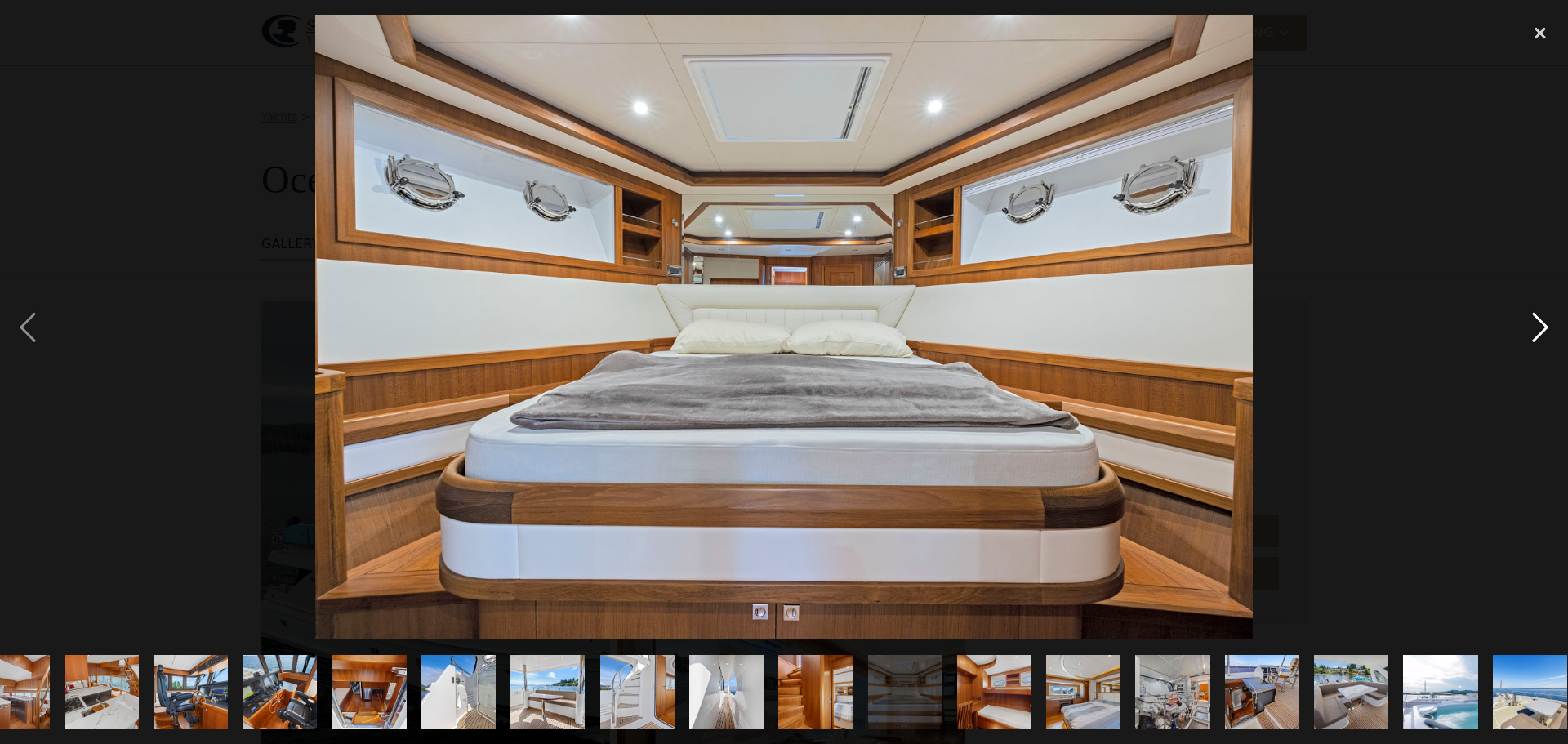
scroll to position [0, 678]
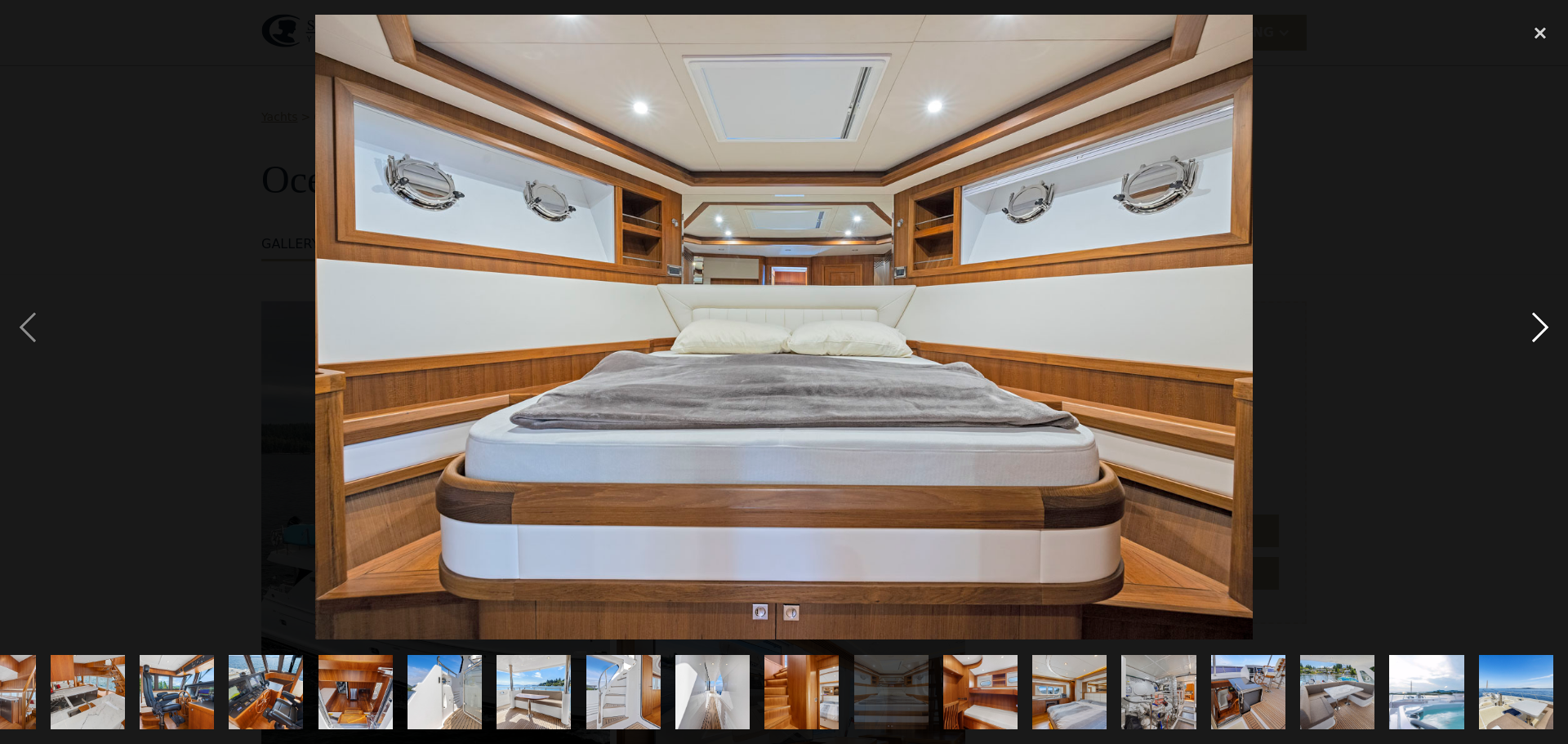
click at [1538, 322] on div "next image" at bounding box center [1540, 328] width 56 height 625
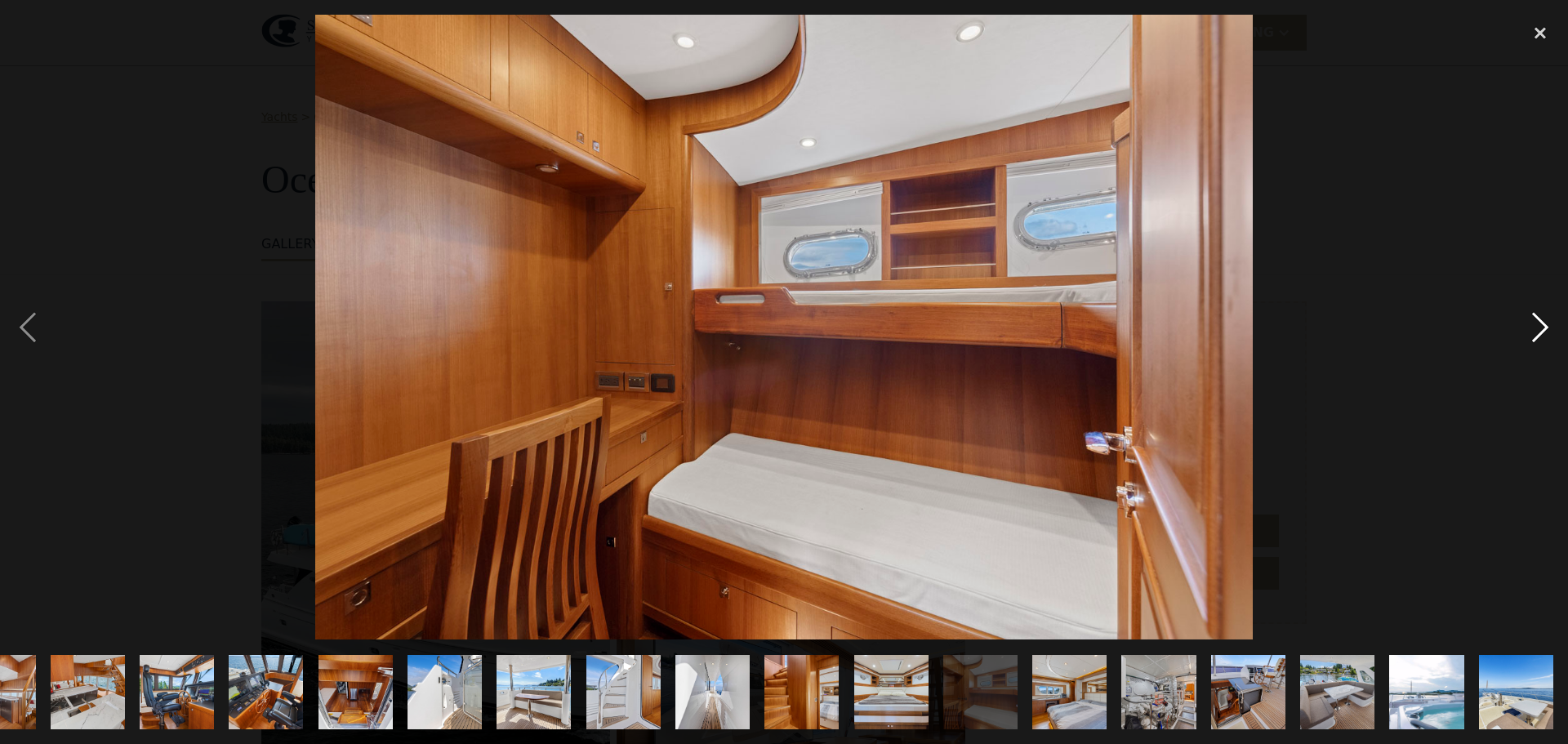
click at [1538, 322] on div "next image" at bounding box center [1540, 328] width 56 height 625
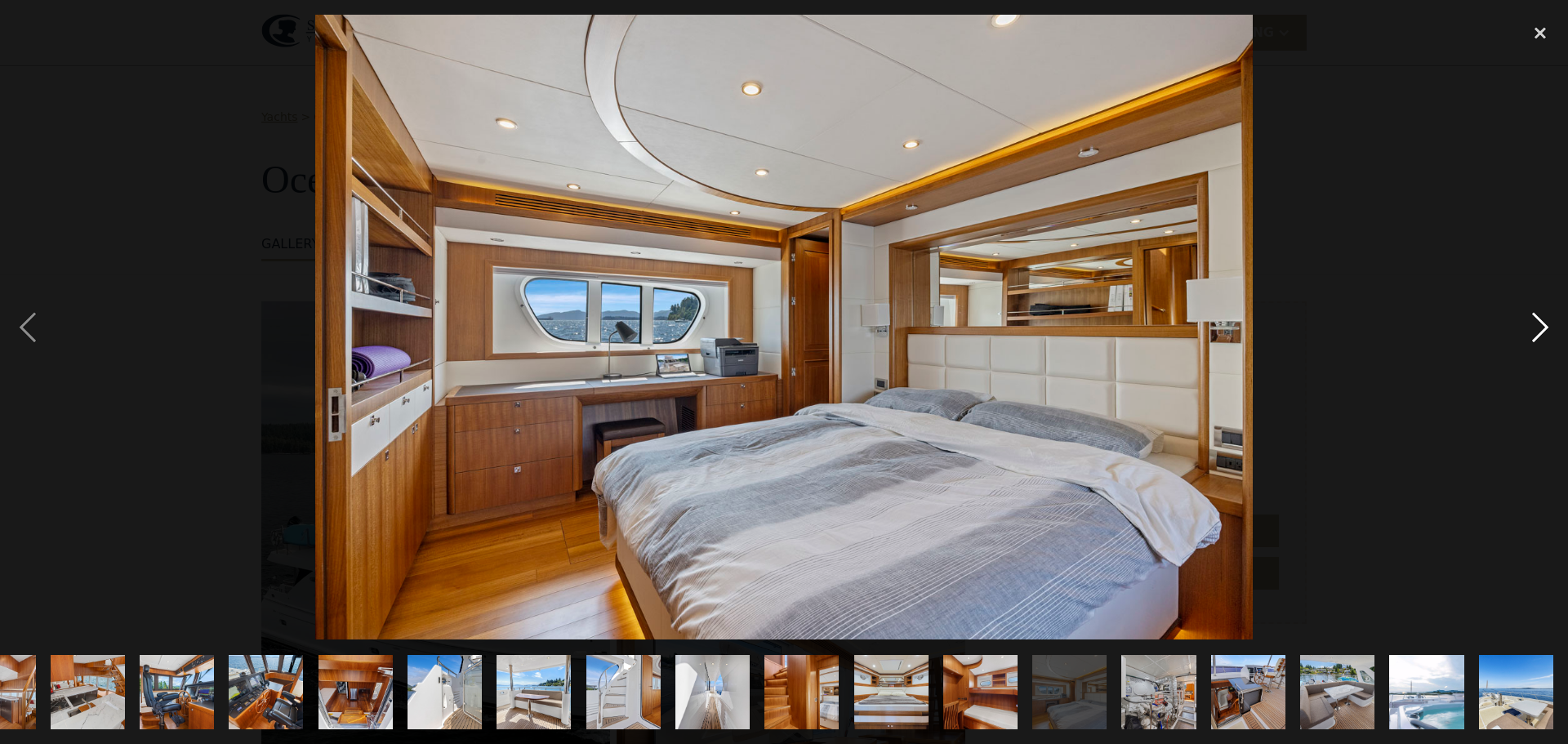
click at [1538, 322] on div "next image" at bounding box center [1540, 328] width 56 height 625
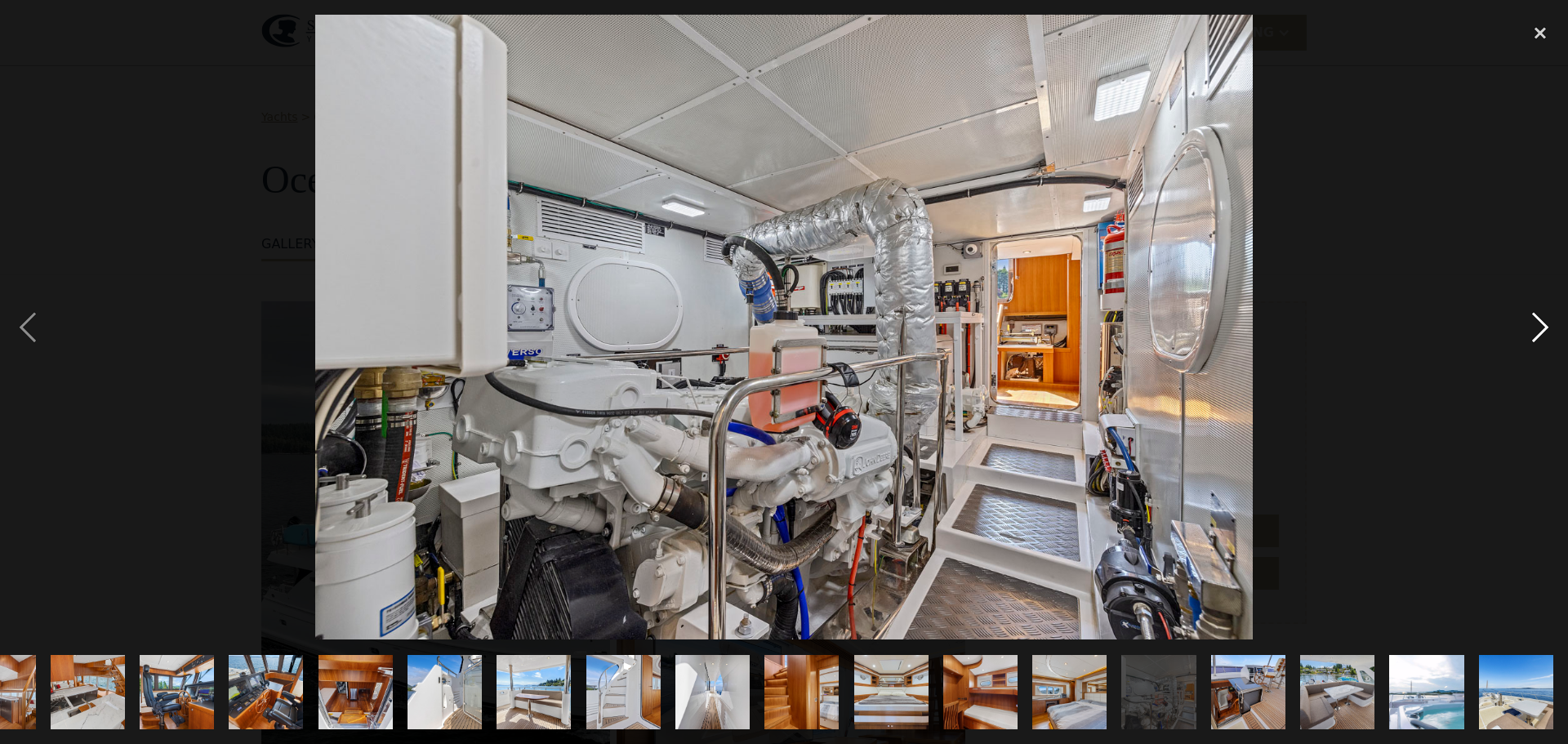
click at [1538, 322] on div "next image" at bounding box center [1540, 328] width 56 height 625
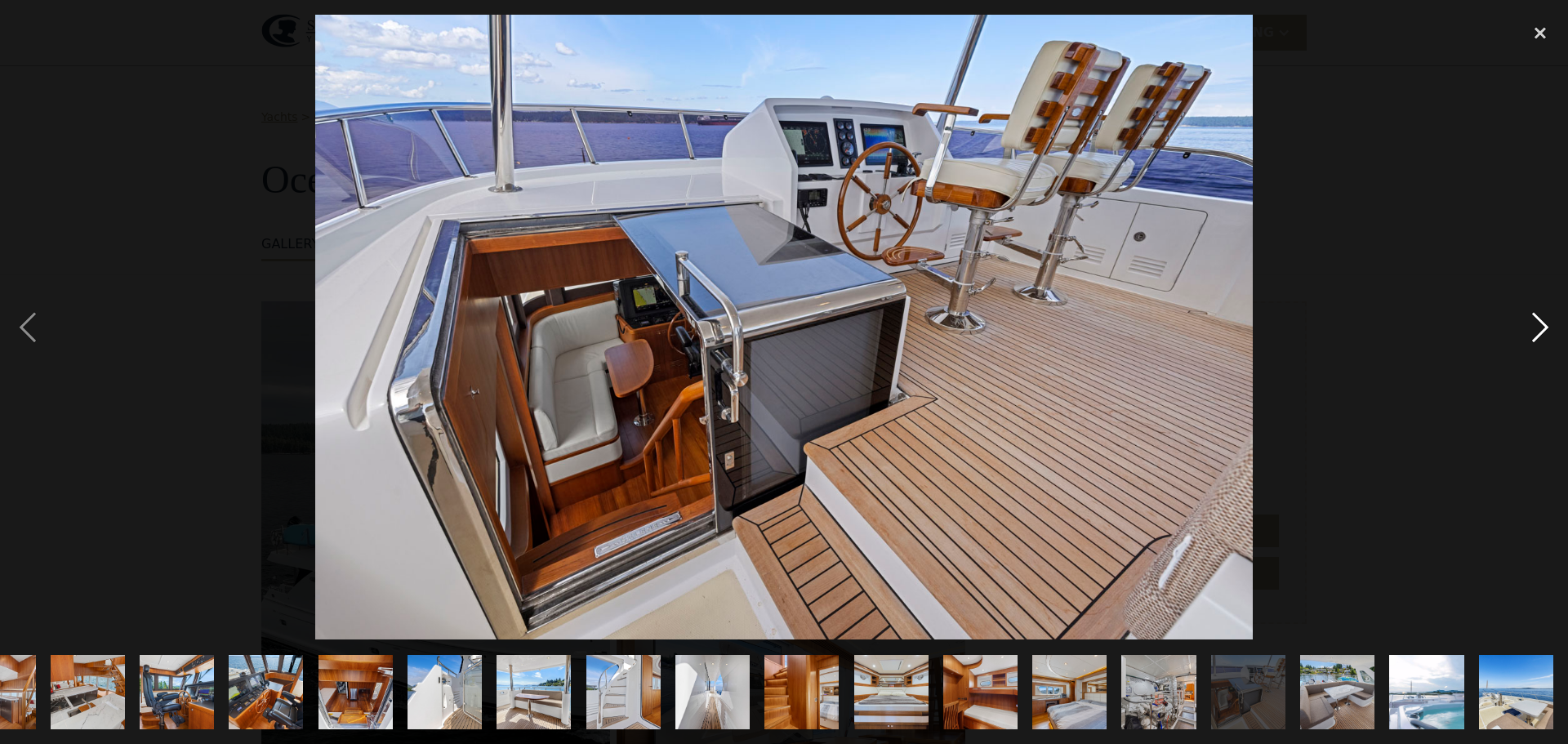
click at [1538, 322] on div "next image" at bounding box center [1540, 328] width 56 height 625
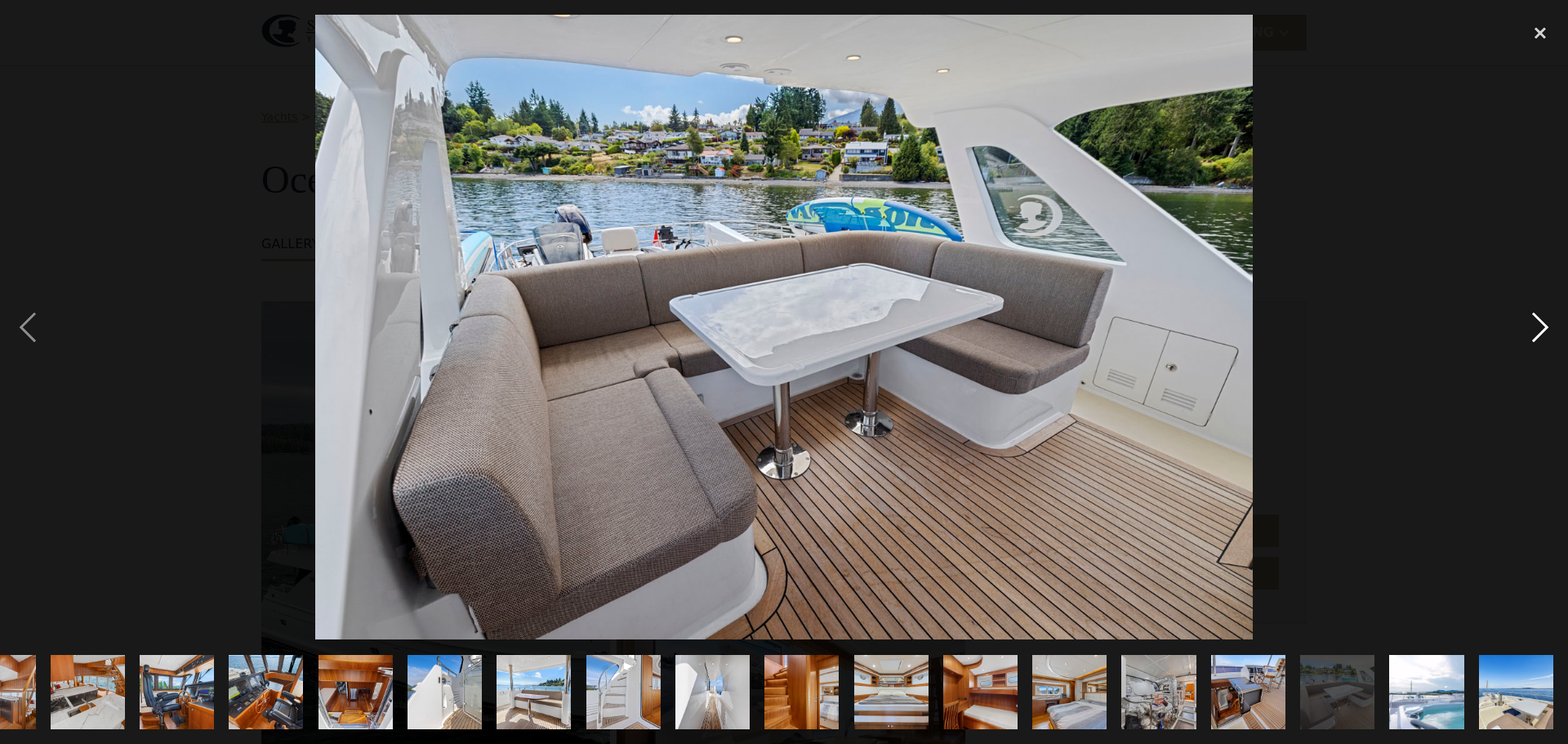
click at [1538, 322] on div "next image" at bounding box center [1540, 328] width 56 height 625
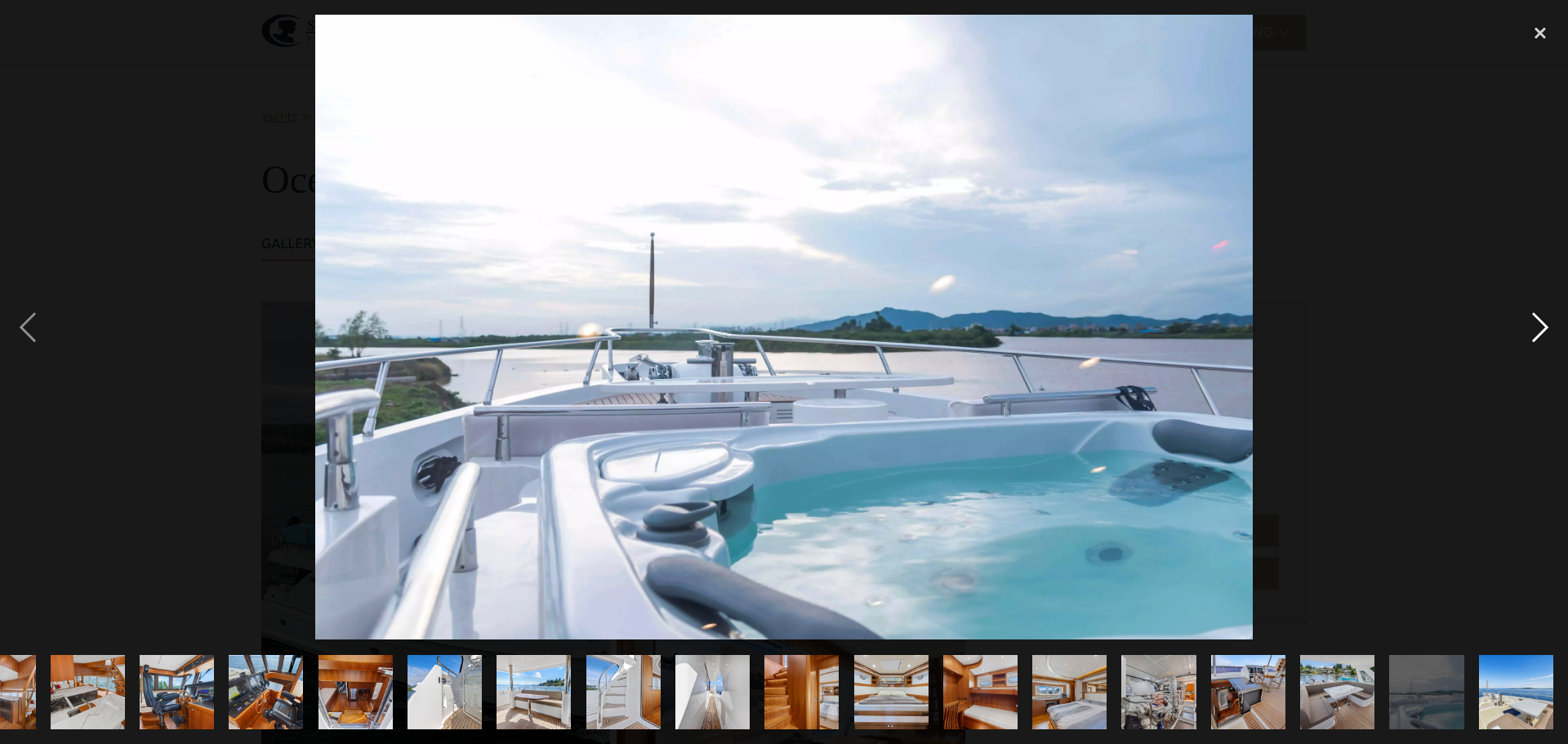
click at [1538, 322] on div "next image" at bounding box center [1540, 328] width 56 height 625
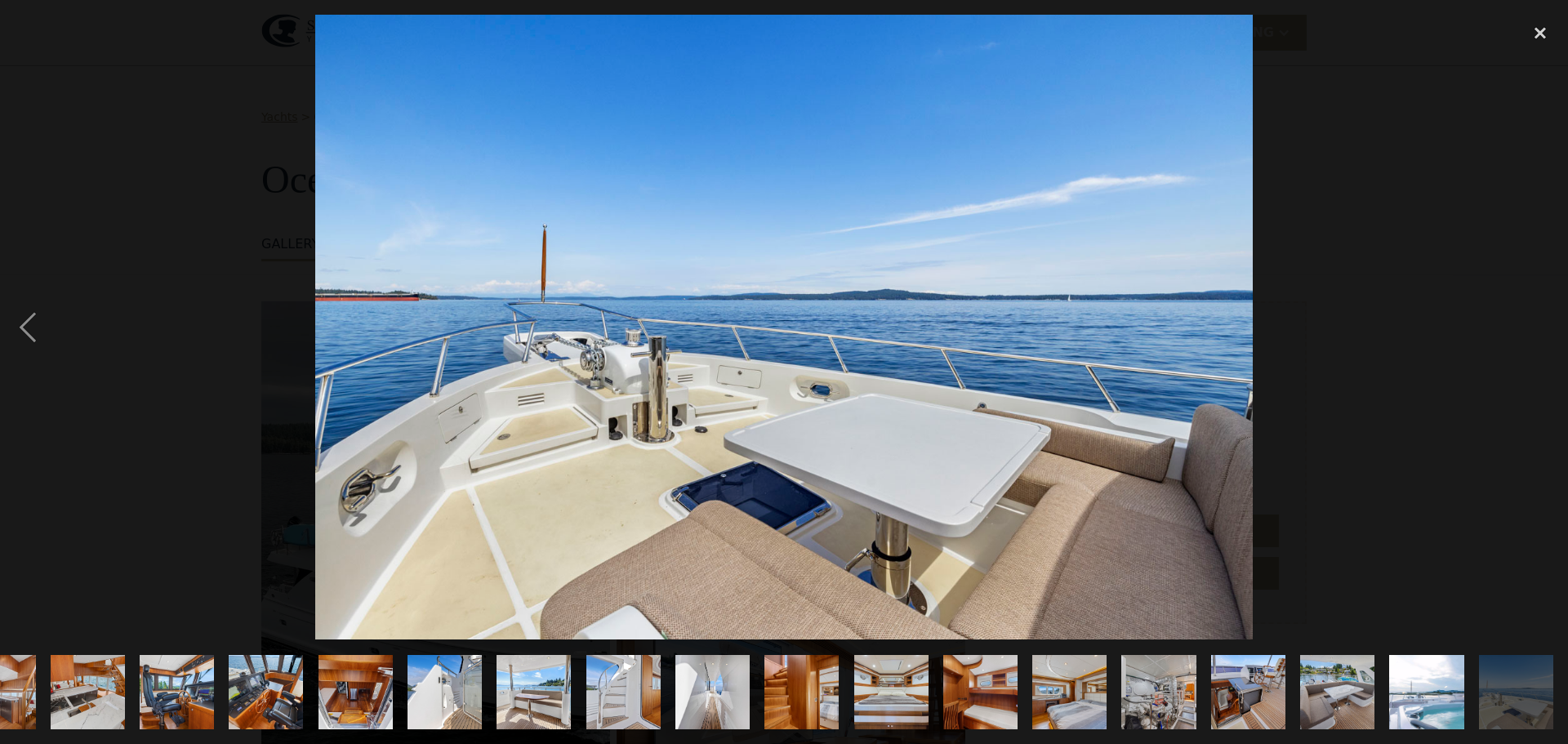
click at [1538, 322] on div "next image" at bounding box center [1540, 328] width 56 height 625
click at [1542, 27] on div "close lightbox" at bounding box center [1540, 33] width 56 height 36
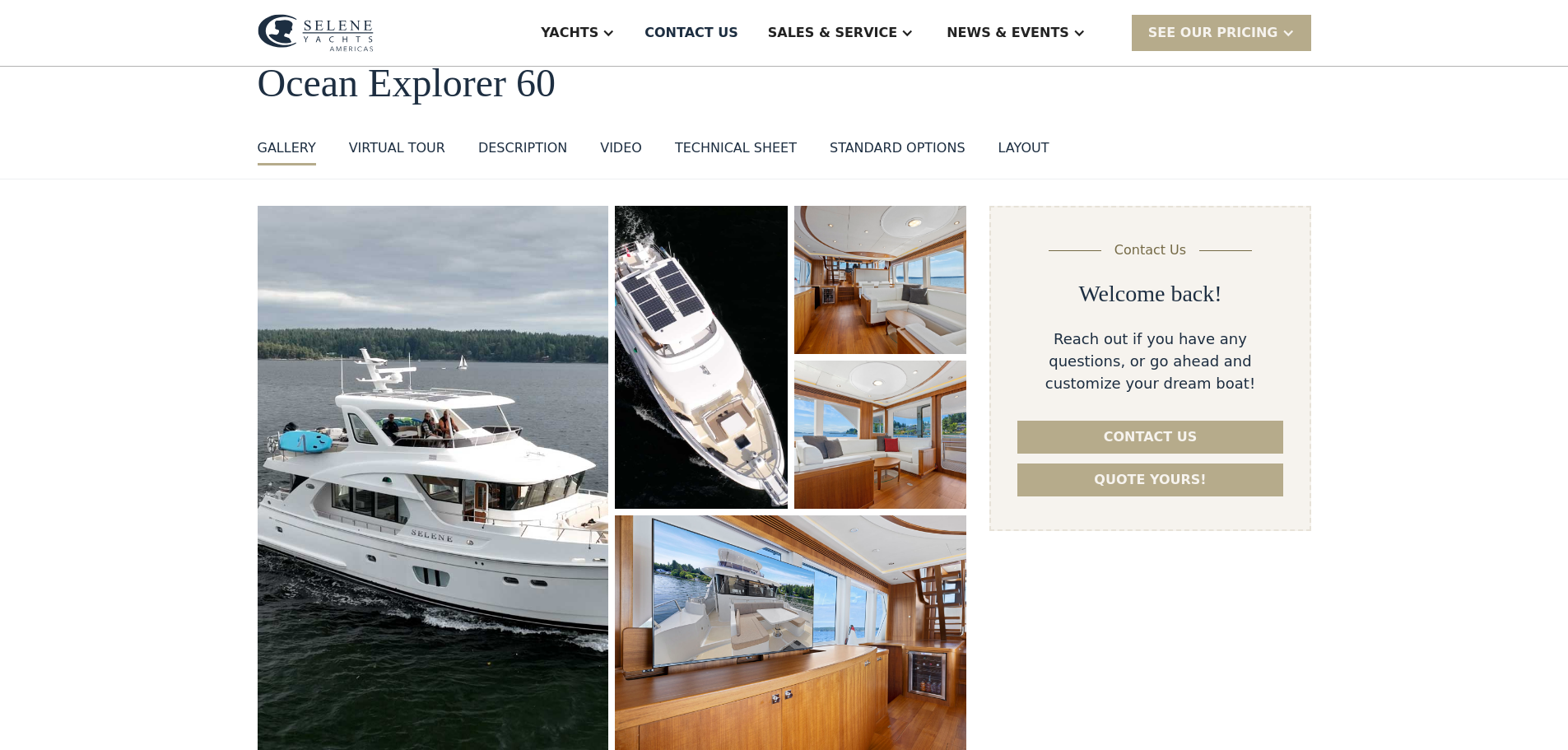
scroll to position [0, 0]
click at [844, 87] on div "Sales" at bounding box center [870, 82] width 211 height 13
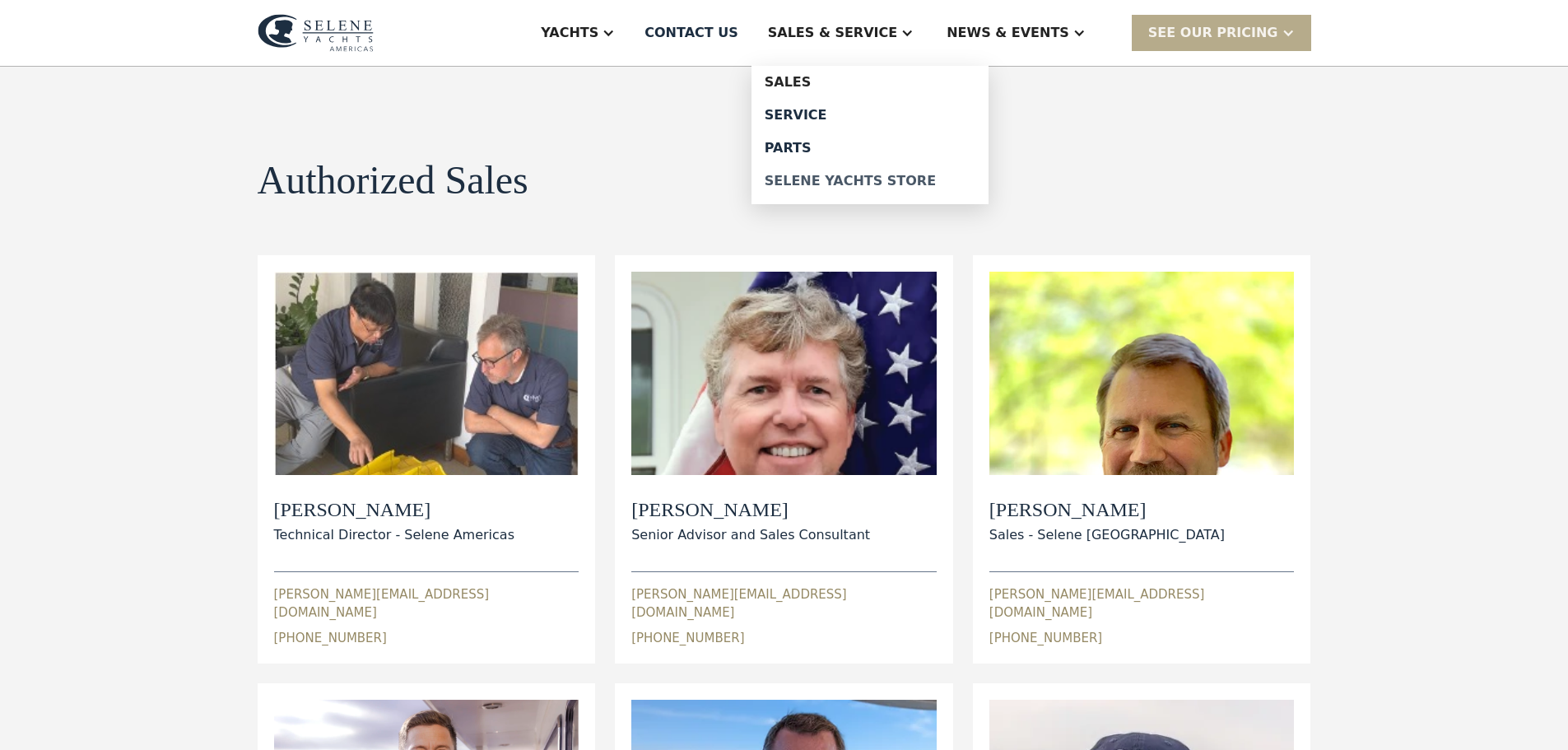
click at [867, 177] on div "Selene Yachts Store" at bounding box center [870, 181] width 211 height 13
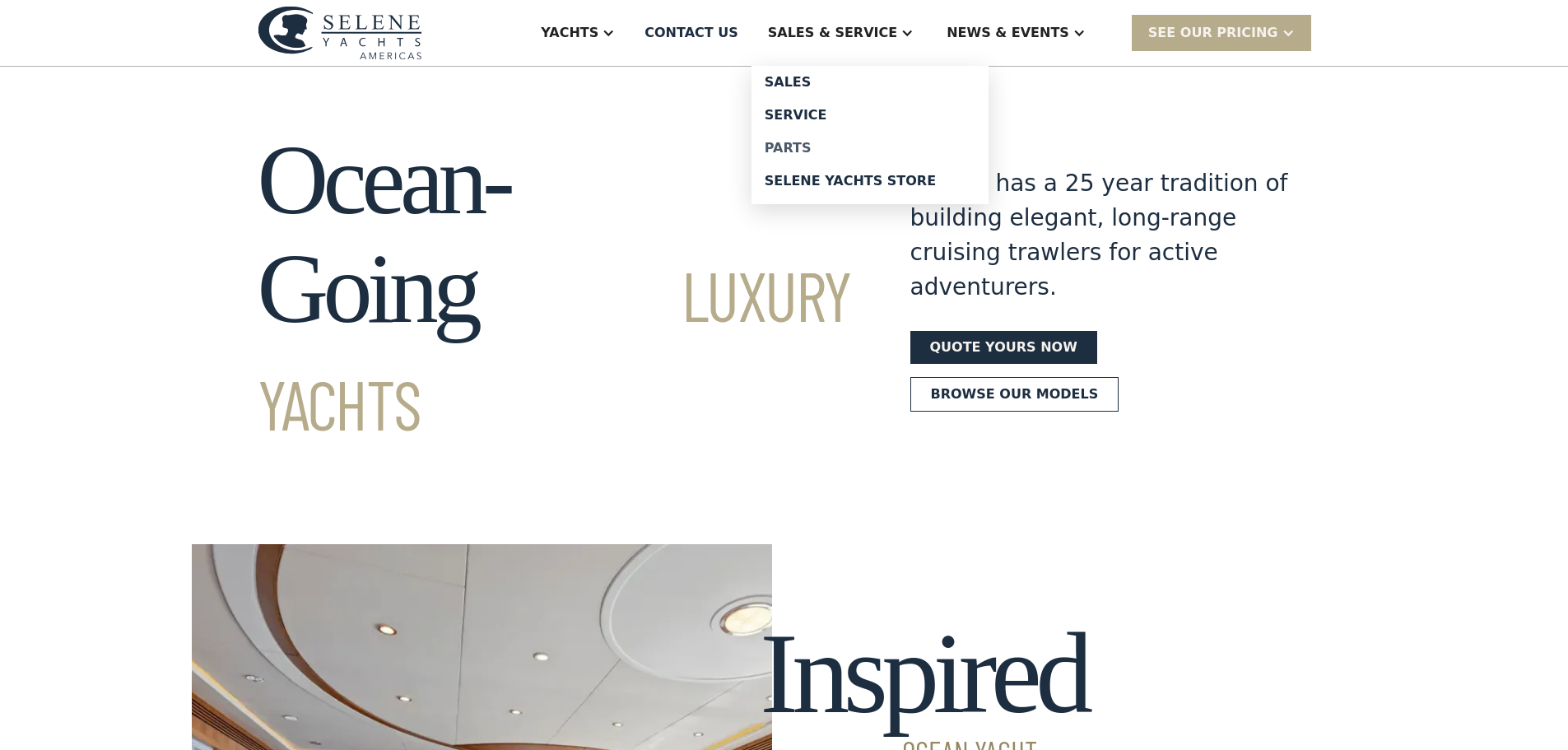
click at [856, 146] on div "Parts" at bounding box center [870, 148] width 211 height 13
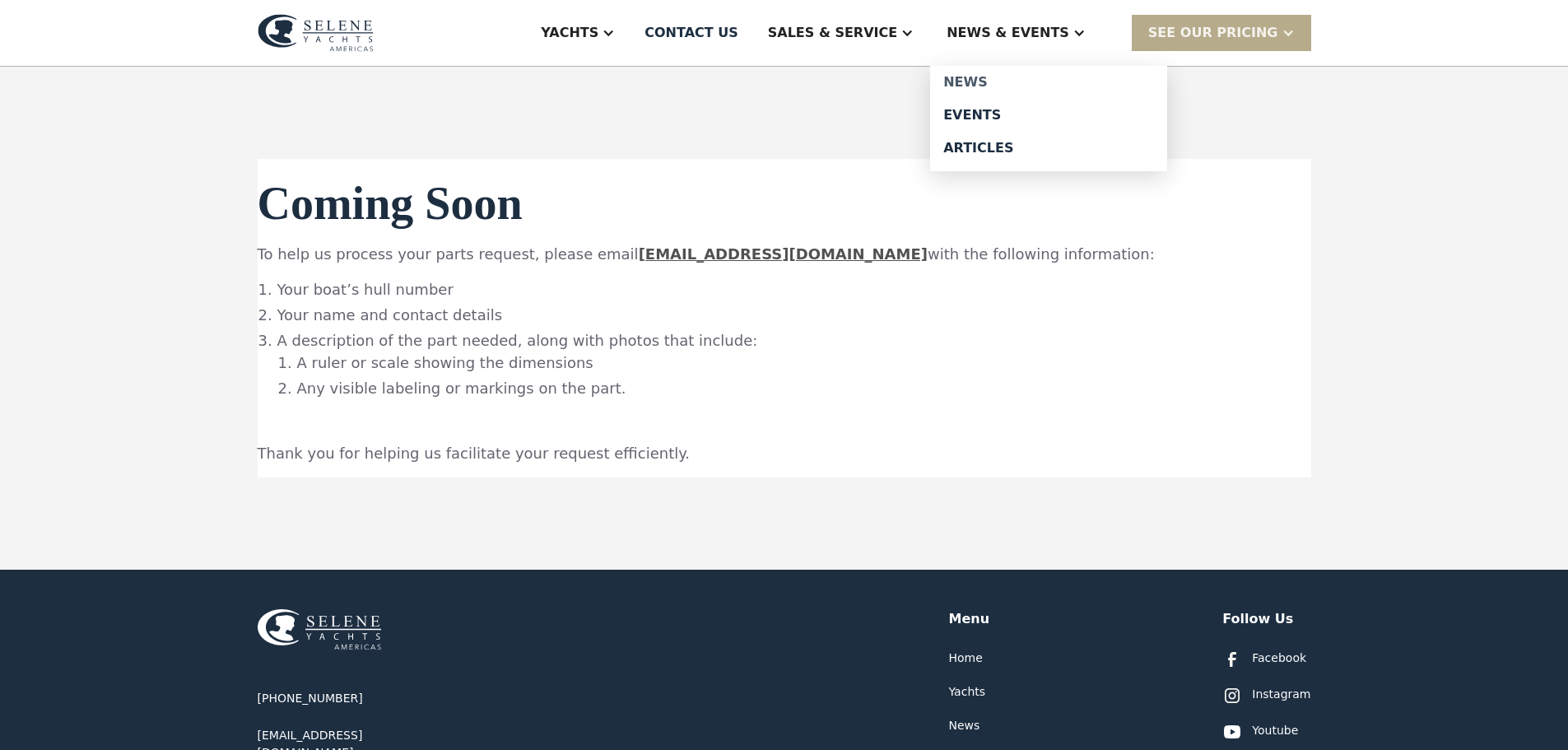
click at [1006, 85] on div "News" at bounding box center [1048, 82] width 211 height 13
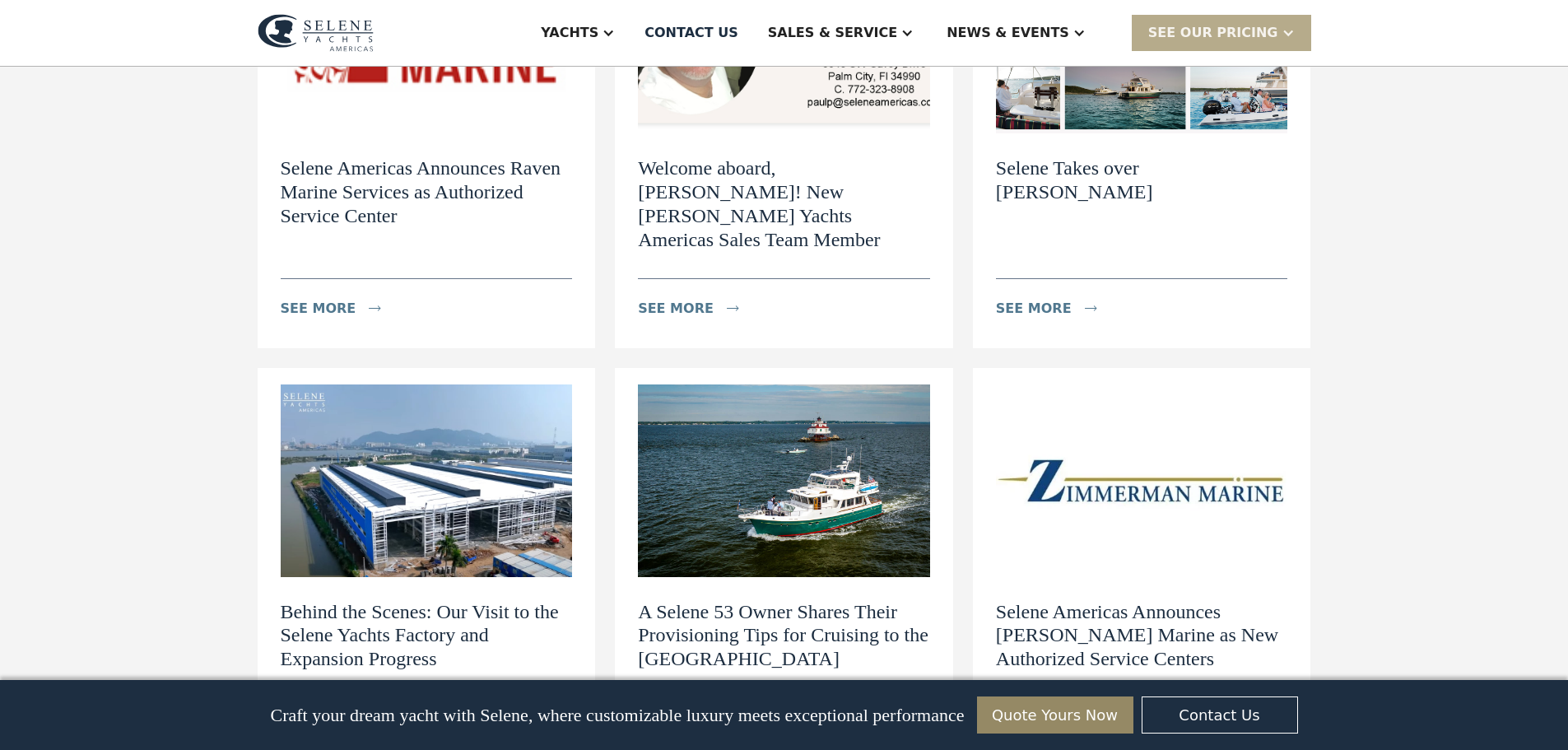
scroll to position [1318, 0]
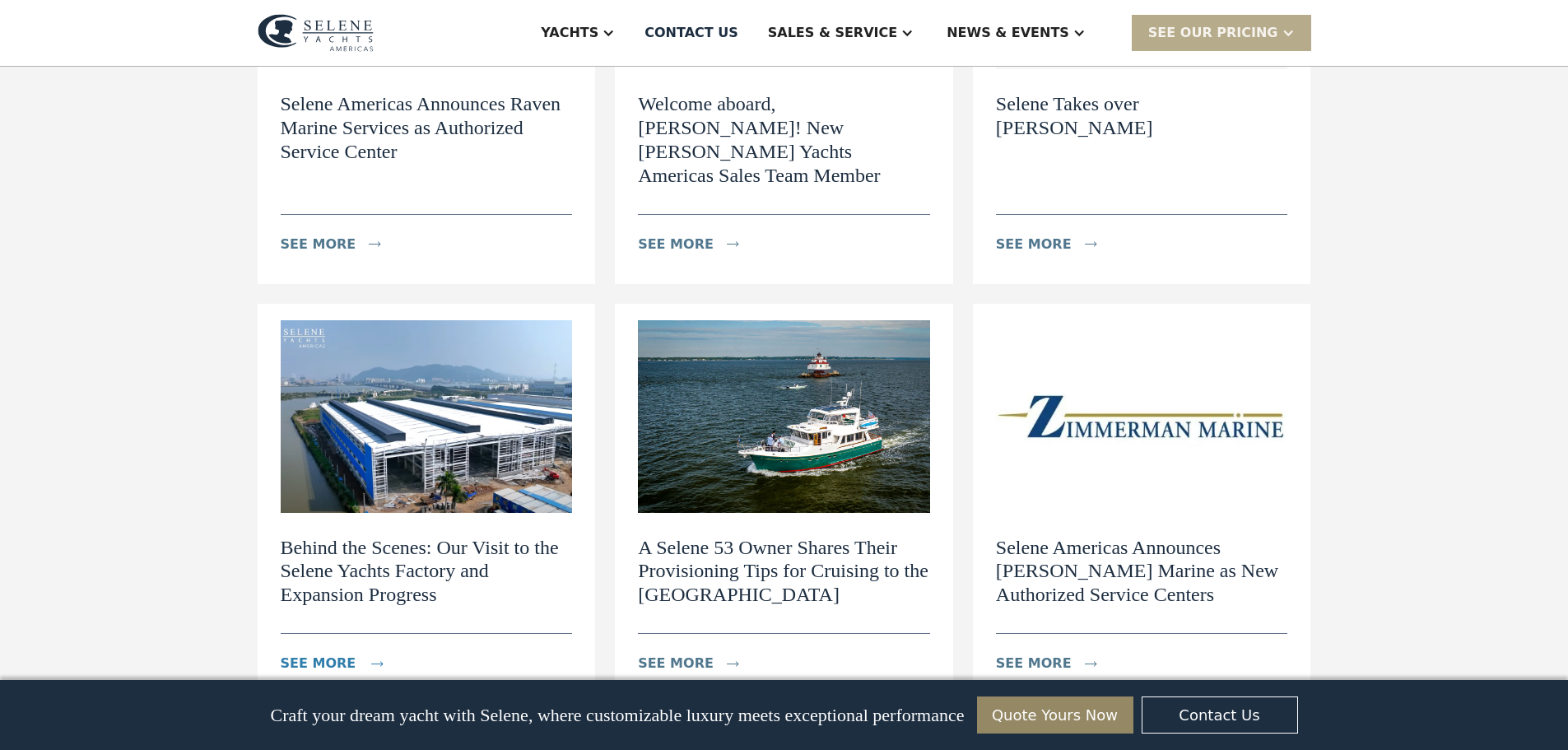
click at [318, 654] on div "see more" at bounding box center [318, 663] width 75 height 20
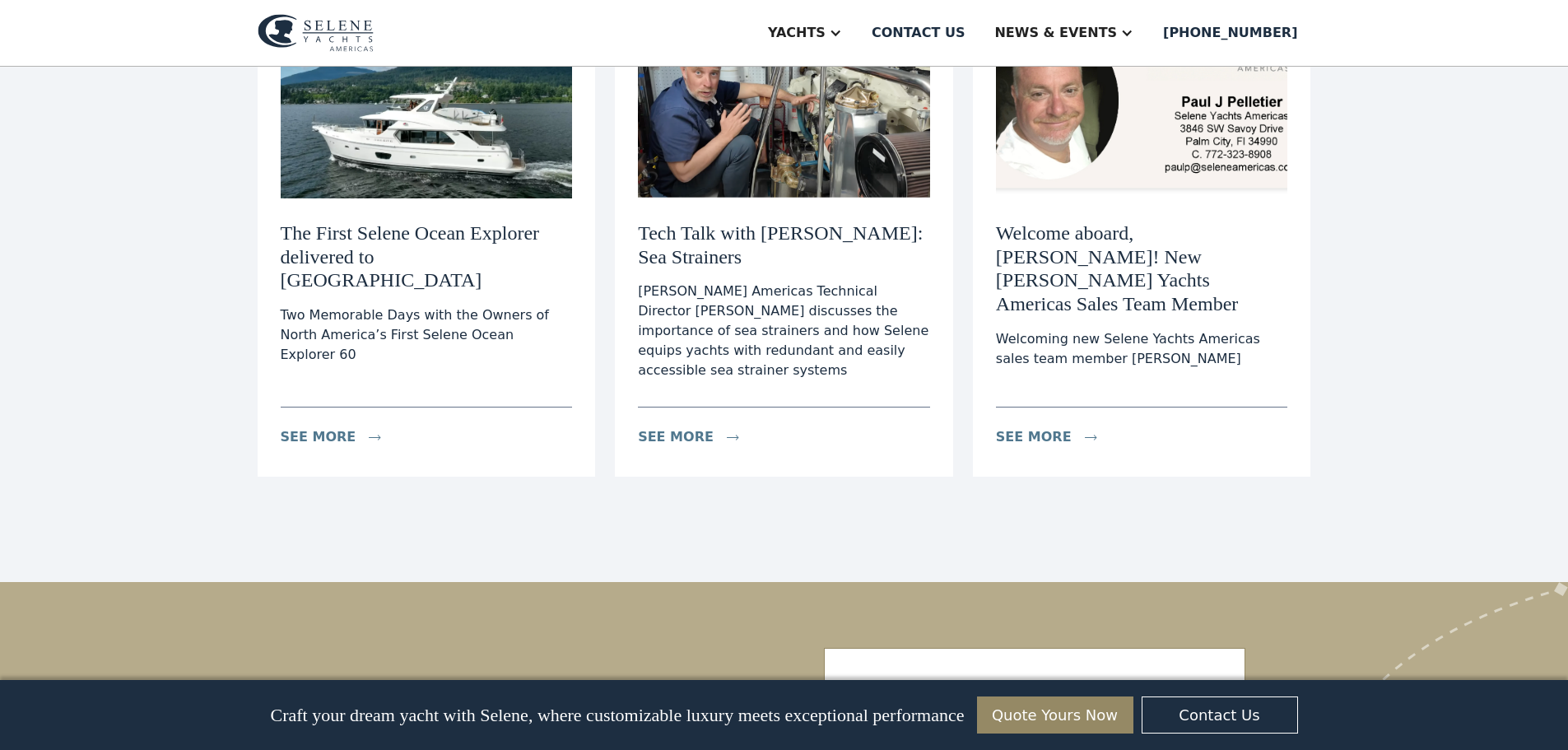
scroll to position [6011, 0]
